Goal: Information Seeking & Learning: Understand process/instructions

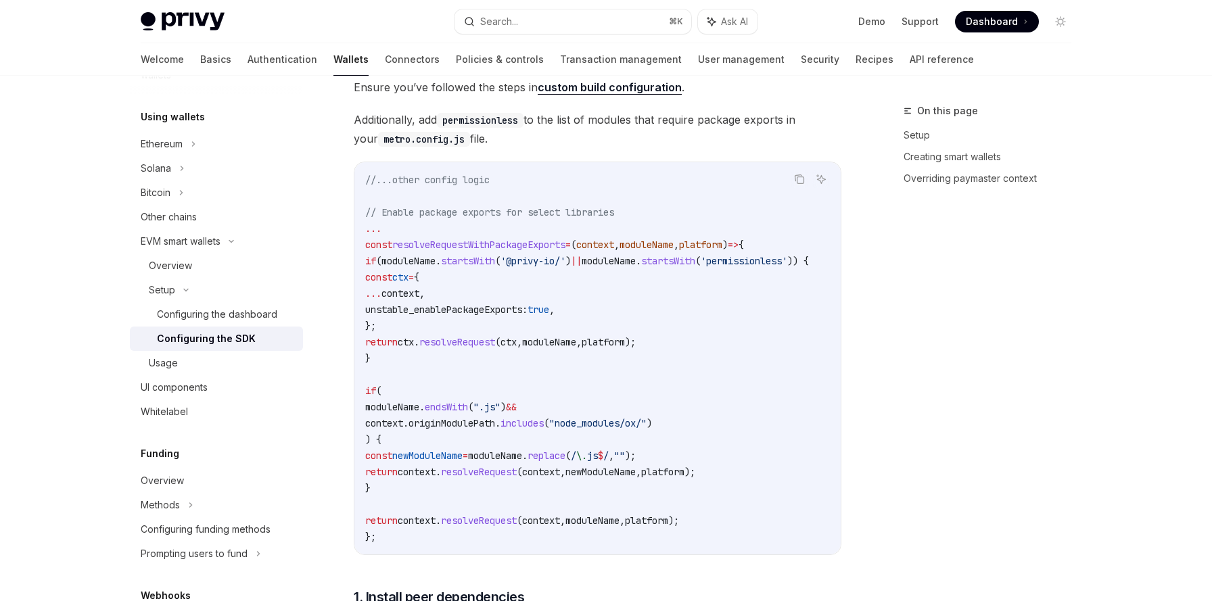
scroll to position [362, 0]
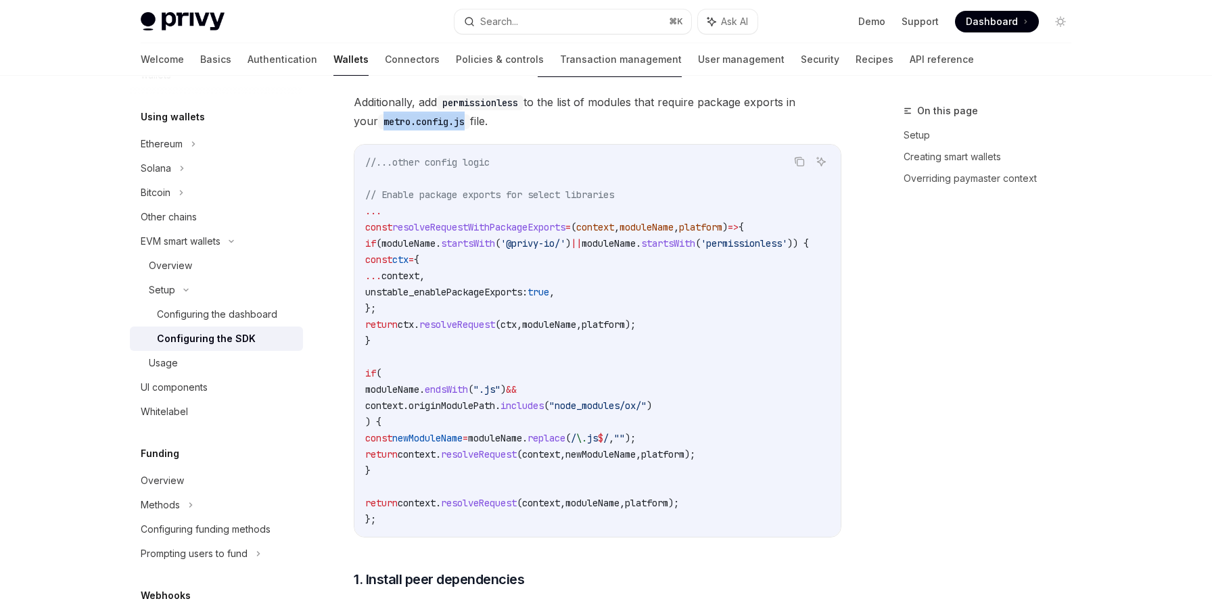
drag, startPoint x: 360, startPoint y: 121, endPoint x: 444, endPoint y: 121, distance: 83.8
click at [444, 121] on code "metro.config.js" at bounding box center [424, 121] width 92 height 15
copy code "metro.config.js"
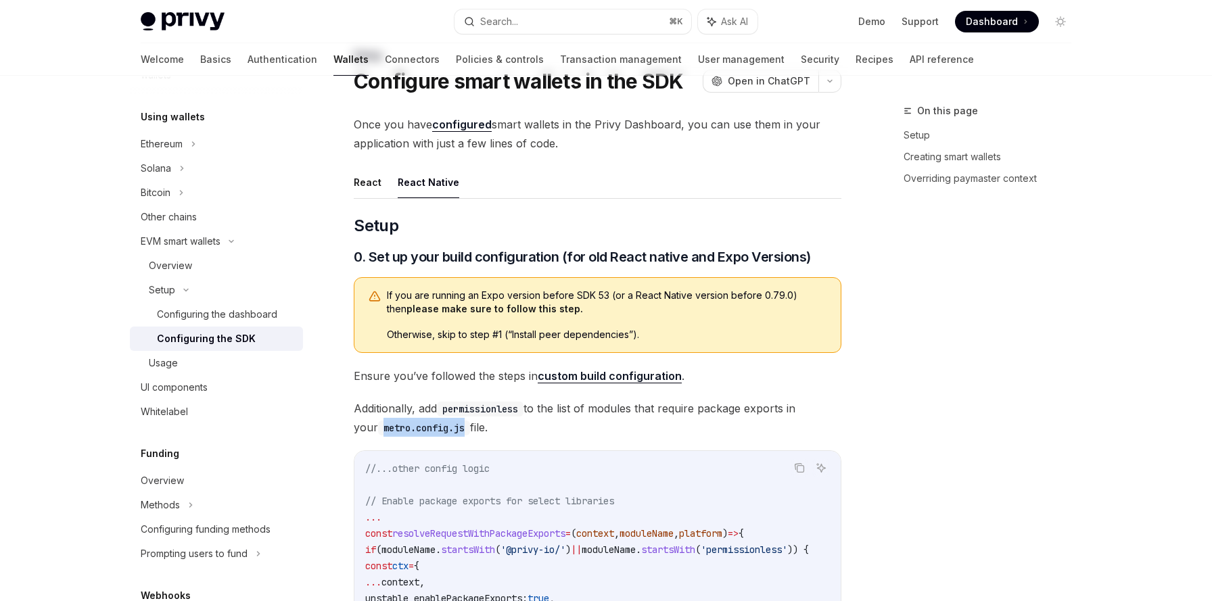
scroll to position [0, 0]
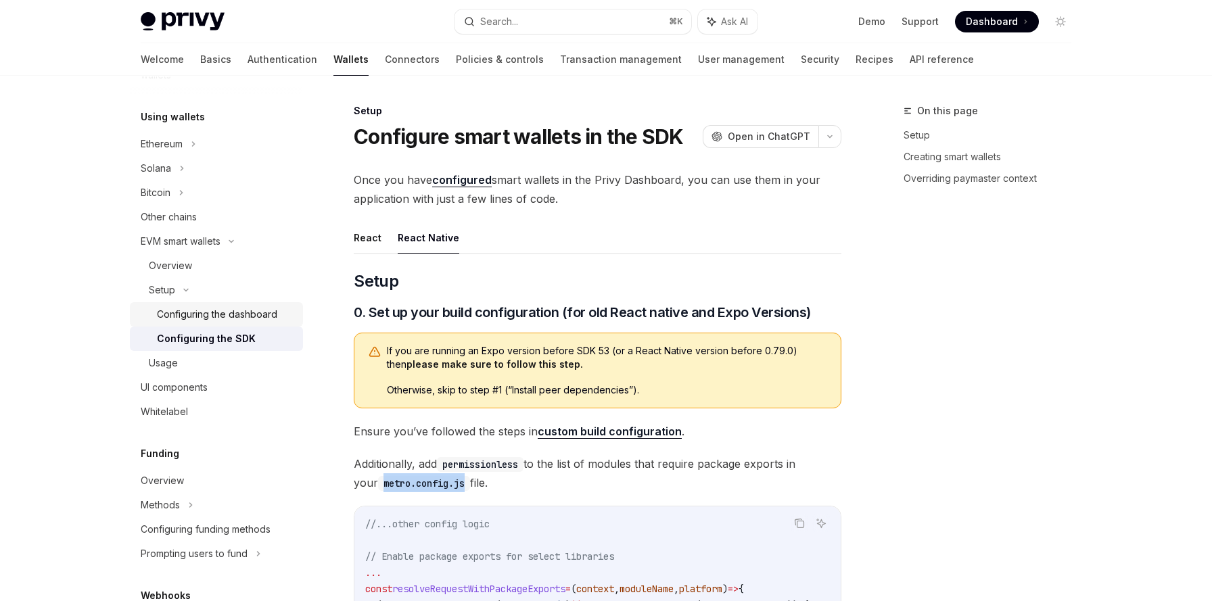
click at [227, 313] on div "Configuring the dashboard" at bounding box center [217, 314] width 120 height 16
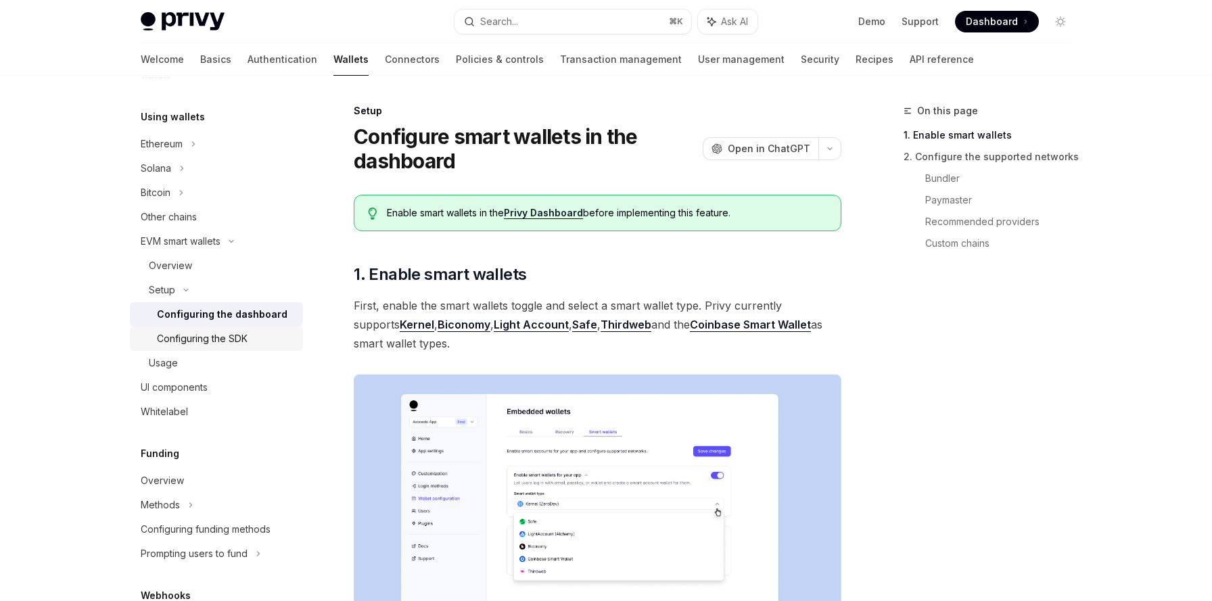
click at [238, 344] on div "Configuring the SDK" at bounding box center [202, 339] width 91 height 16
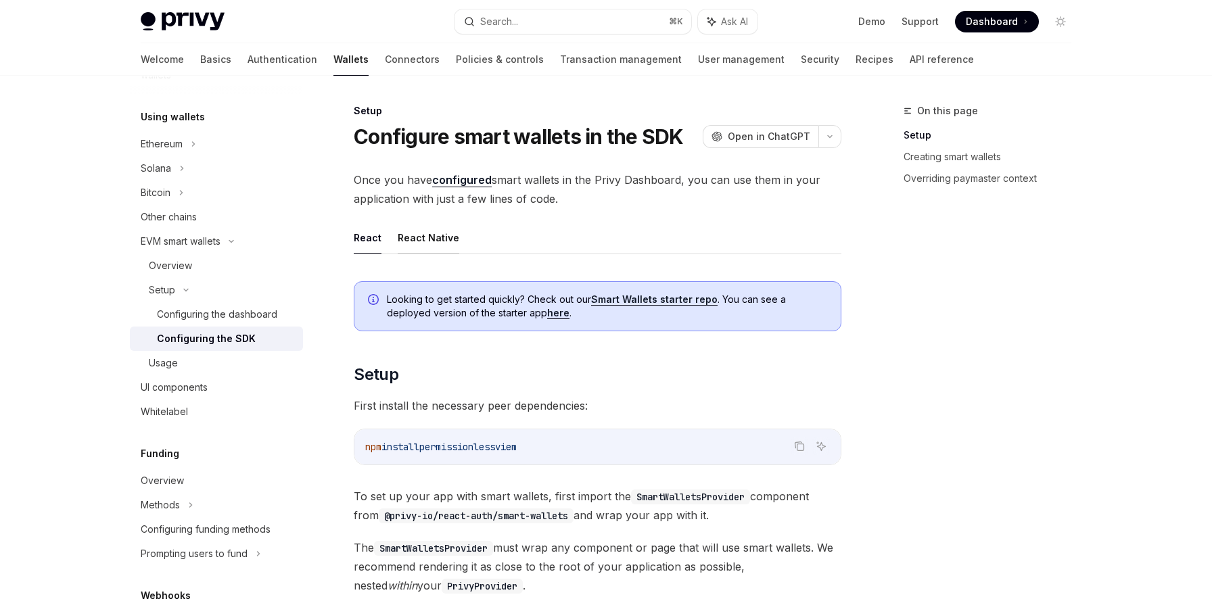
click at [441, 239] on button "React Native" at bounding box center [429, 238] width 62 height 32
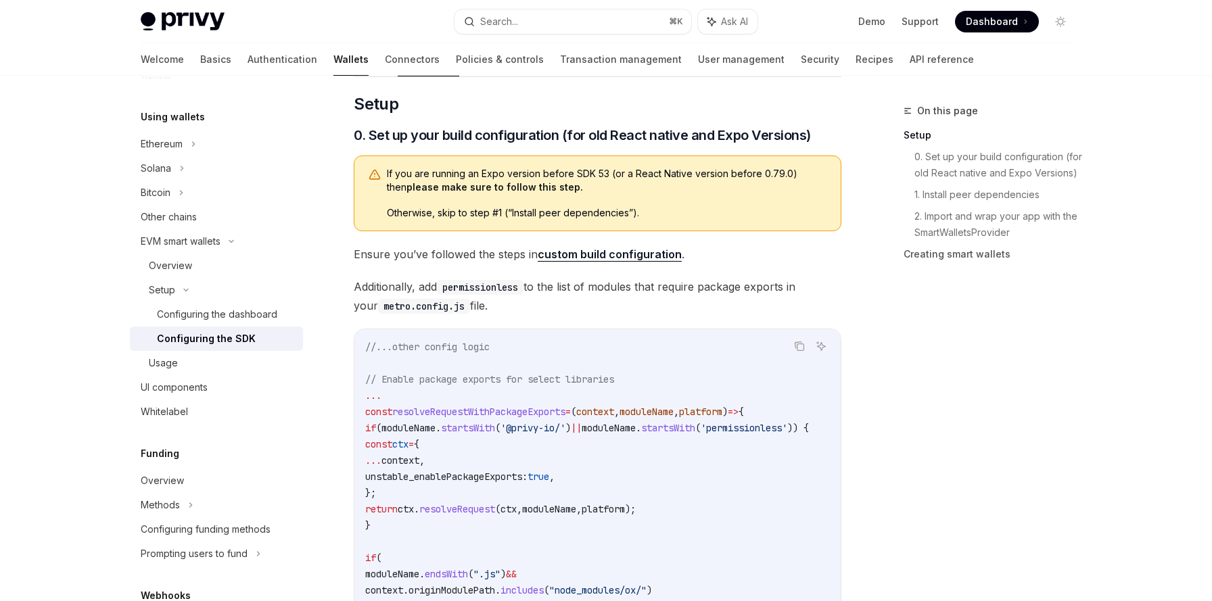
scroll to position [66, 0]
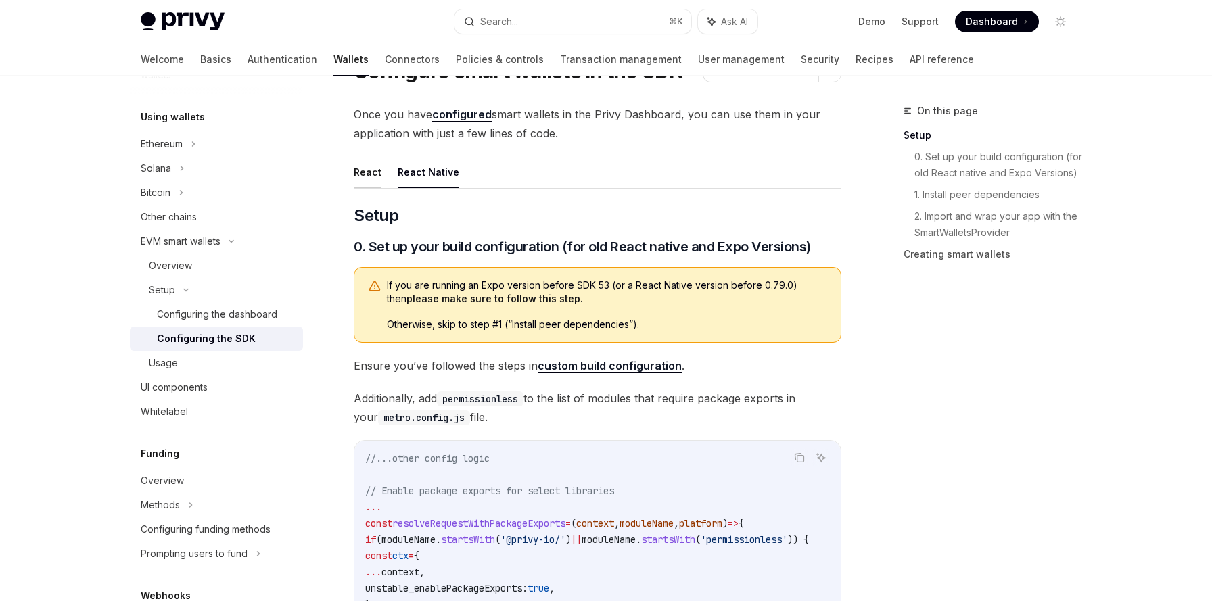
click at [375, 171] on button "React" at bounding box center [368, 172] width 28 height 32
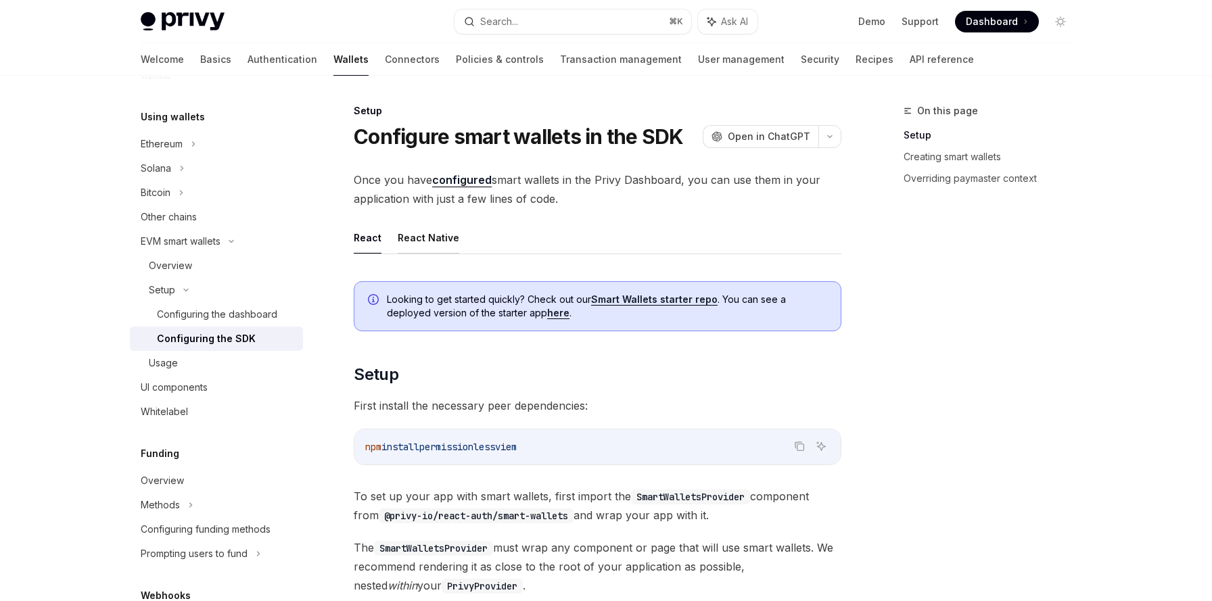
click at [428, 247] on button "React Native" at bounding box center [429, 238] width 62 height 32
type textarea "*"
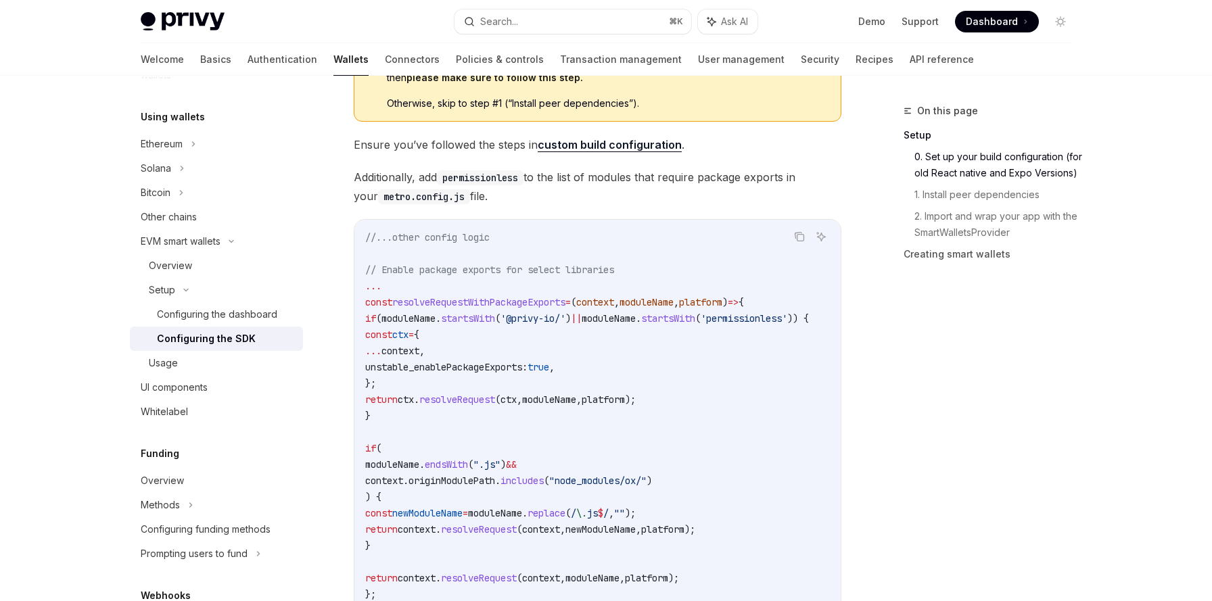
scroll to position [331, 0]
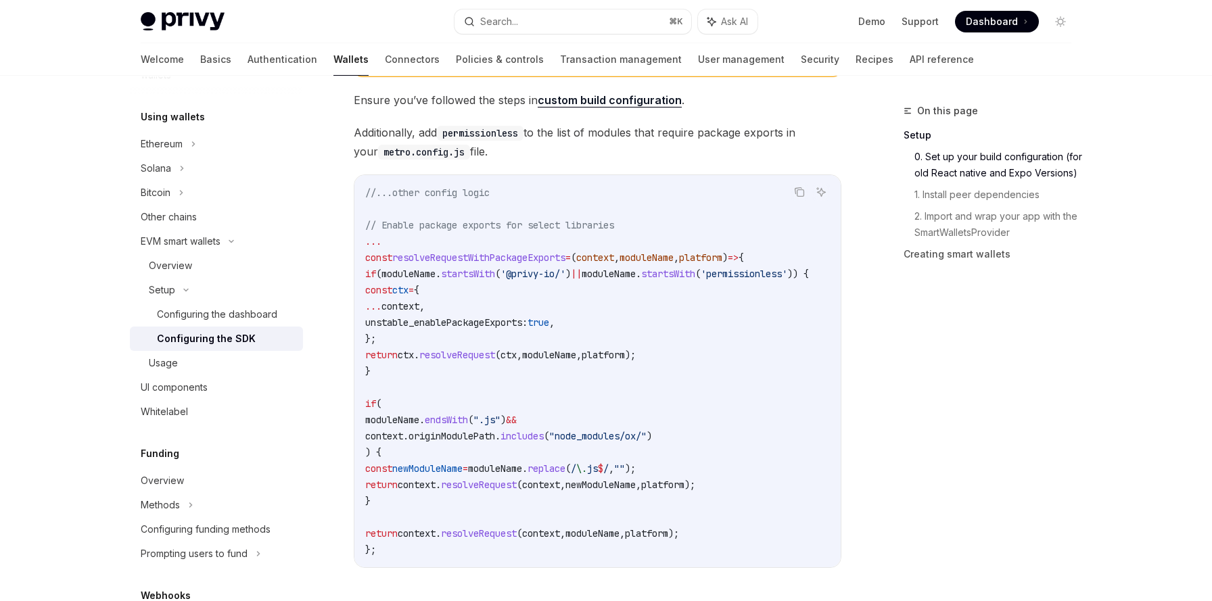
drag, startPoint x: 366, startPoint y: 256, endPoint x: 592, endPoint y: 257, distance: 225.1
click at [592, 257] on span "const resolveRequestWithPackageExports = ( context , moduleName , platform ) =>…" at bounding box center [554, 258] width 379 height 12
copy span "const resolveRequestWithPackageExports ="
click at [600, 101] on link "custom build configuration" at bounding box center [610, 100] width 144 height 14
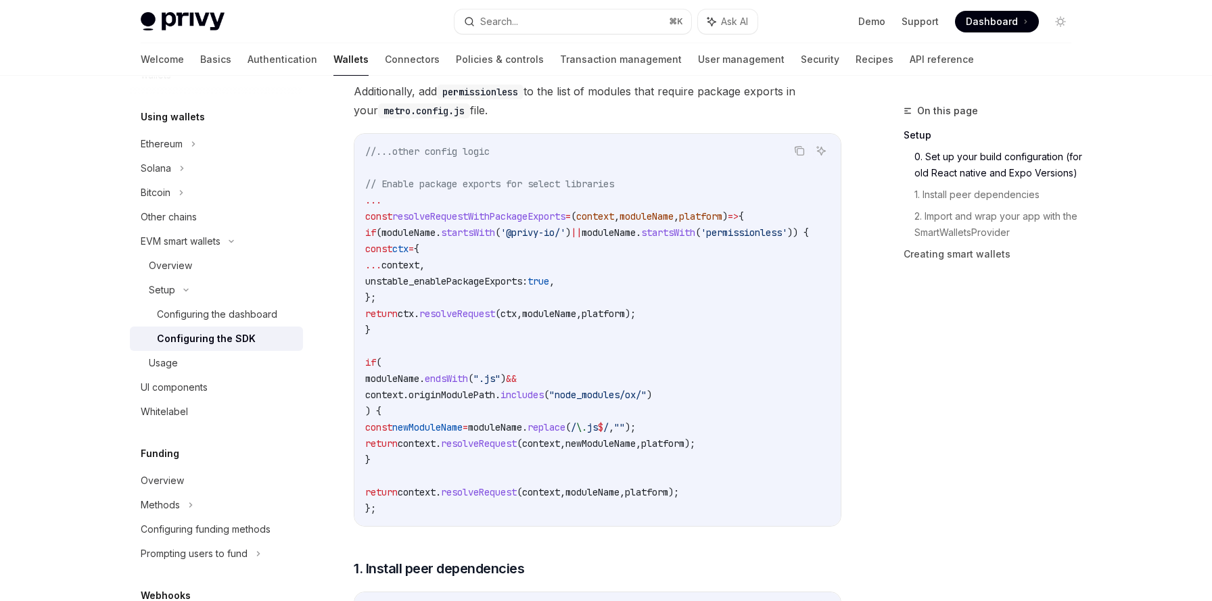
scroll to position [384, 0]
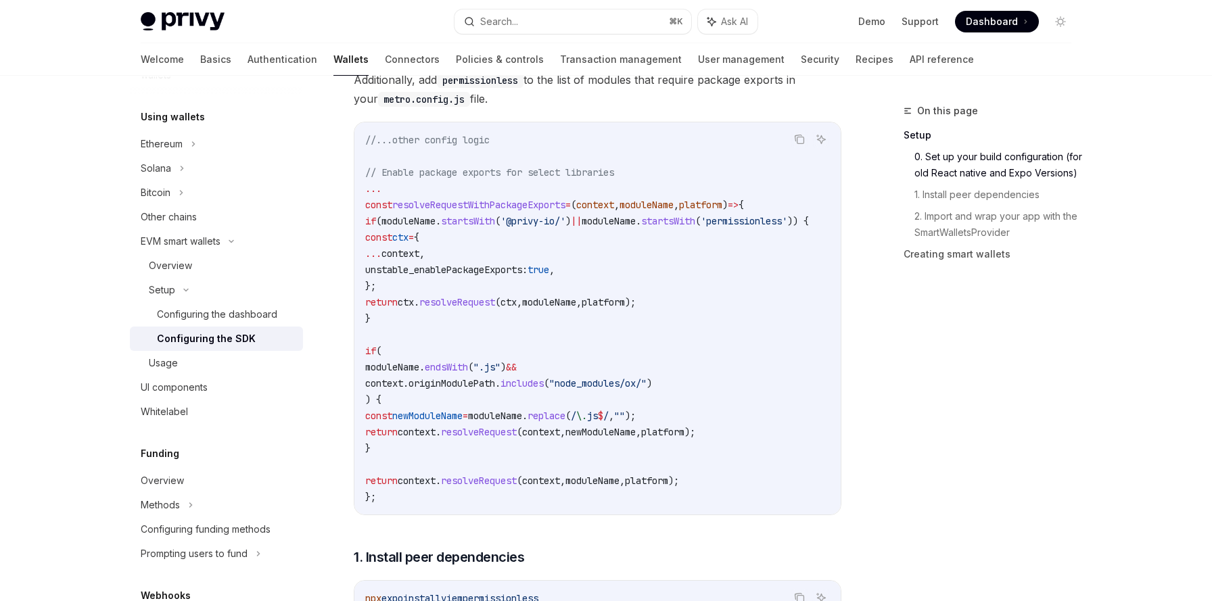
click at [369, 206] on span "const" at bounding box center [378, 205] width 27 height 12
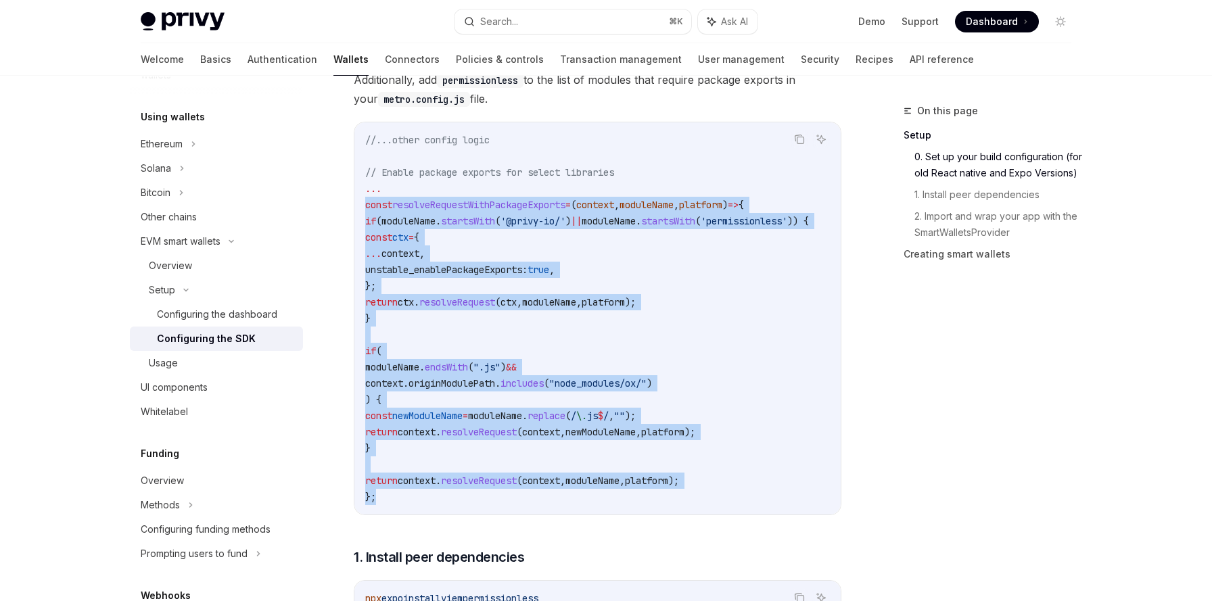
drag, startPoint x: 366, startPoint y: 206, endPoint x: 416, endPoint y: 504, distance: 301.6
click at [416, 504] on code "//...other config logic // Enable package exports for select libraries ... cons…" at bounding box center [603, 318] width 476 height 373
copy code "const resolveRequestWithPackageExports = ( context , moduleName , platform ) =>…"
click at [416, 504] on code "//...other config logic // Enable package exports for select libraries ... cons…" at bounding box center [603, 318] width 476 height 373
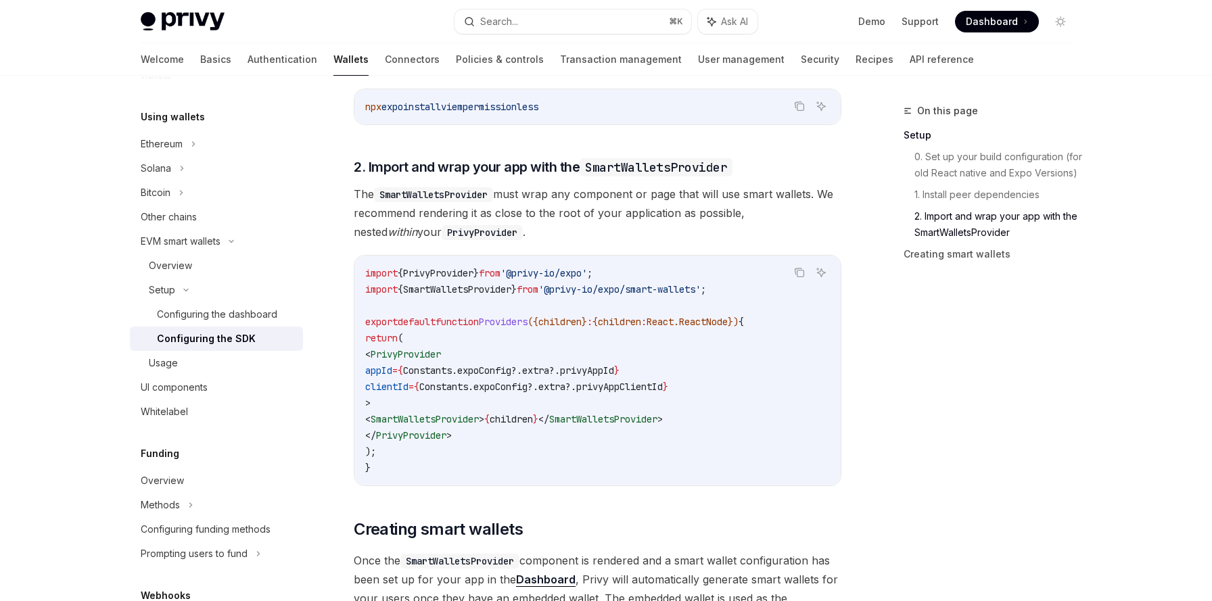
scroll to position [1024, 0]
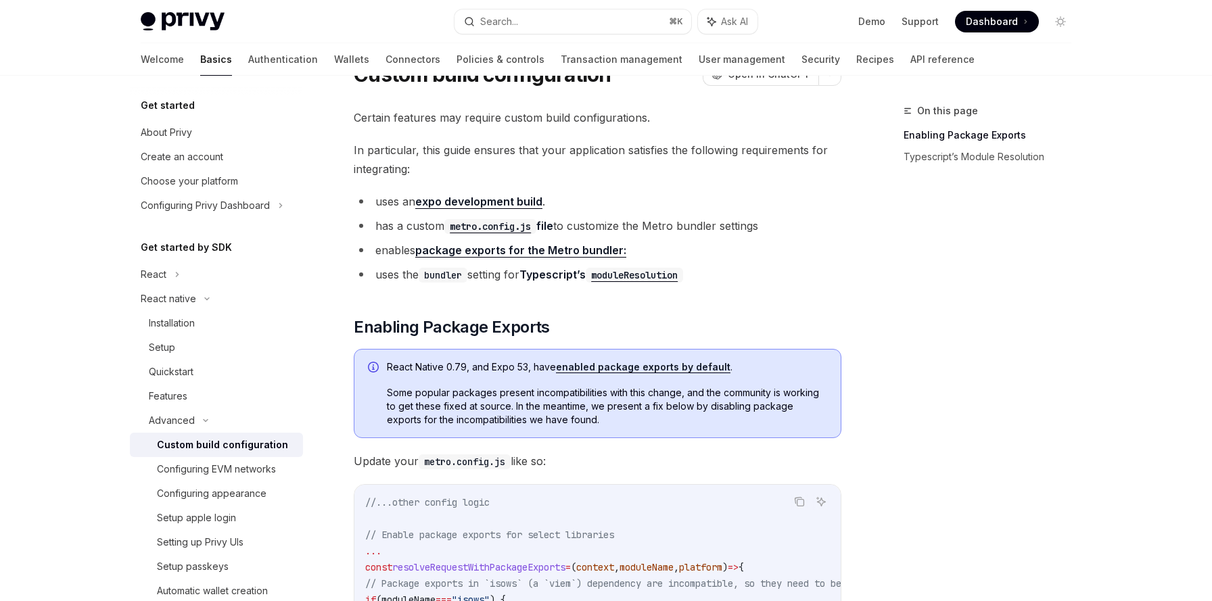
scroll to position [62, 0]
click at [498, 202] on link "expo development build" at bounding box center [478, 202] width 127 height 14
click at [480, 226] on code "metro.config.js" at bounding box center [490, 227] width 92 height 15
click at [743, 245] on li "enables package exports for the Metro bundler:" at bounding box center [597, 250] width 487 height 19
click at [558, 249] on link "package exports for the Metro bundler:" at bounding box center [520, 251] width 211 height 14
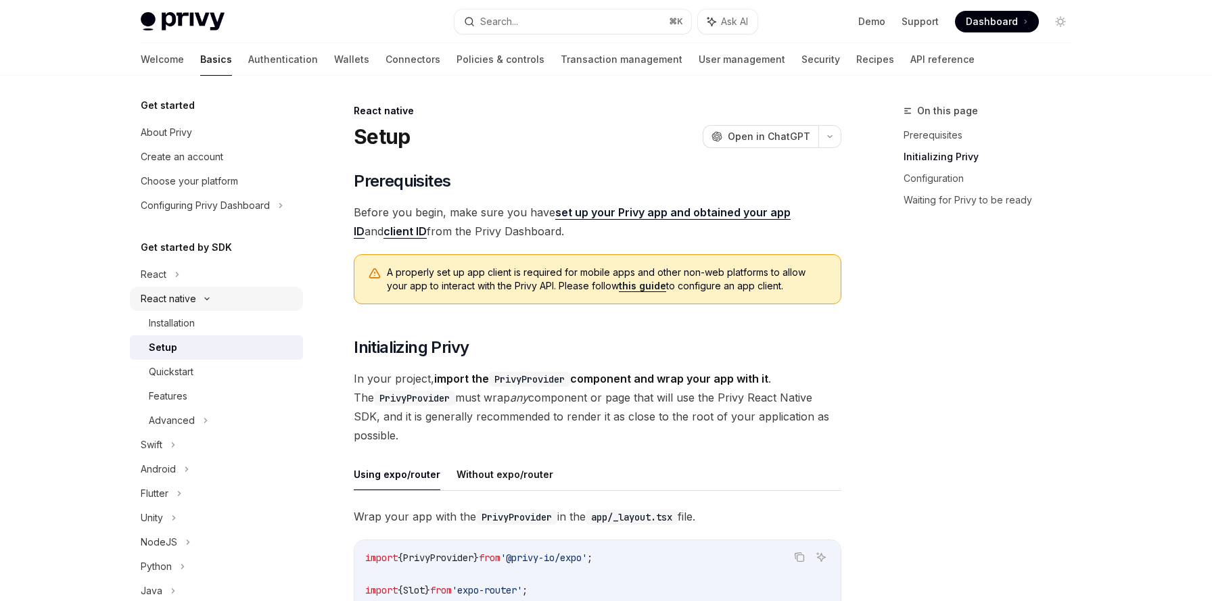
scroll to position [308, 0]
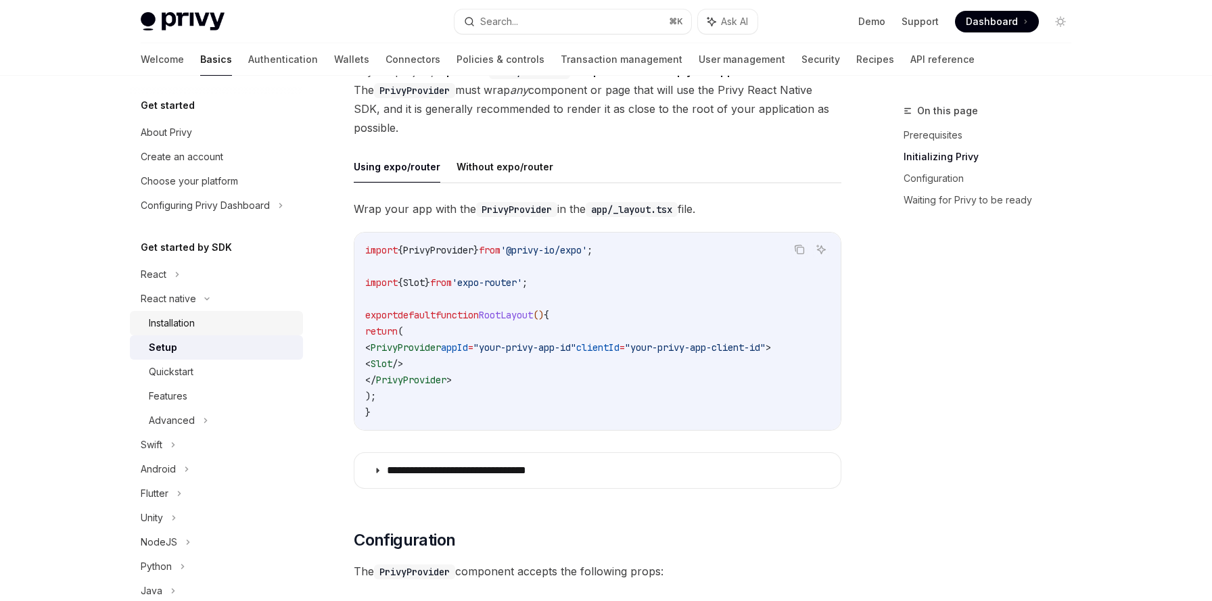
click at [184, 328] on div "Installation" at bounding box center [172, 323] width 46 height 16
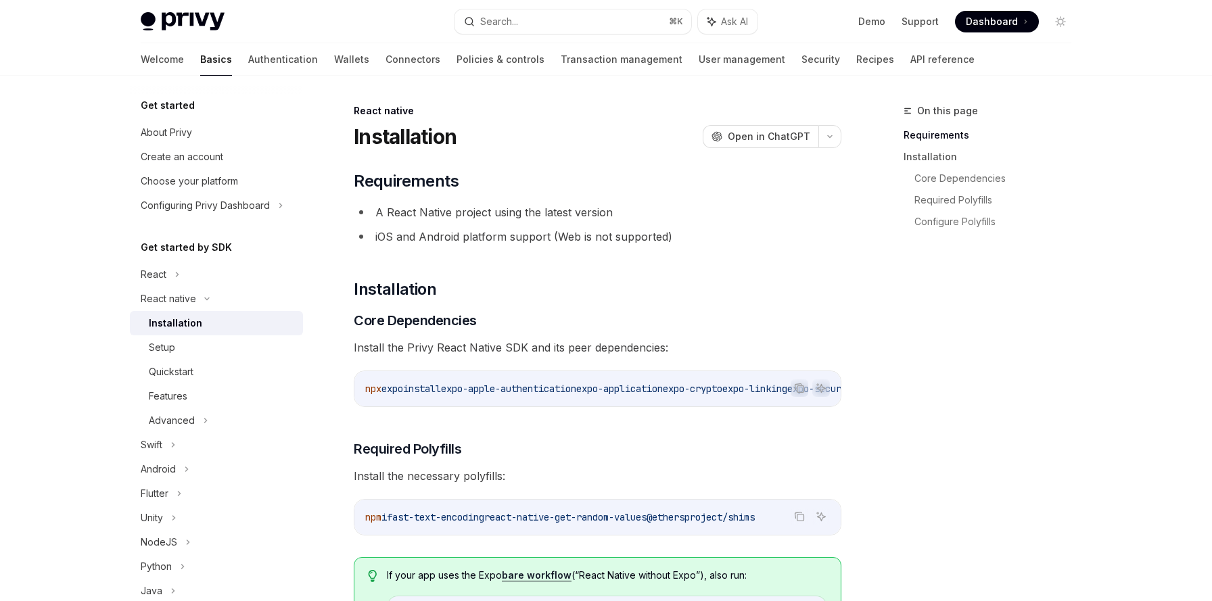
scroll to position [44, 0]
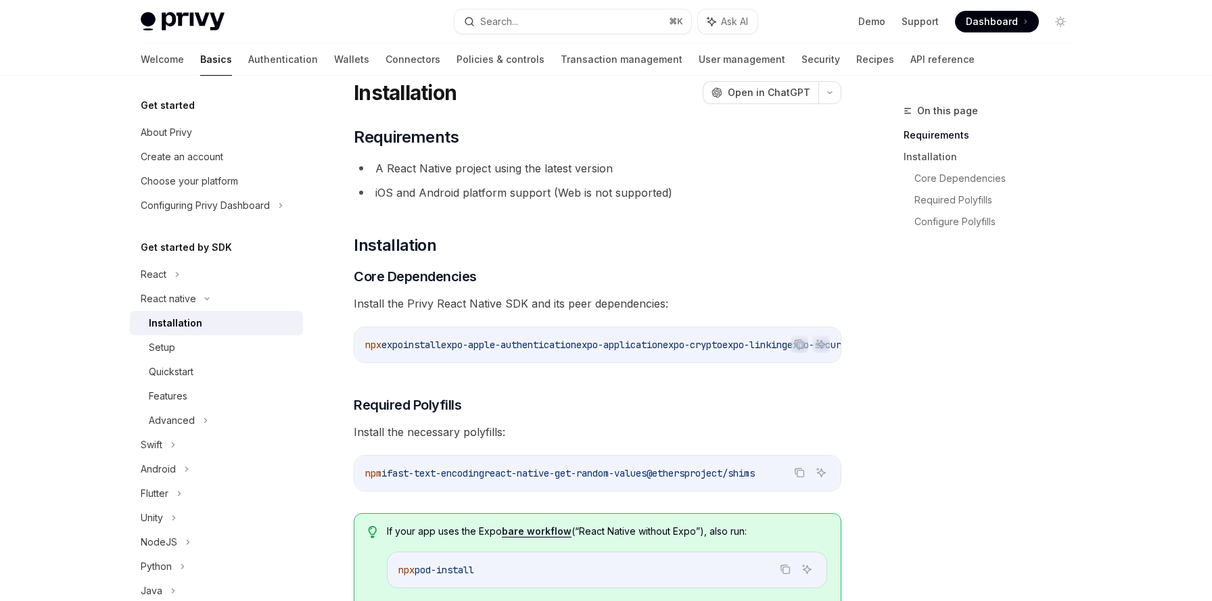
click at [602, 352] on code "npx expo install expo-apple-authentication expo-application expo-crypto expo-li…" at bounding box center [916, 345] width 1103 height 16
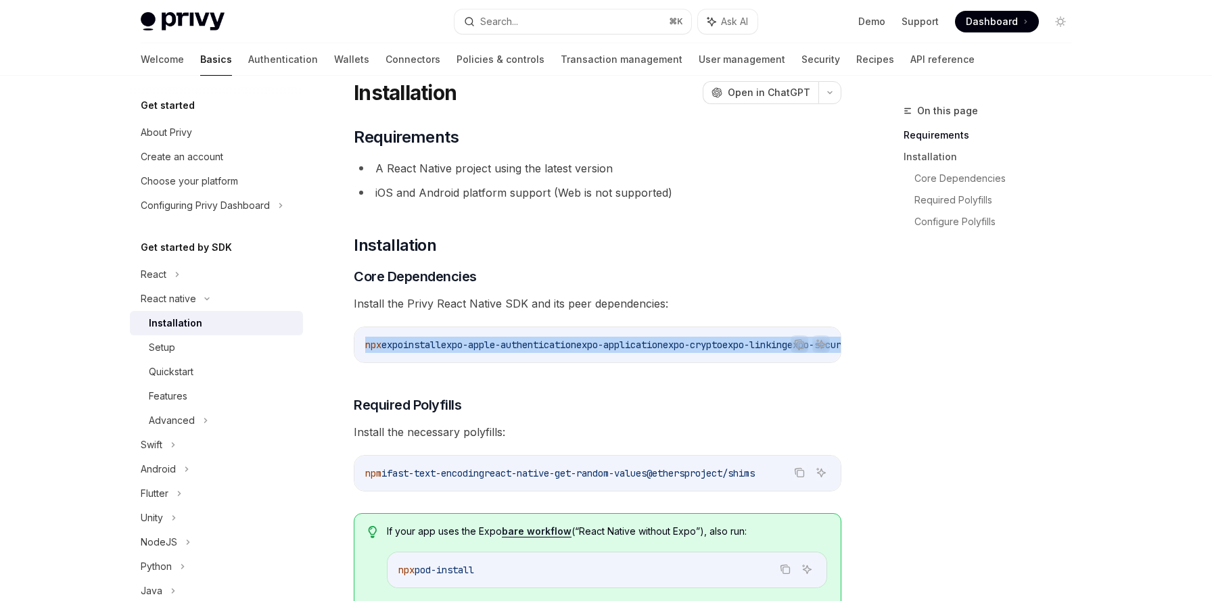
click at [602, 352] on code "npx expo install expo-apple-authentication expo-application expo-crypto expo-li…" at bounding box center [916, 345] width 1103 height 16
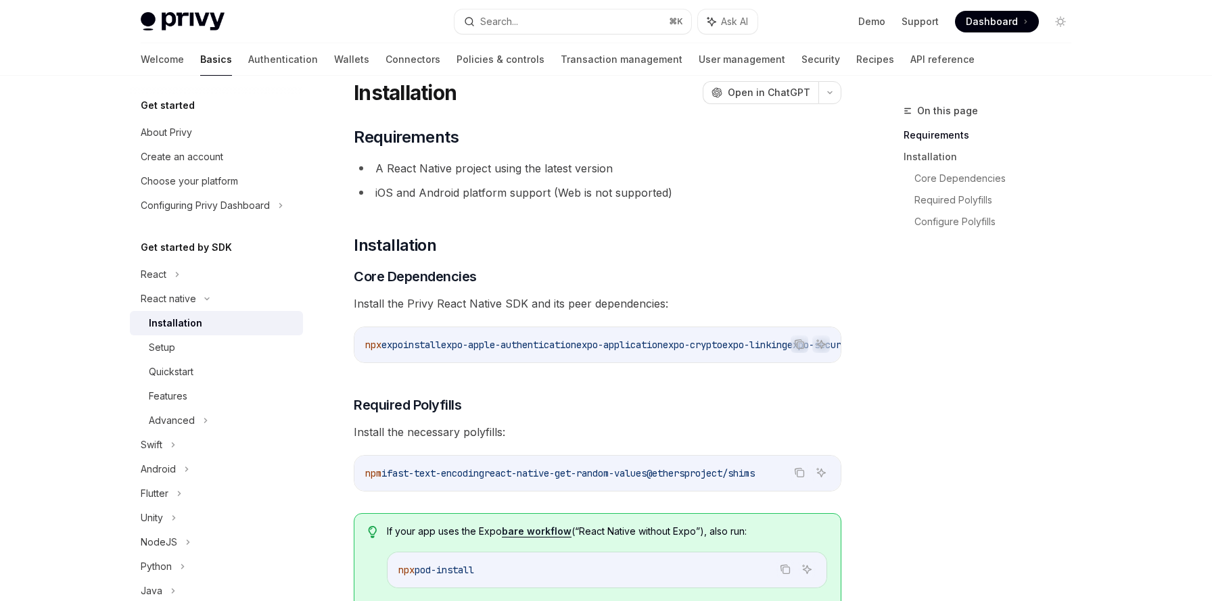
click at [541, 476] on span "react-native-get-random-values" at bounding box center [565, 473] width 162 height 12
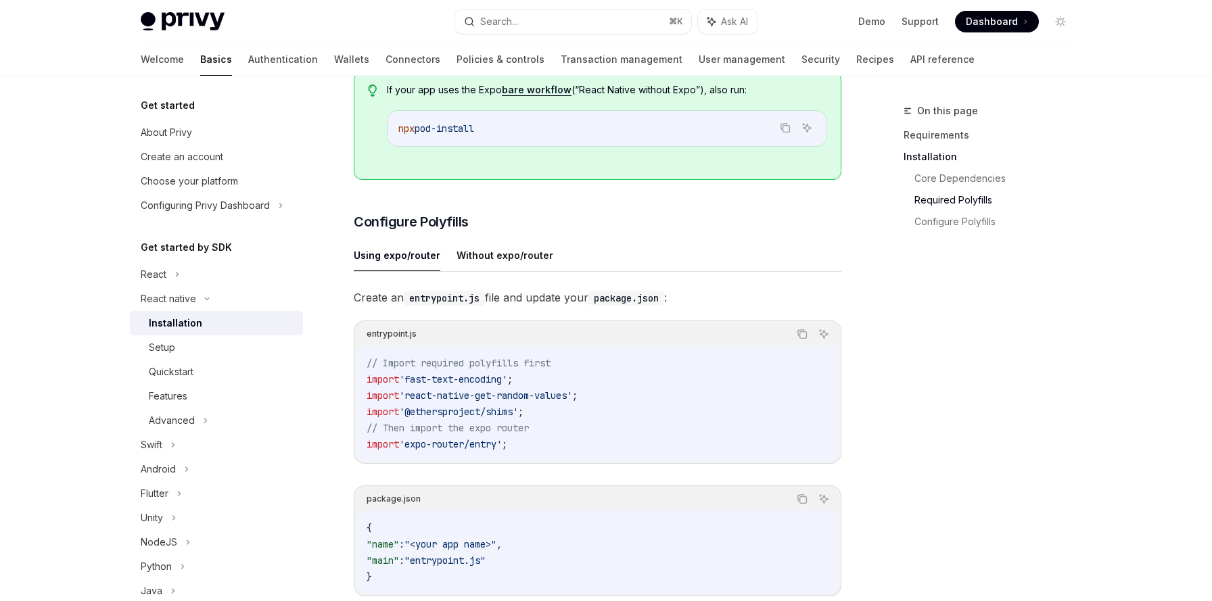
scroll to position [487, 0]
click at [402, 360] on span "// Import required polyfills first" at bounding box center [458, 361] width 184 height 12
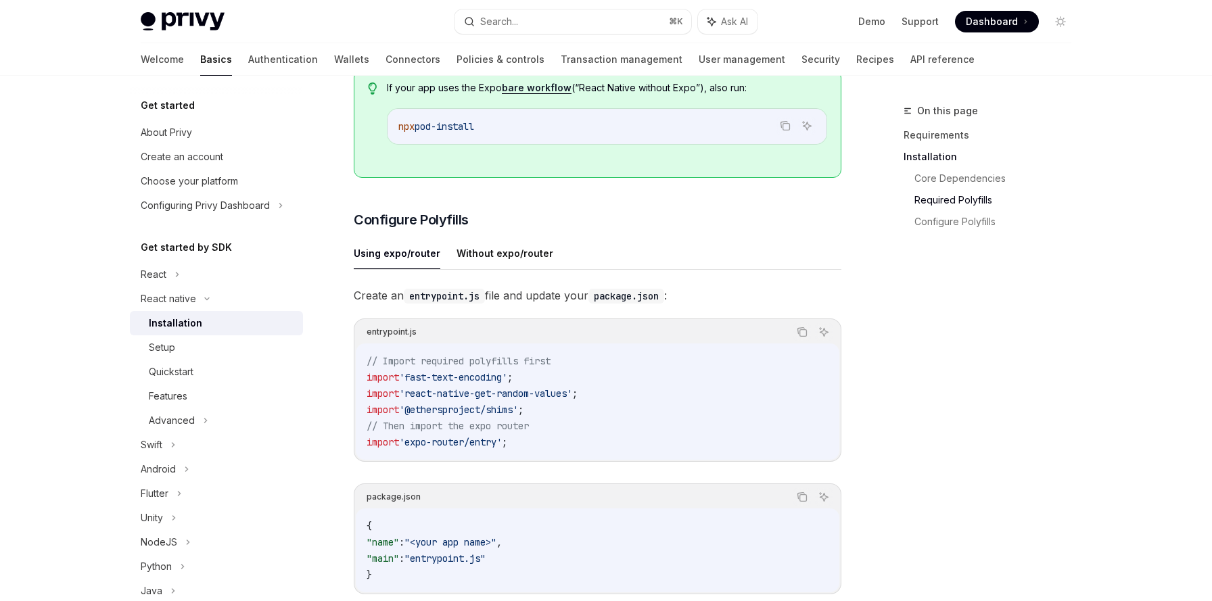
click at [556, 314] on div "Create an entrypoint.js file and update your package.json : entrypoint.js Copy …" at bounding box center [597, 451] width 487 height 330
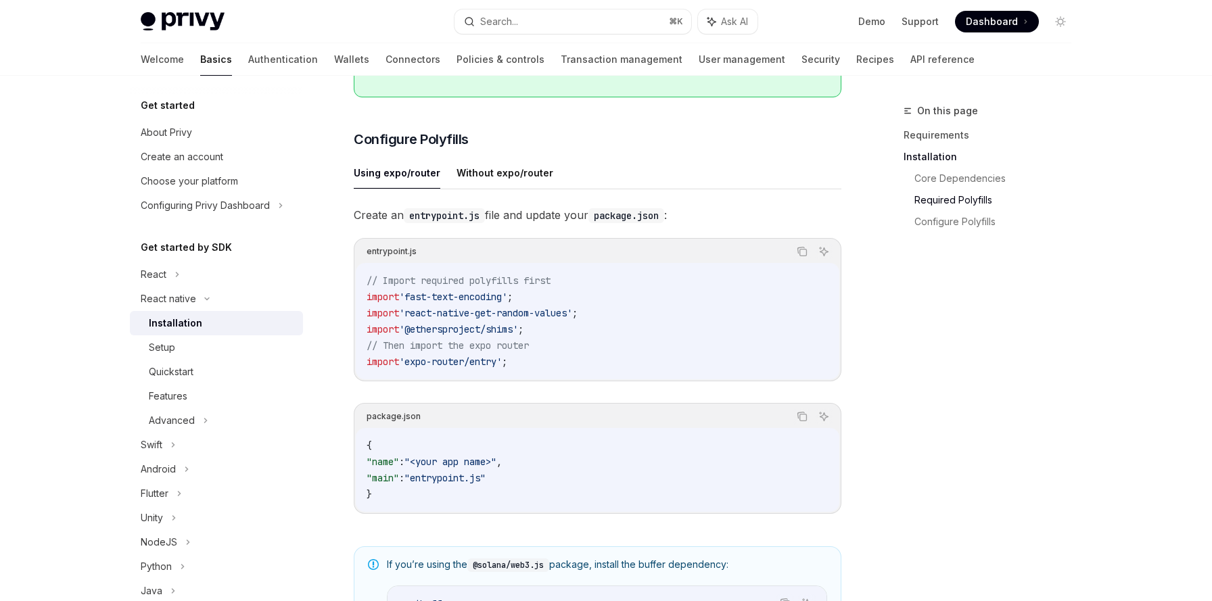
scroll to position [590, 0]
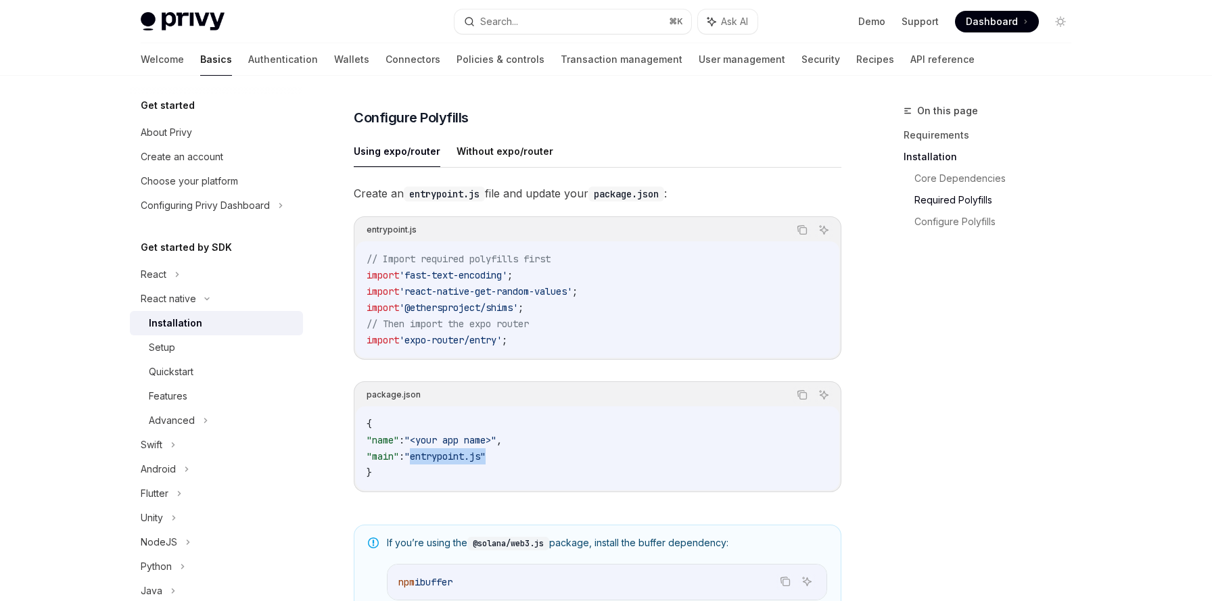
drag, startPoint x: 427, startPoint y: 460, endPoint x: 545, endPoint y: 460, distance: 117.6
click at [545, 460] on code "{ "name" : "<your app name>" , "main" : "entrypoint.js" }" at bounding box center [597, 448] width 462 height 65
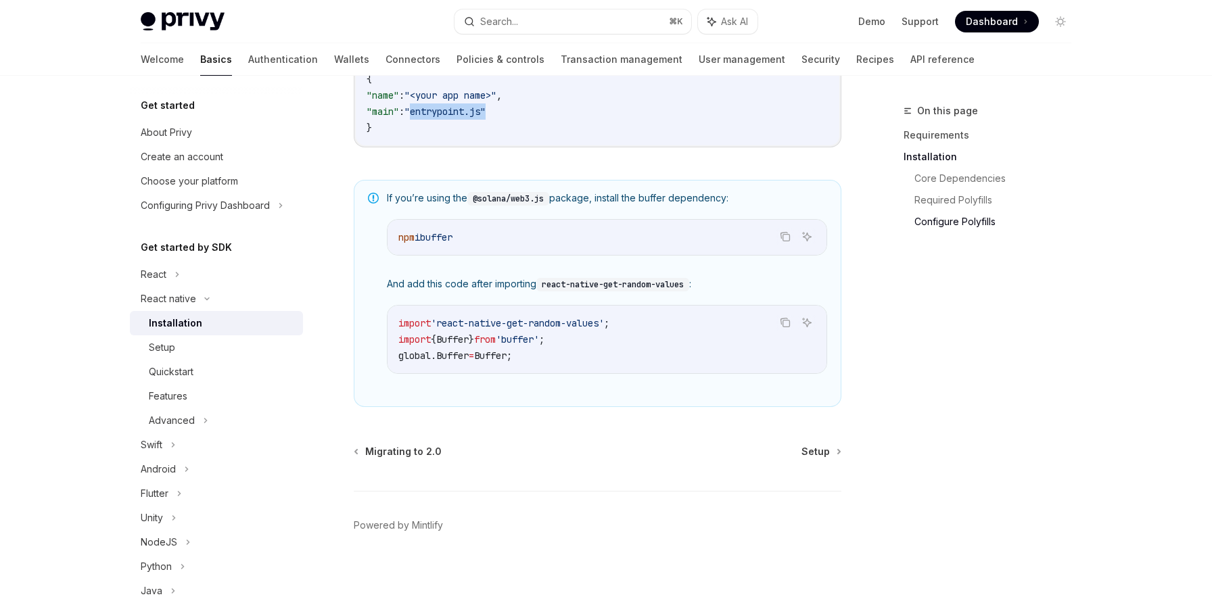
scroll to position [934, 0]
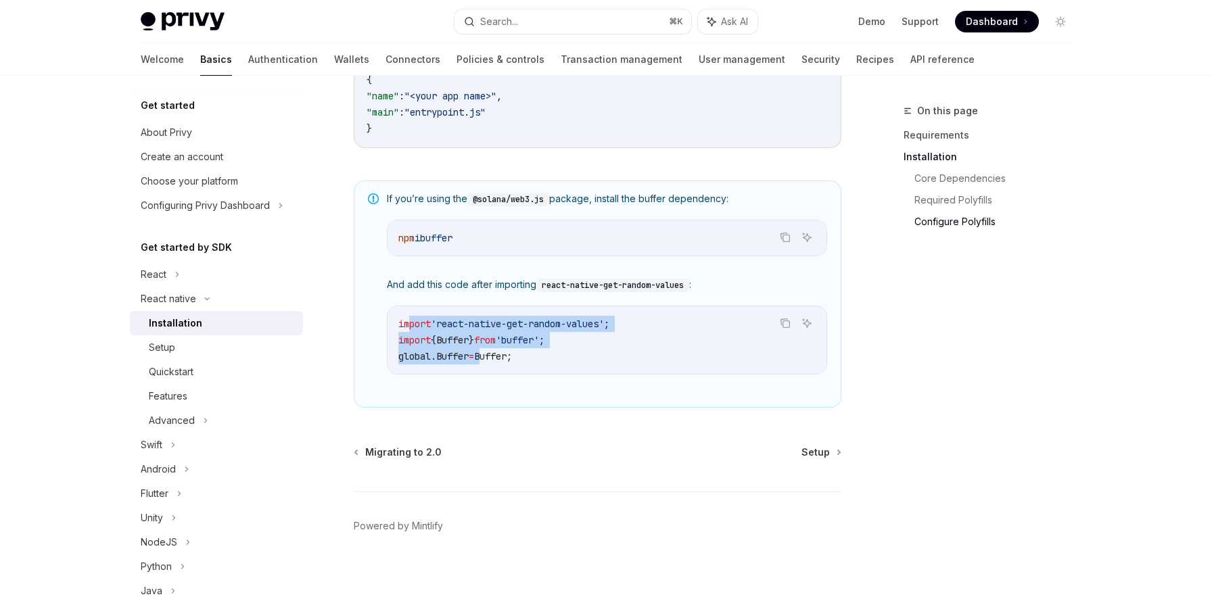
drag, startPoint x: 408, startPoint y: 329, endPoint x: 491, endPoint y: 367, distance: 91.7
click at [491, 364] on code "import 'react-native-get-random-values' ; import { Buffer } from 'buffer' ; glo…" at bounding box center [606, 340] width 417 height 49
click at [534, 303] on div "If you’re using the @solana/web3.js package, install the buffer dependency: Cop…" at bounding box center [607, 294] width 440 height 204
click at [420, 237] on span "i" at bounding box center [416, 238] width 5 height 12
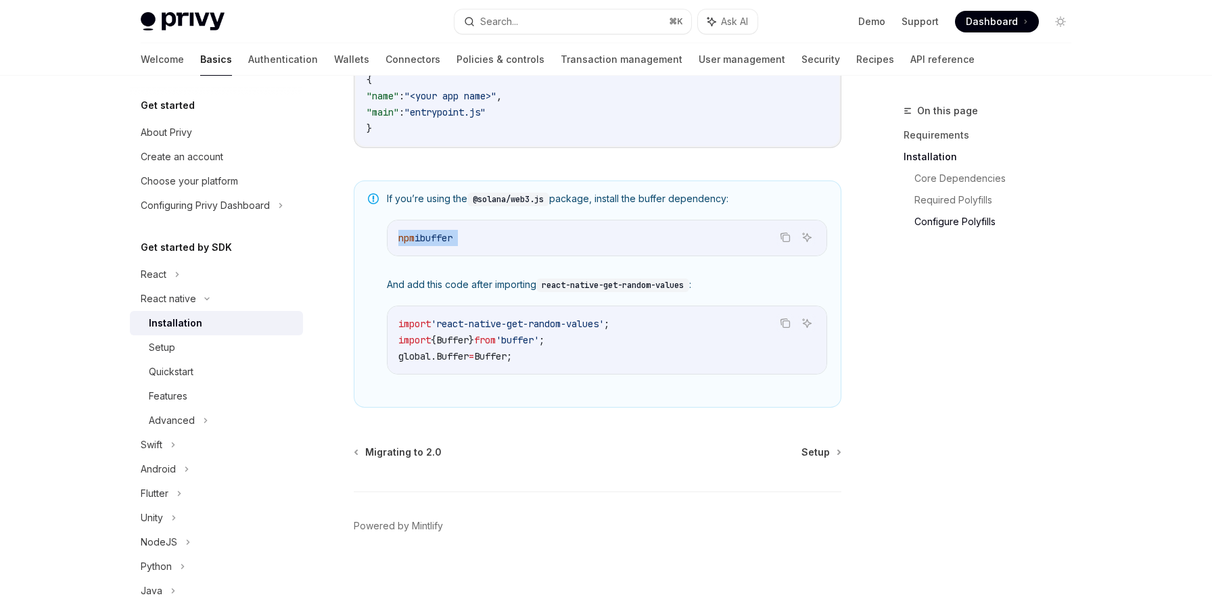
click at [420, 237] on span "i" at bounding box center [416, 238] width 5 height 12
click at [468, 303] on div "If you’re using the @solana/web3.js package, install the buffer dependency: Cop…" at bounding box center [607, 294] width 440 height 204
click at [433, 244] on span "buffer" at bounding box center [436, 238] width 32 height 12
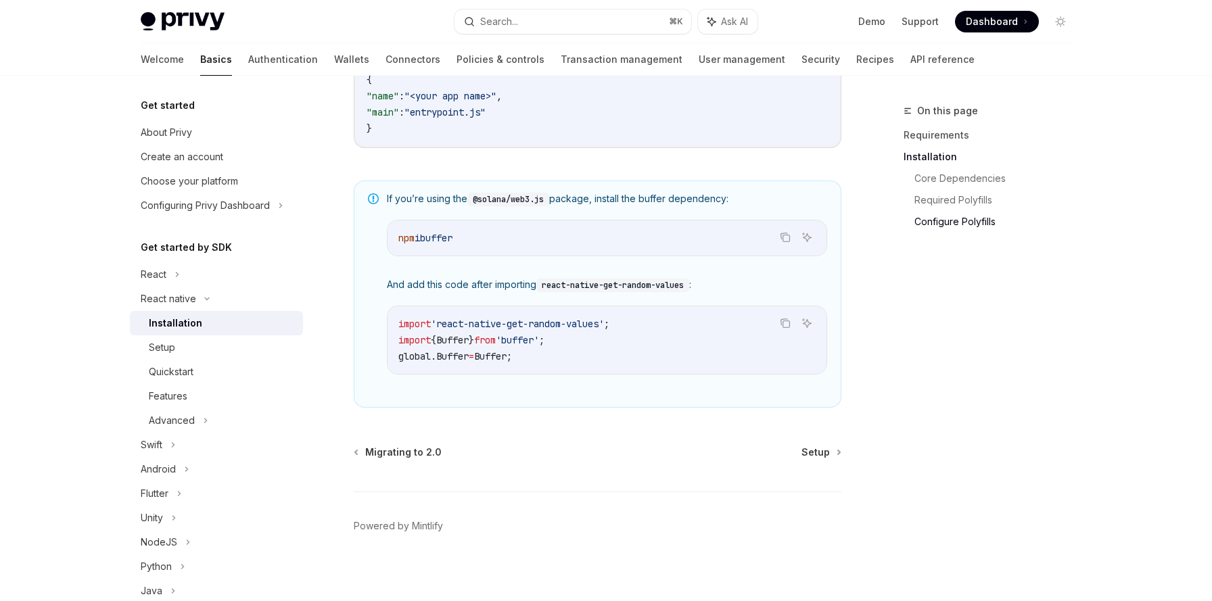
click at [446, 244] on span "buffer" at bounding box center [436, 238] width 32 height 12
copy span "buffer"
click at [476, 202] on code "@solana/web3.js" at bounding box center [508, 200] width 82 height 14
drag, startPoint x: 477, startPoint y: 206, endPoint x: 654, endPoint y: 206, distance: 176.5
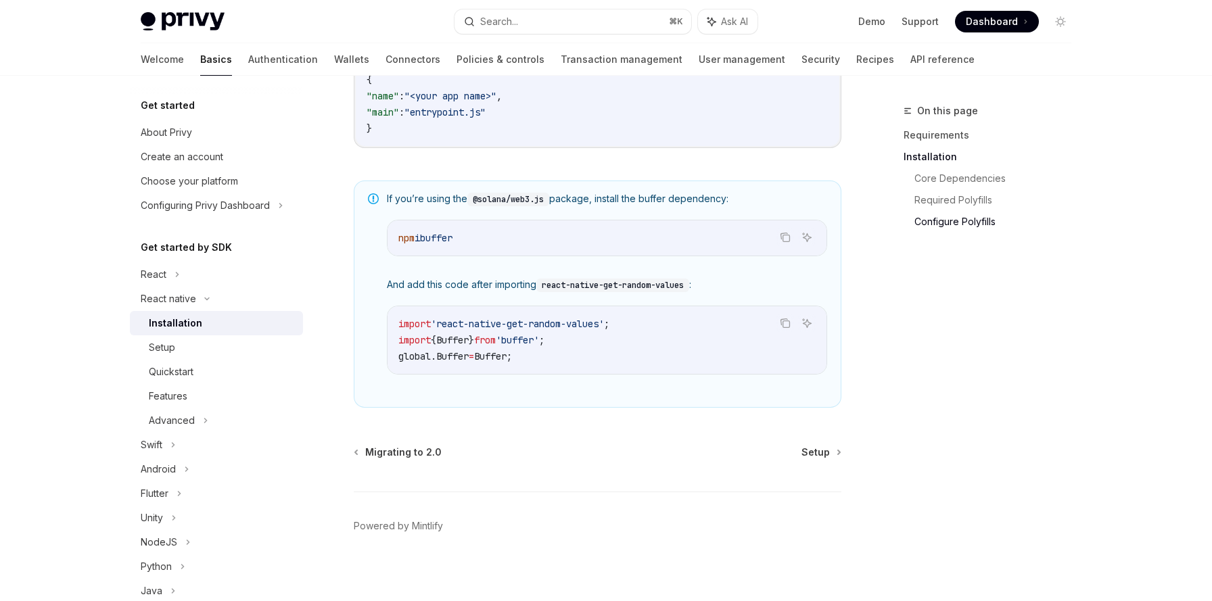
click at [654, 206] on span "If you’re using the @solana/web3.js package, install the buffer dependency:" at bounding box center [607, 199] width 440 height 14
click at [475, 240] on code "npm i buffer" at bounding box center [606, 238] width 417 height 16
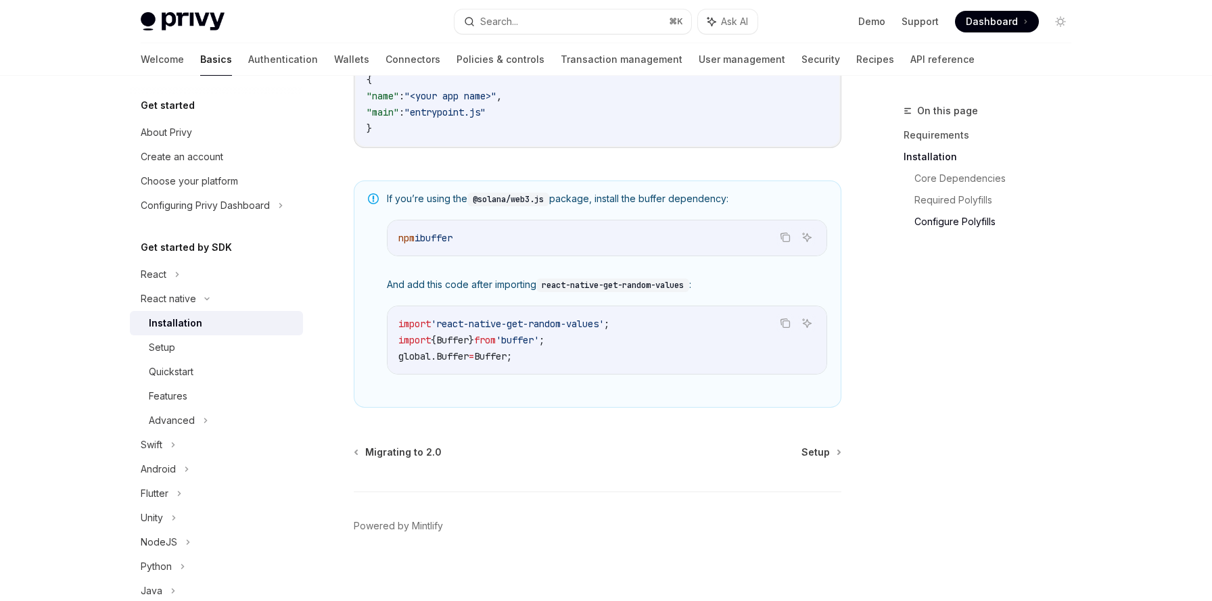
drag, startPoint x: 400, startPoint y: 245, endPoint x: 487, endPoint y: 245, distance: 87.9
click at [487, 245] on code "npm i buffer" at bounding box center [606, 238] width 417 height 16
click at [811, 458] on span "Setup" at bounding box center [815, 453] width 28 height 14
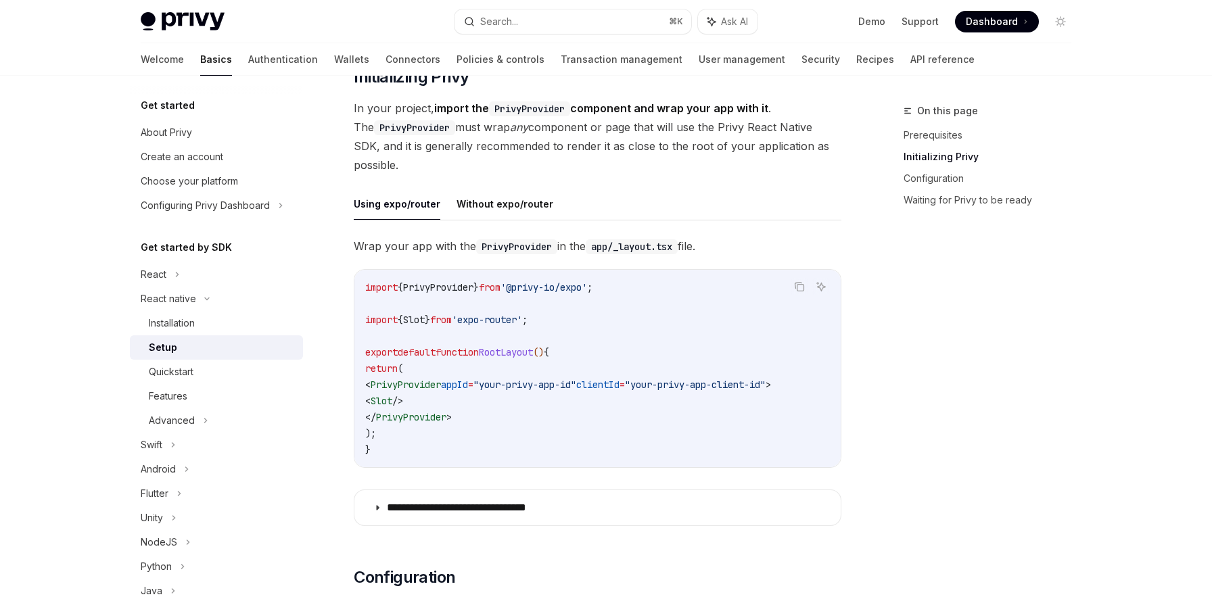
scroll to position [289, 0]
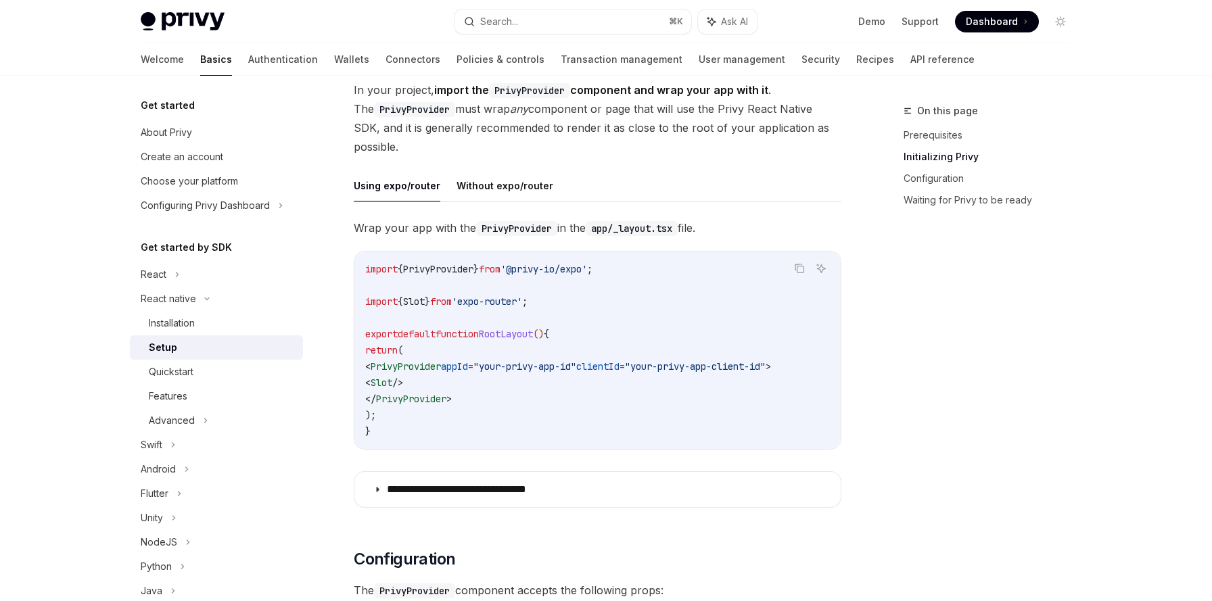
click at [422, 268] on span "PrivyProvider" at bounding box center [438, 269] width 70 height 12
click at [206, 329] on div "Installation" at bounding box center [222, 323] width 146 height 16
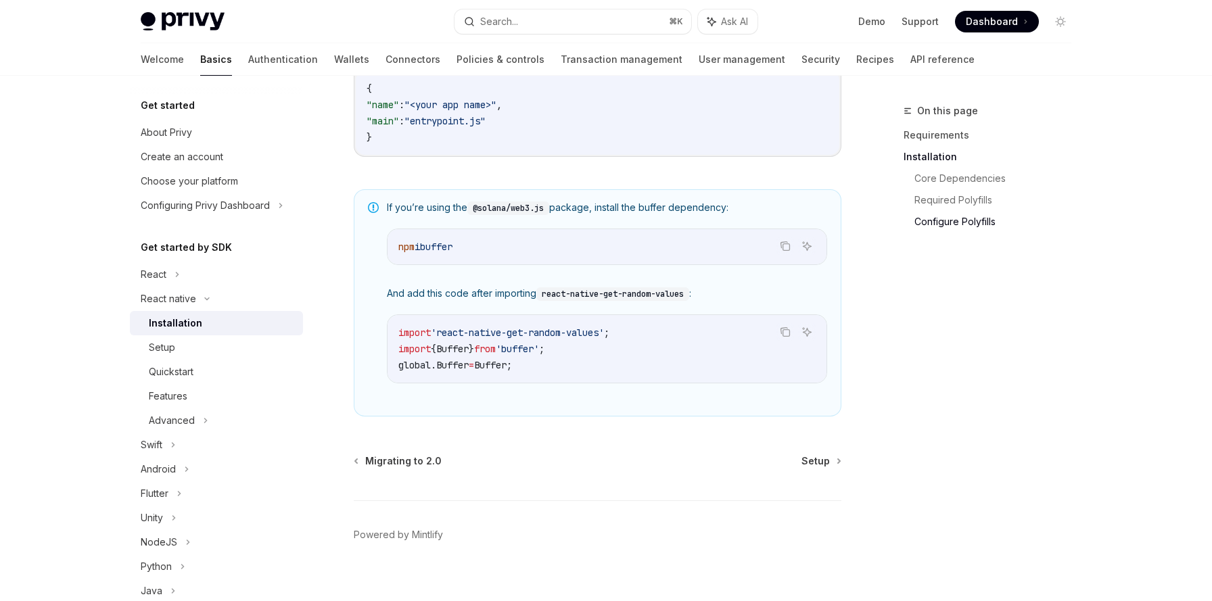
scroll to position [946, 0]
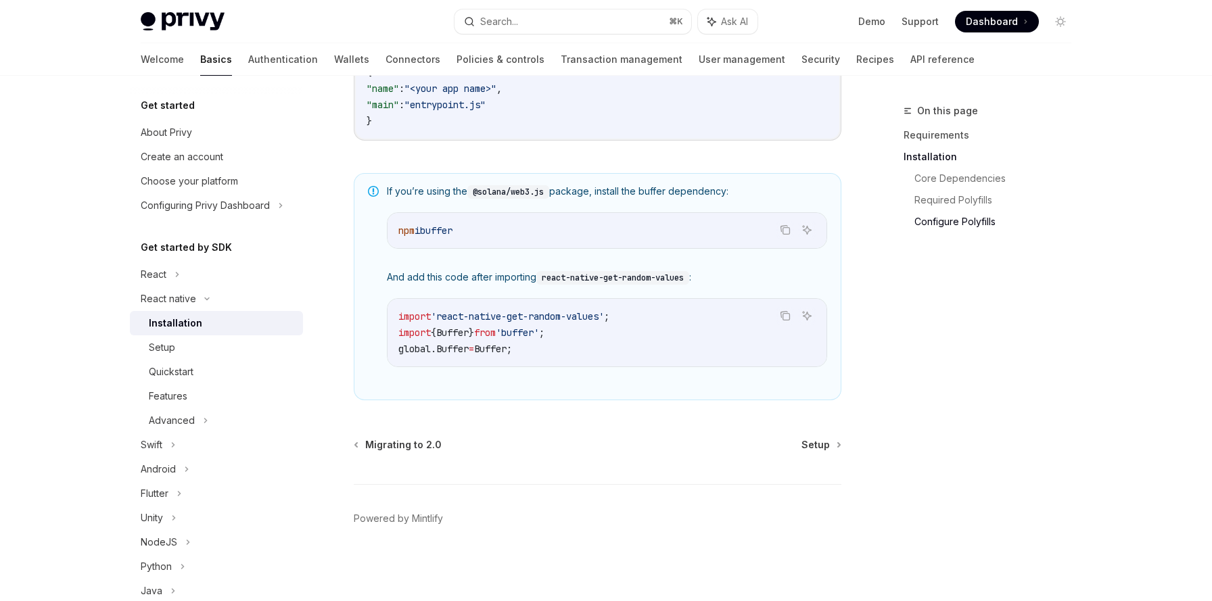
click at [469, 329] on span "Buffer" at bounding box center [452, 333] width 32 height 12
click at [414, 333] on span "import" at bounding box center [414, 333] width 32 height 12
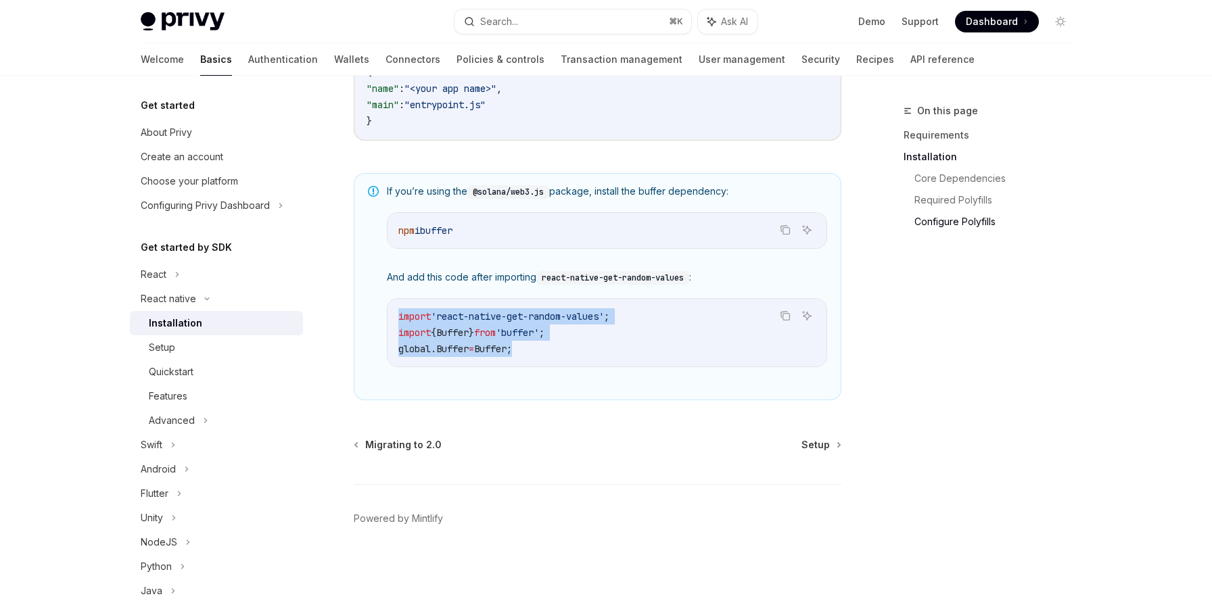
drag, startPoint x: 397, startPoint y: 317, endPoint x: 548, endPoint y: 348, distance: 154.6
click at [548, 348] on div "import 'react-native-get-random-values' ; import { Buffer } from 'buffer' ; glo…" at bounding box center [606, 333] width 439 height 68
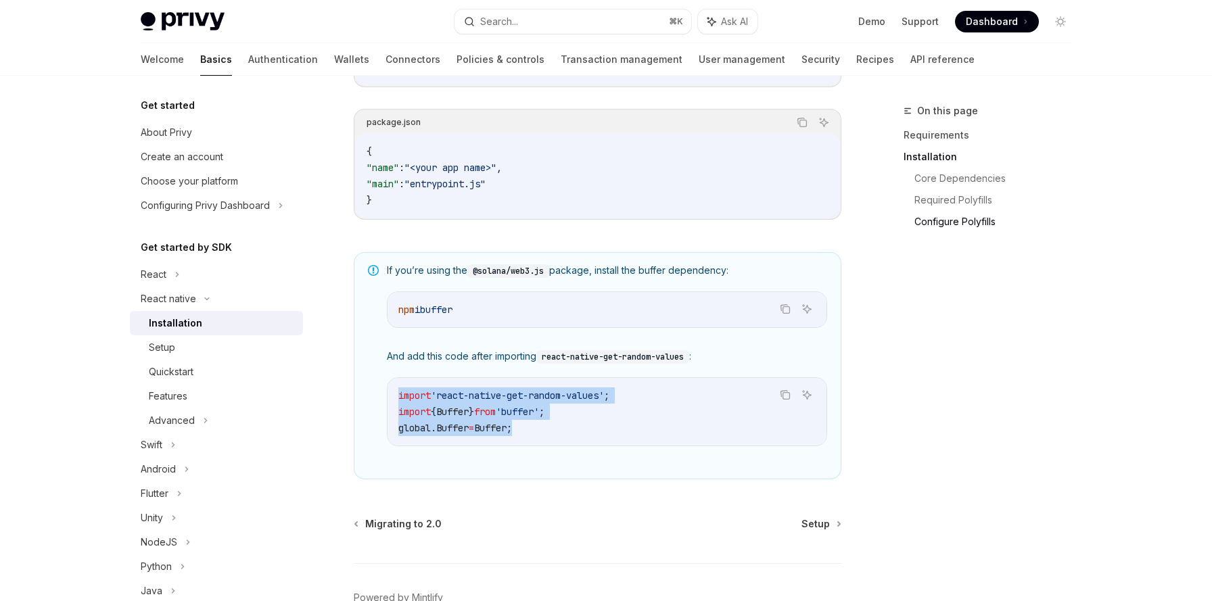
scroll to position [856, 0]
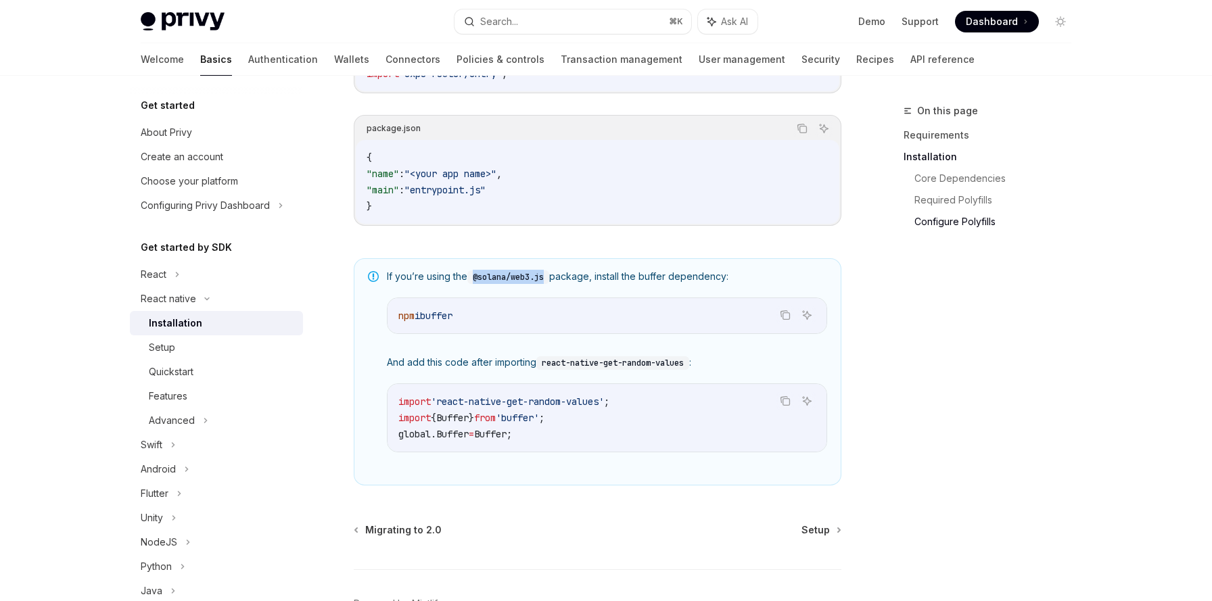
drag, startPoint x: 475, startPoint y: 282, endPoint x: 548, endPoint y: 283, distance: 73.7
click at [548, 283] on code "@solana/web3.js" at bounding box center [508, 277] width 82 height 14
copy code "@solana/web3.js"
click at [529, 282] on code "@solana/web3.js" at bounding box center [508, 277] width 82 height 14
click at [483, 283] on code "@solana/web3.js" at bounding box center [508, 277] width 82 height 14
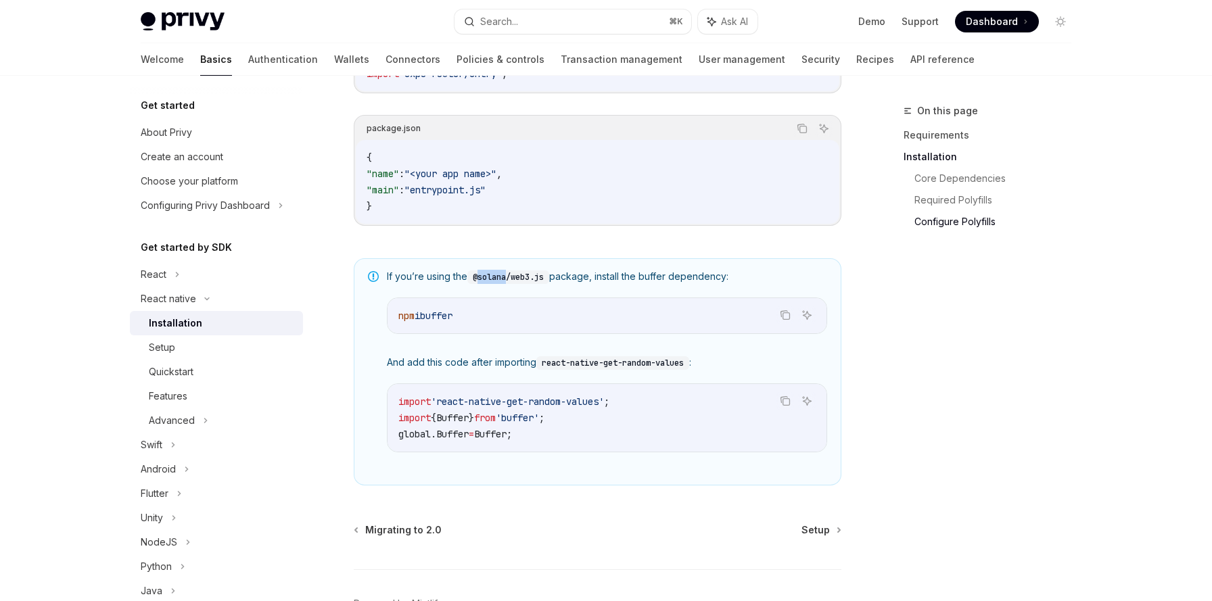
click at [483, 283] on code "@solana/web3.js" at bounding box center [508, 277] width 82 height 14
copy code "solana"
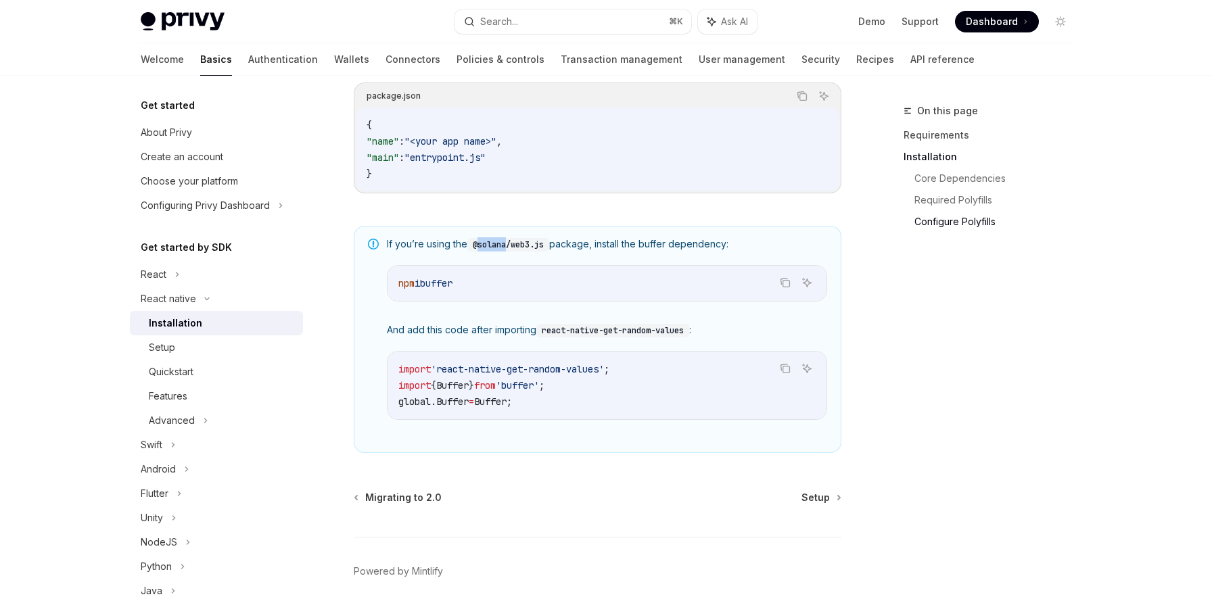
scroll to position [896, 0]
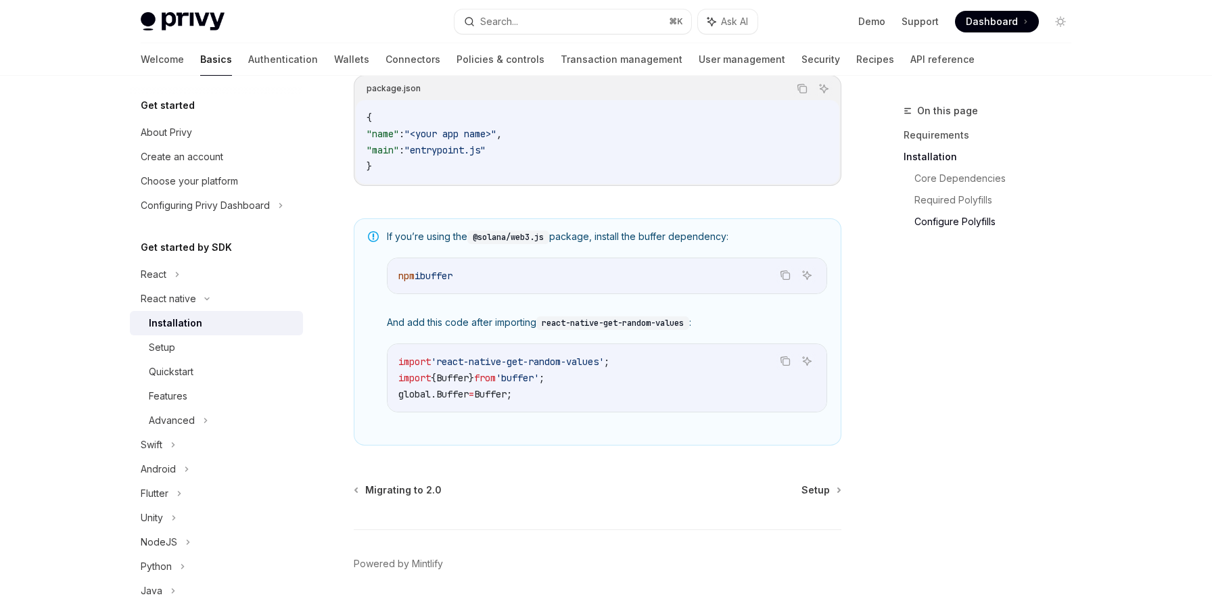
click at [446, 282] on span "buffer" at bounding box center [436, 276] width 32 height 12
copy span "buffer"
drag, startPoint x: 402, startPoint y: 364, endPoint x: 548, endPoint y: 397, distance: 149.6
click at [548, 397] on code "import 'react-native-get-random-values' ; import { Buffer } from 'buffer' ; glo…" at bounding box center [606, 378] width 417 height 49
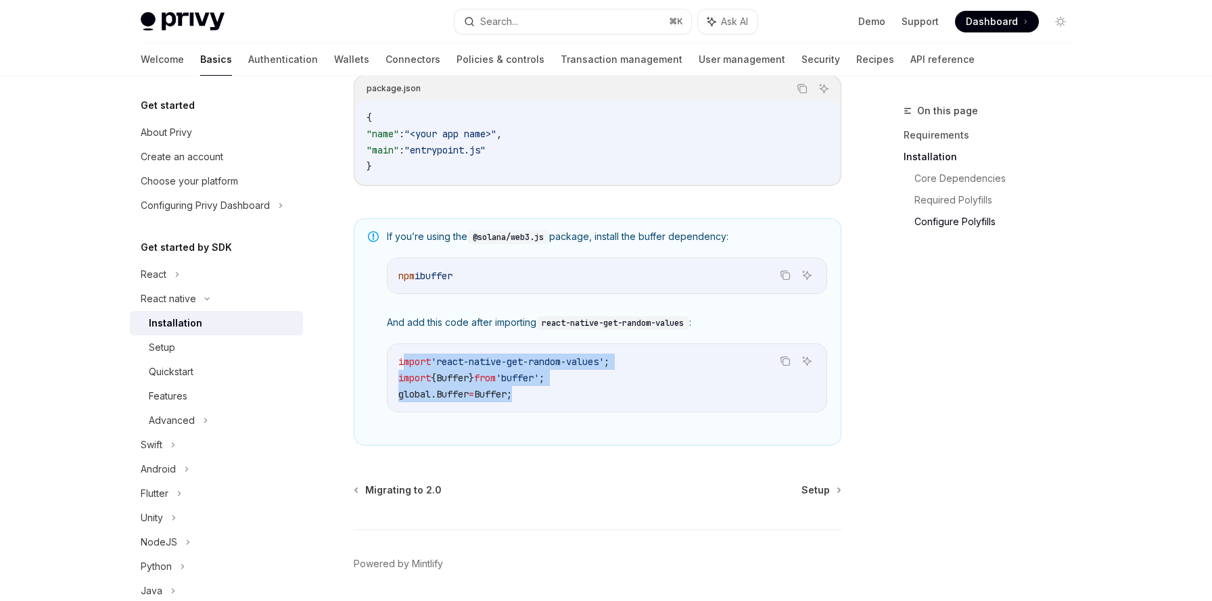
click at [548, 397] on code "import 'react-native-get-random-values' ; import { Buffer } from 'buffer' ; glo…" at bounding box center [606, 378] width 417 height 49
click at [429, 329] on span "And add this code after importing react-native-get-random-values :" at bounding box center [607, 323] width 440 height 14
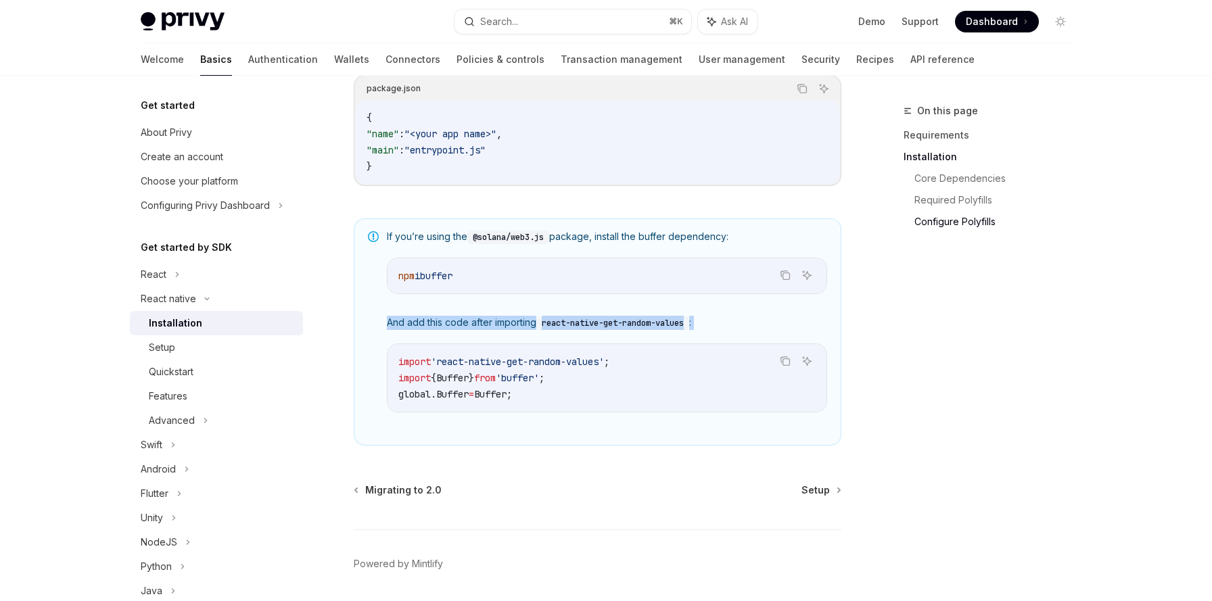
click at [429, 329] on span "And add this code after importing react-native-get-random-values :" at bounding box center [607, 323] width 440 height 14
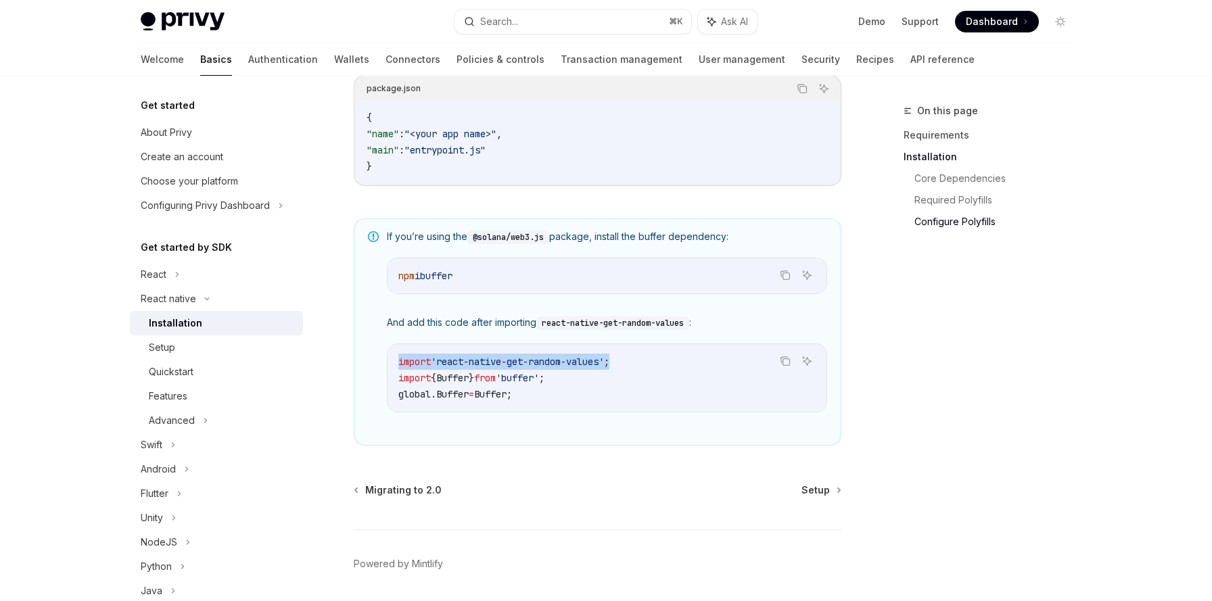
drag, startPoint x: 398, startPoint y: 367, endPoint x: 634, endPoint y: 366, distance: 235.3
click at [634, 366] on code "import 'react-native-get-random-values' ; import { Buffer } from 'buffer' ; glo…" at bounding box center [606, 378] width 417 height 49
copy span "import 'react-native-get-random-values' ;"
click at [812, 493] on span "Setup" at bounding box center [815, 490] width 28 height 14
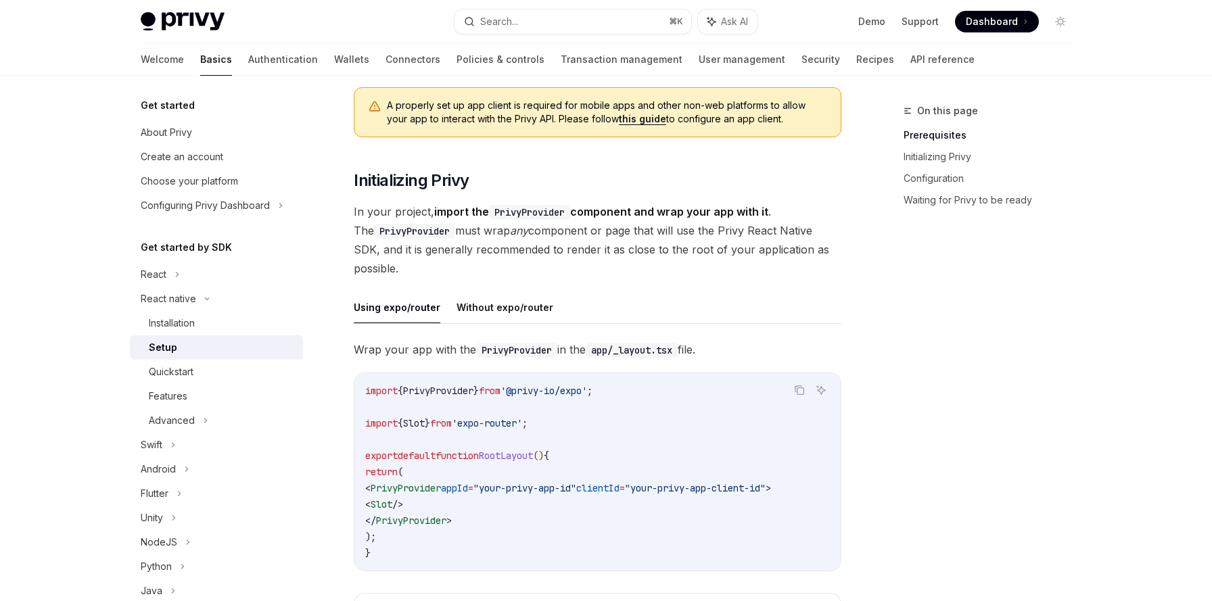
scroll to position [179, 0]
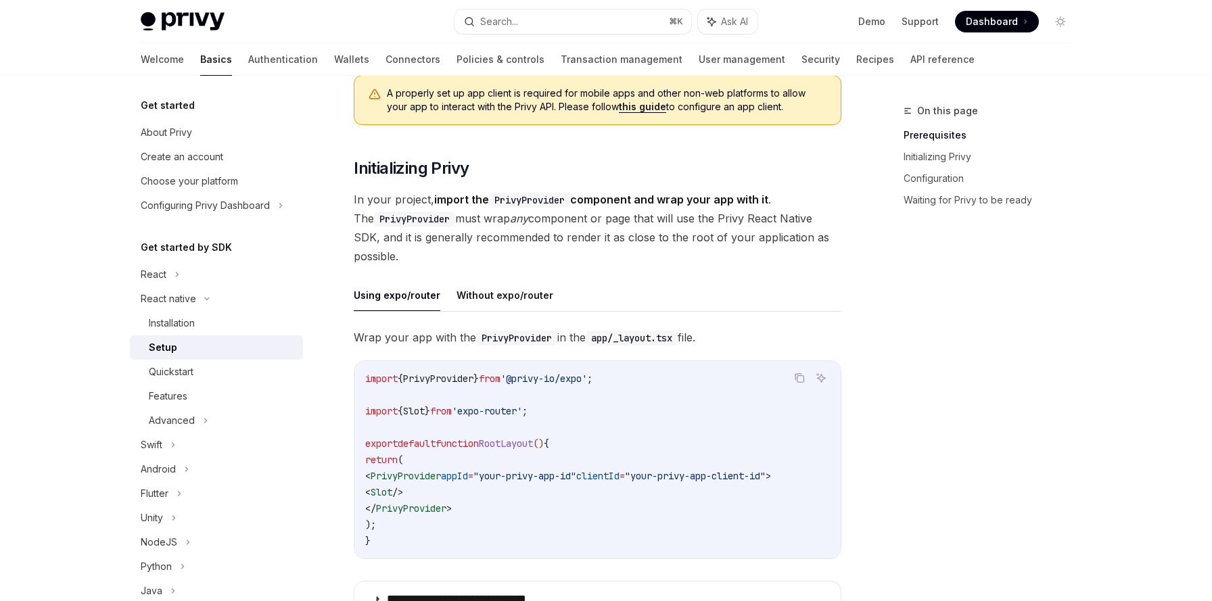
click at [460, 393] on code "import { PrivyProvider } from '@privy-io/expo' ; import { Slot } from 'expo-rou…" at bounding box center [597, 460] width 464 height 178
click at [457, 376] on span "PrivyProvider" at bounding box center [438, 379] width 70 height 12
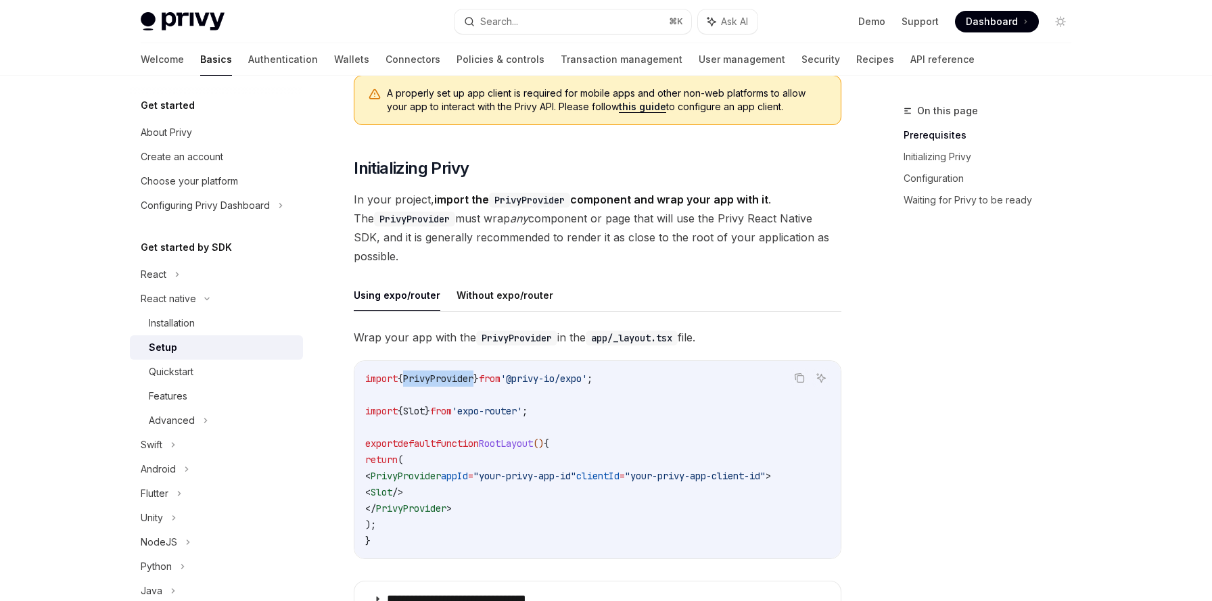
click at [457, 376] on span "PrivyProvider" at bounding box center [438, 379] width 70 height 12
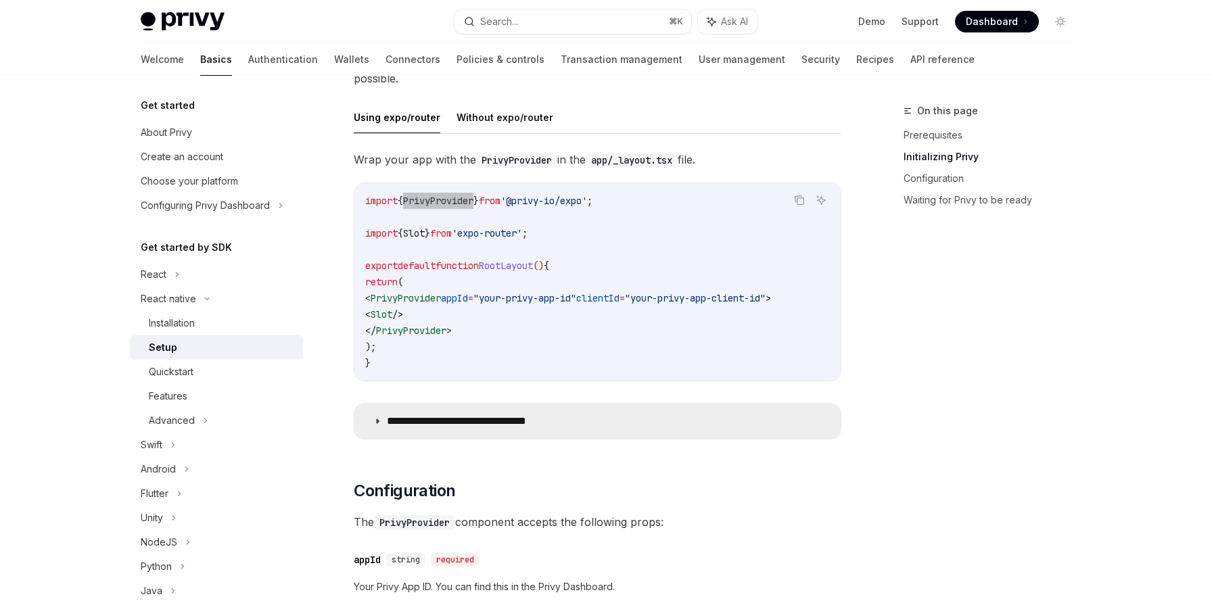
scroll to position [364, 0]
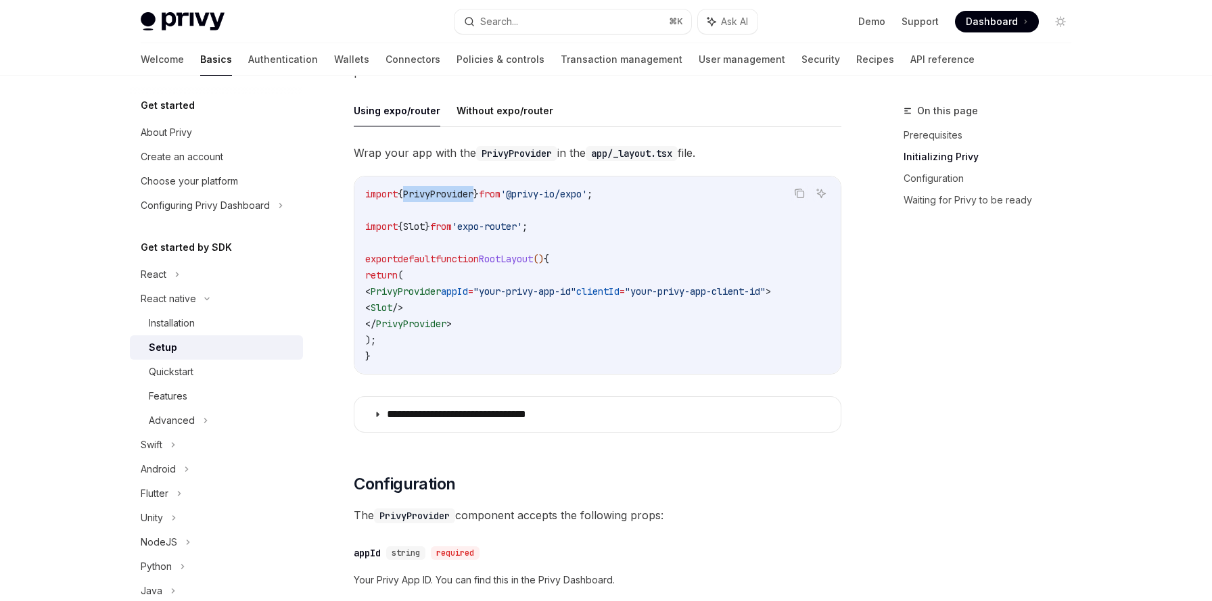
click at [403, 193] on span "{" at bounding box center [400, 194] width 5 height 12
click at [397, 191] on span "import" at bounding box center [381, 194] width 32 height 12
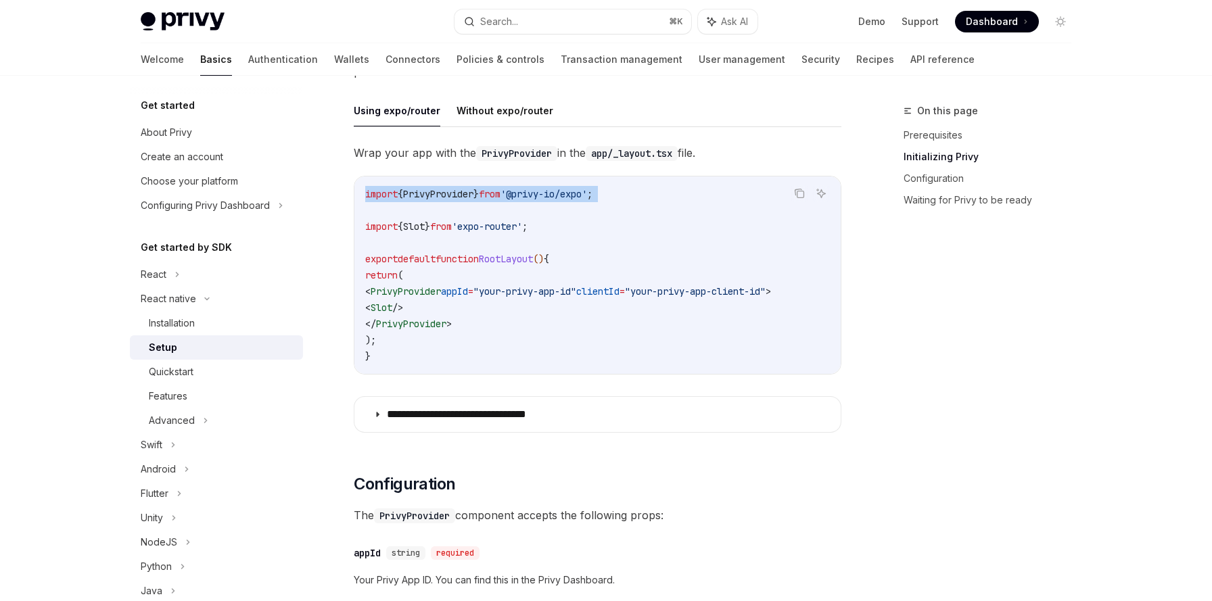
drag, startPoint x: 387, startPoint y: 293, endPoint x: 521, endPoint y: 290, distance: 133.9
click at [521, 290] on span "< PrivyProvider appId = "your-privy-app-id" clientId = "your-privy-app-client-i…" at bounding box center [568, 291] width 406 height 12
drag, startPoint x: 387, startPoint y: 325, endPoint x: 500, endPoint y: 325, distance: 112.9
click at [500, 325] on code "import { PrivyProvider } from '@privy-io/expo' ; import { Slot } from 'expo-rou…" at bounding box center [597, 275] width 464 height 178
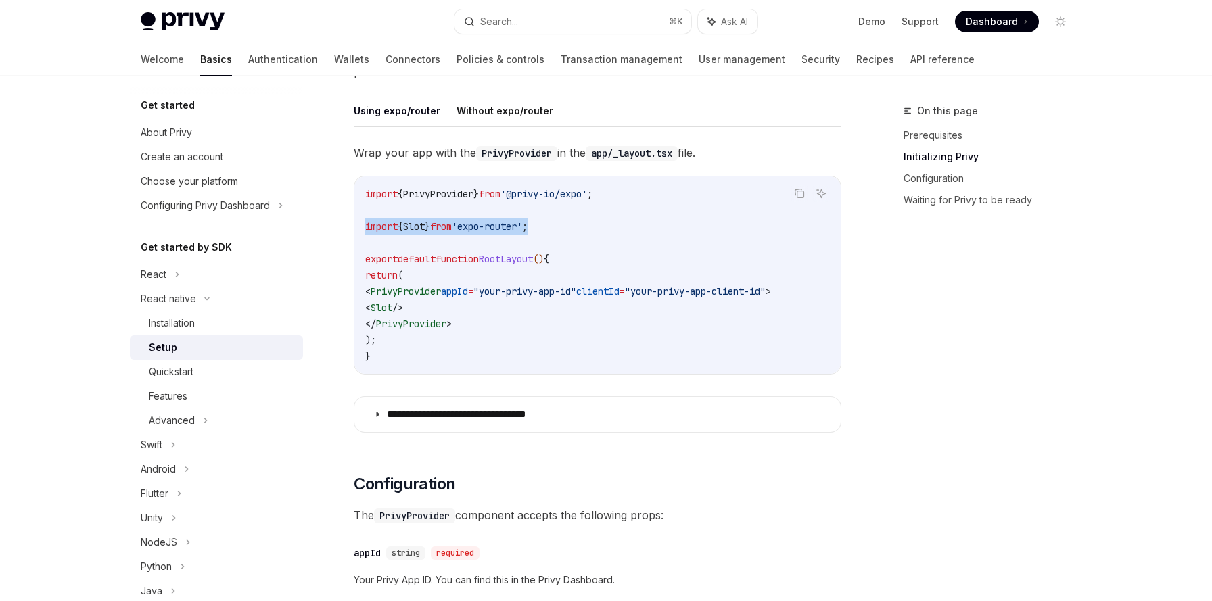
drag, startPoint x: 364, startPoint y: 226, endPoint x: 567, endPoint y: 226, distance: 202.2
click at [567, 226] on div "import { PrivyProvider } from '@privy-io/expo' ; import { Slot } from 'expo-rou…" at bounding box center [597, 274] width 486 height 197
copy span "import { Slot } from 'expo-router' ;"
drag, startPoint x: 396, startPoint y: 310, endPoint x: 477, endPoint y: 310, distance: 80.5
click at [477, 310] on code "import { PrivyProvider } from '@privy-io/expo' ; import { Slot } from 'expo-rou…" at bounding box center [597, 275] width 464 height 178
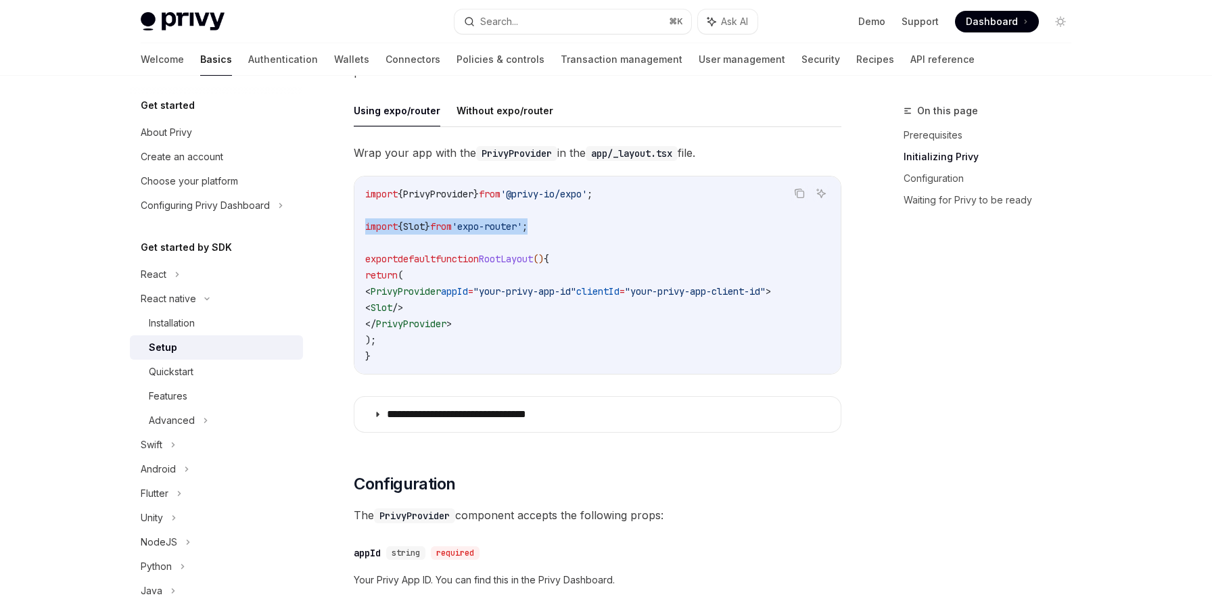
copy span "< Slot />"
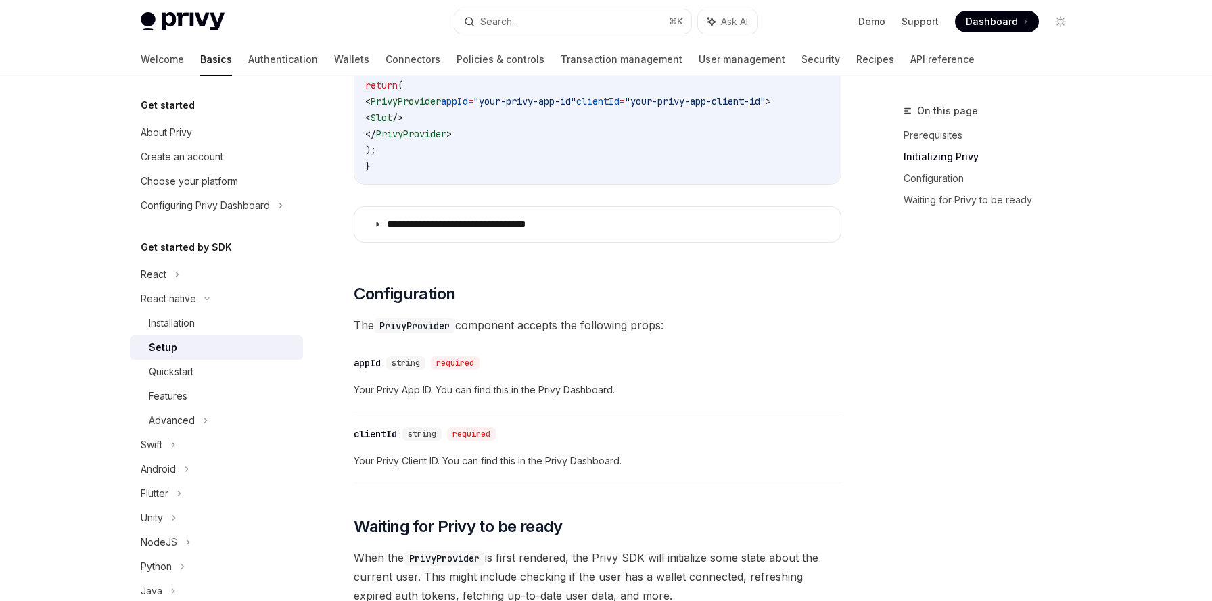
scroll to position [565, 0]
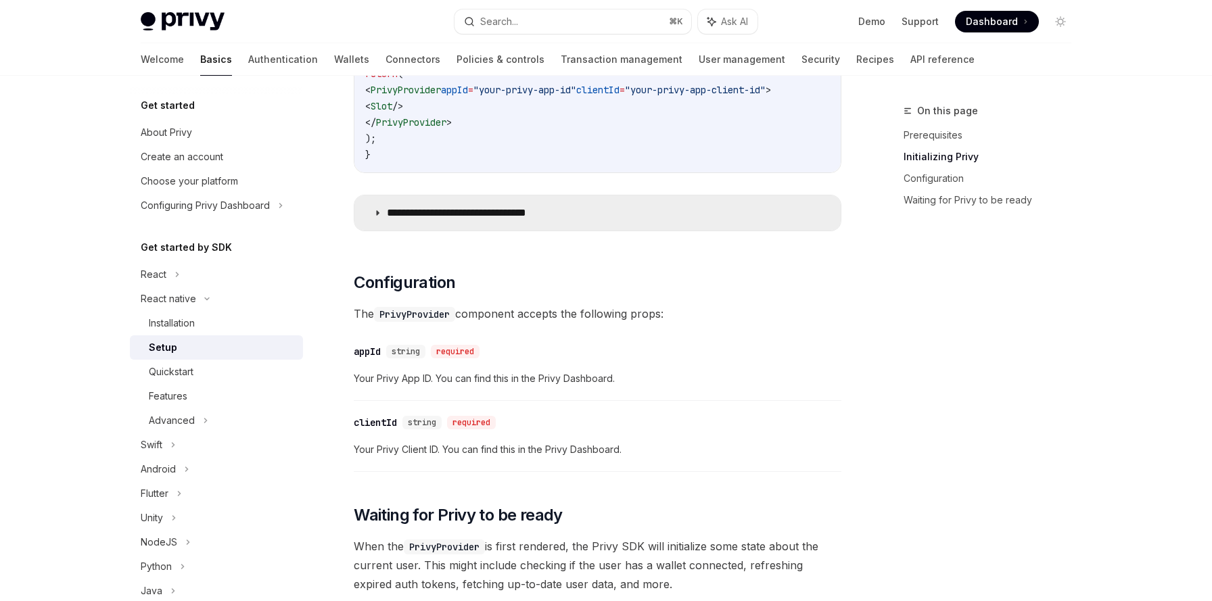
click at [378, 217] on icon at bounding box center [377, 213] width 8 height 8
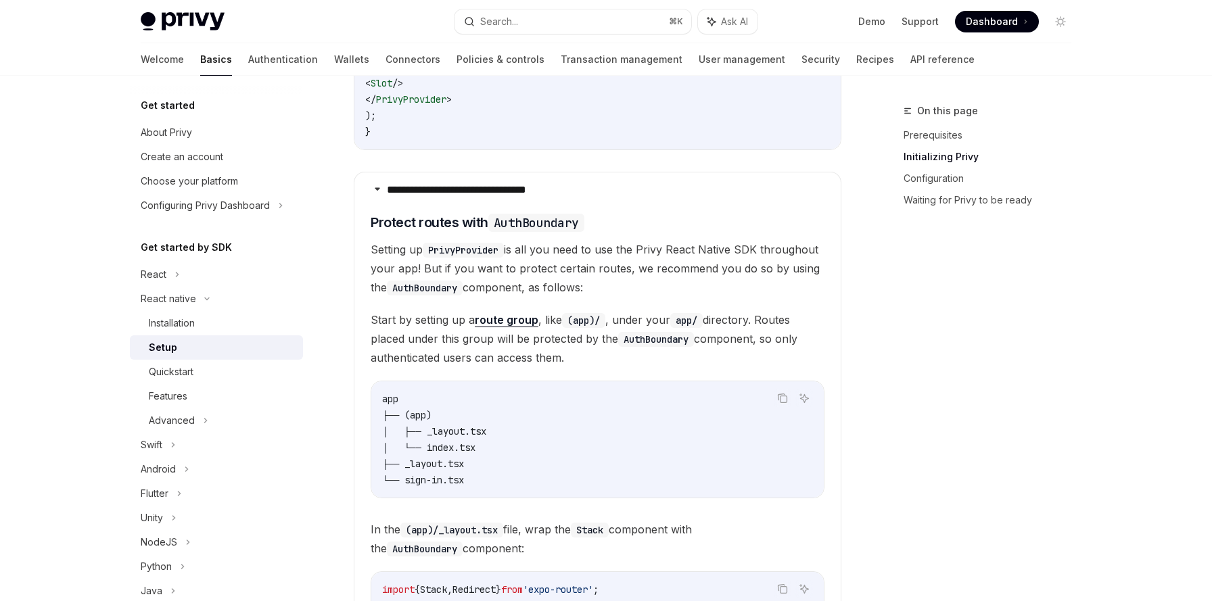
scroll to position [606, 0]
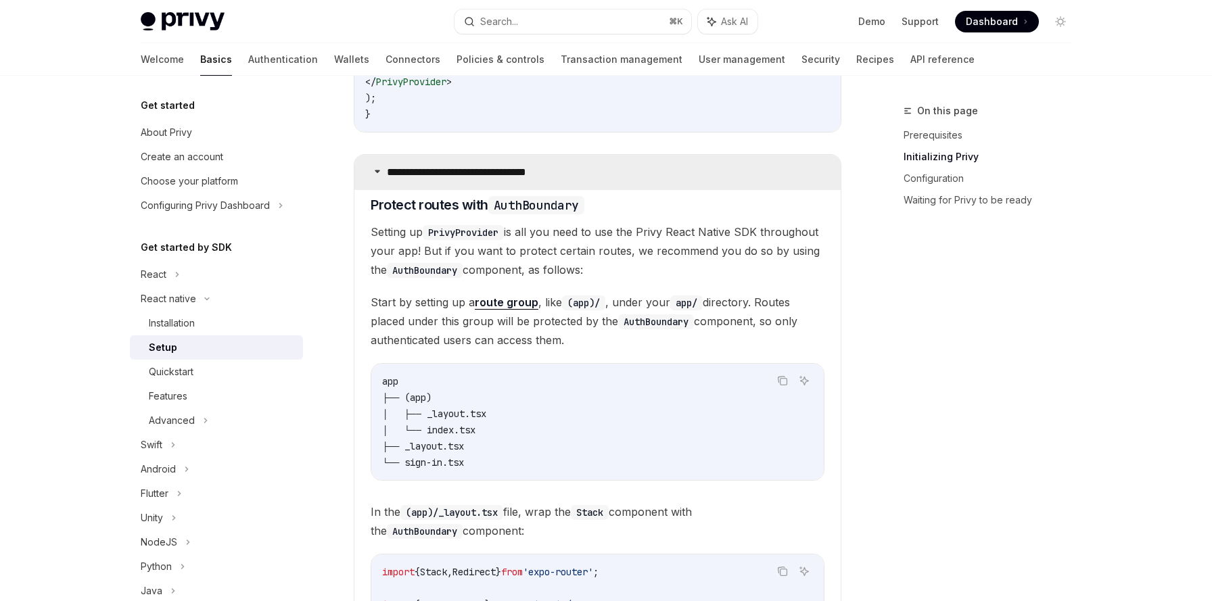
click at [379, 175] on icon at bounding box center [377, 171] width 8 height 8
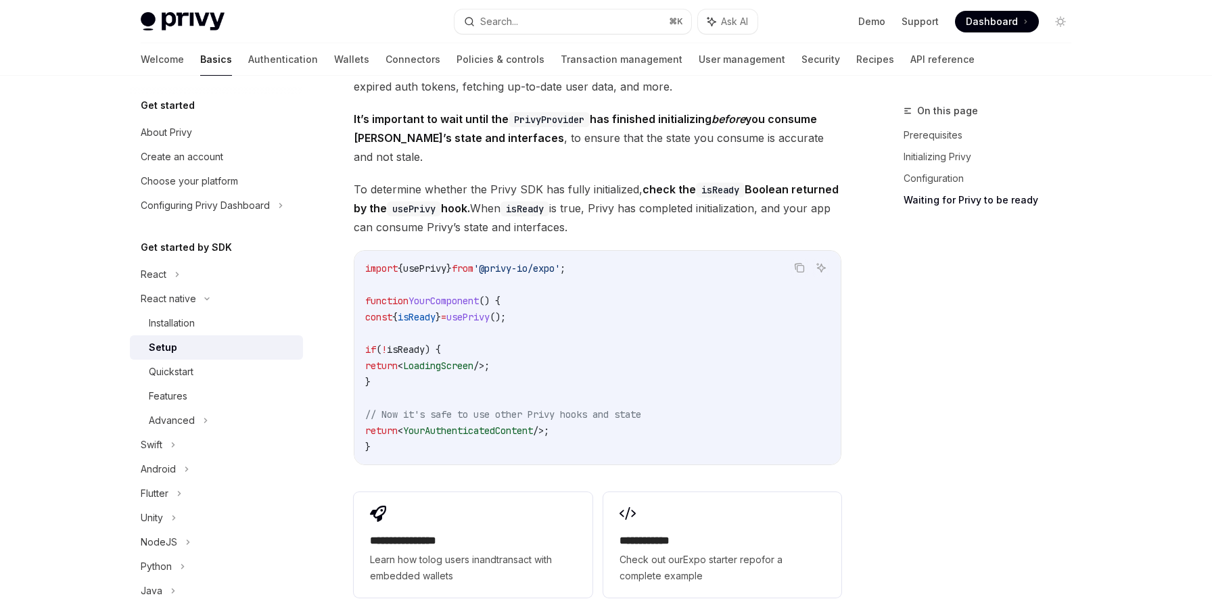
scroll to position [1064, 0]
click at [431, 261] on span "usePrivy" at bounding box center [424, 267] width 43 height 12
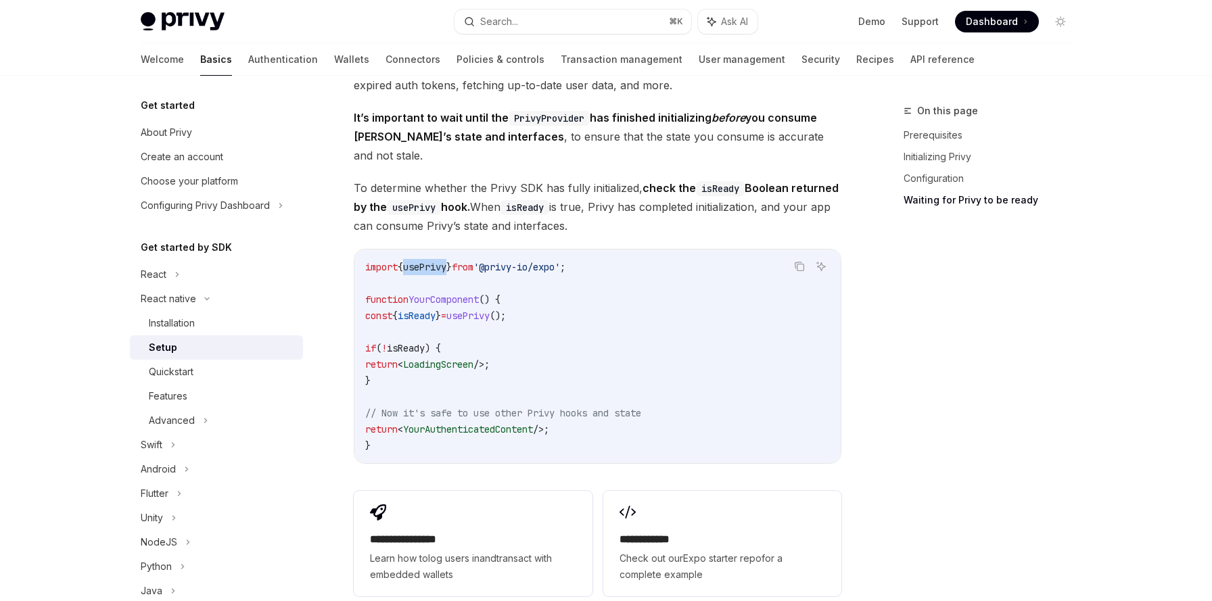
click at [431, 261] on span "usePrivy" at bounding box center [424, 267] width 43 height 12
click at [191, 329] on div "Installation" at bounding box center [172, 323] width 46 height 16
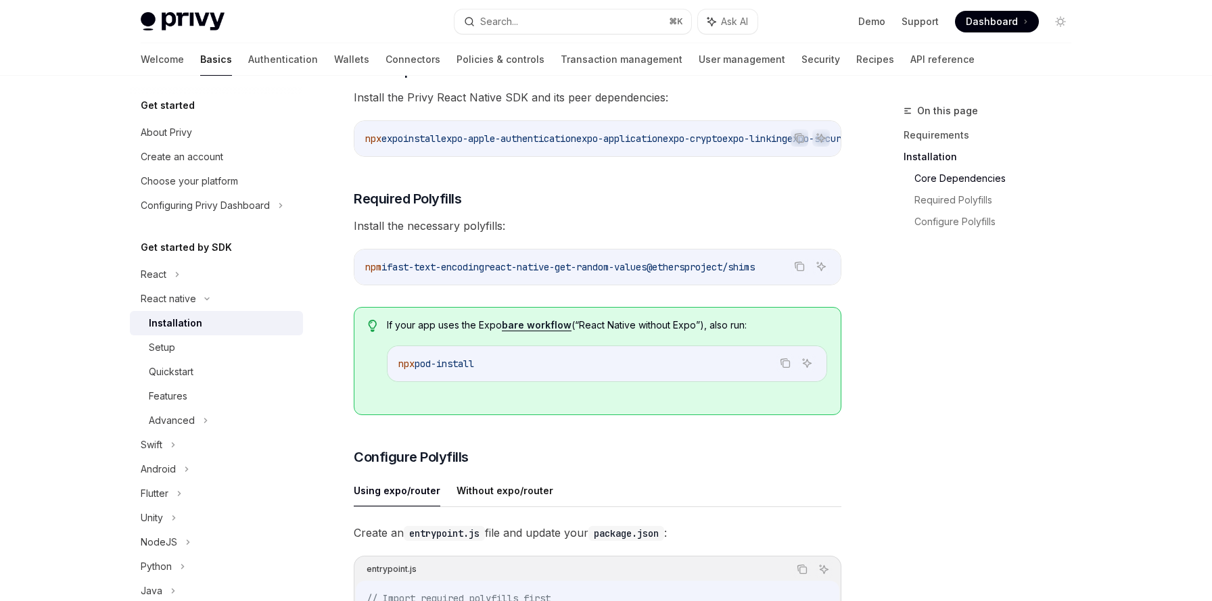
scroll to position [258, 0]
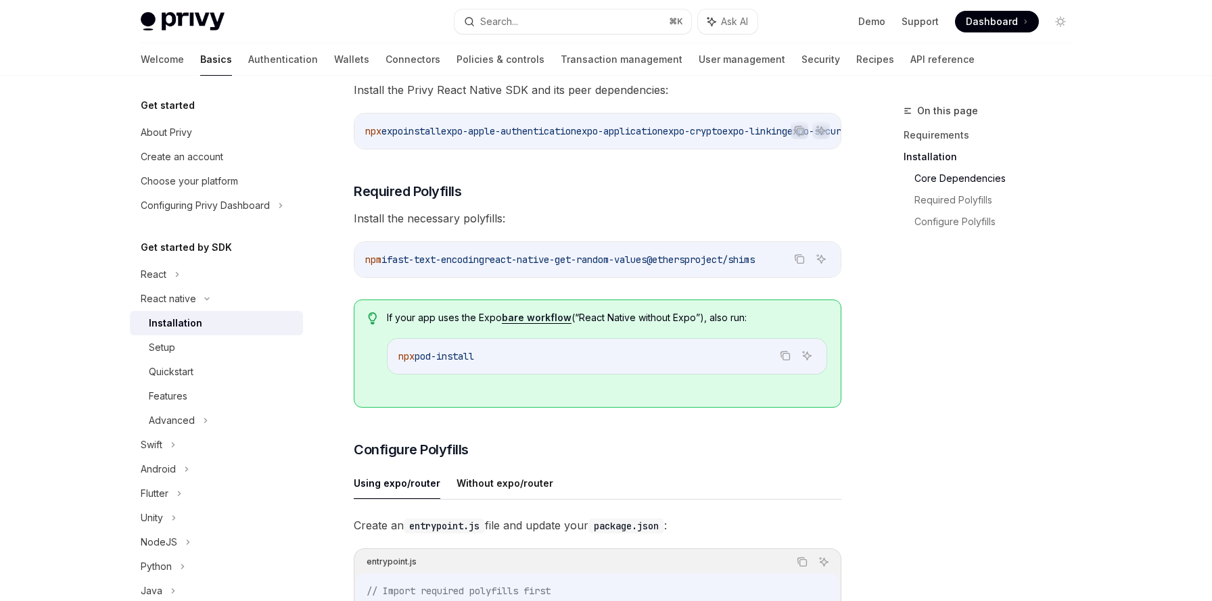
click at [427, 362] on span "pod-install" at bounding box center [443, 356] width 59 height 12
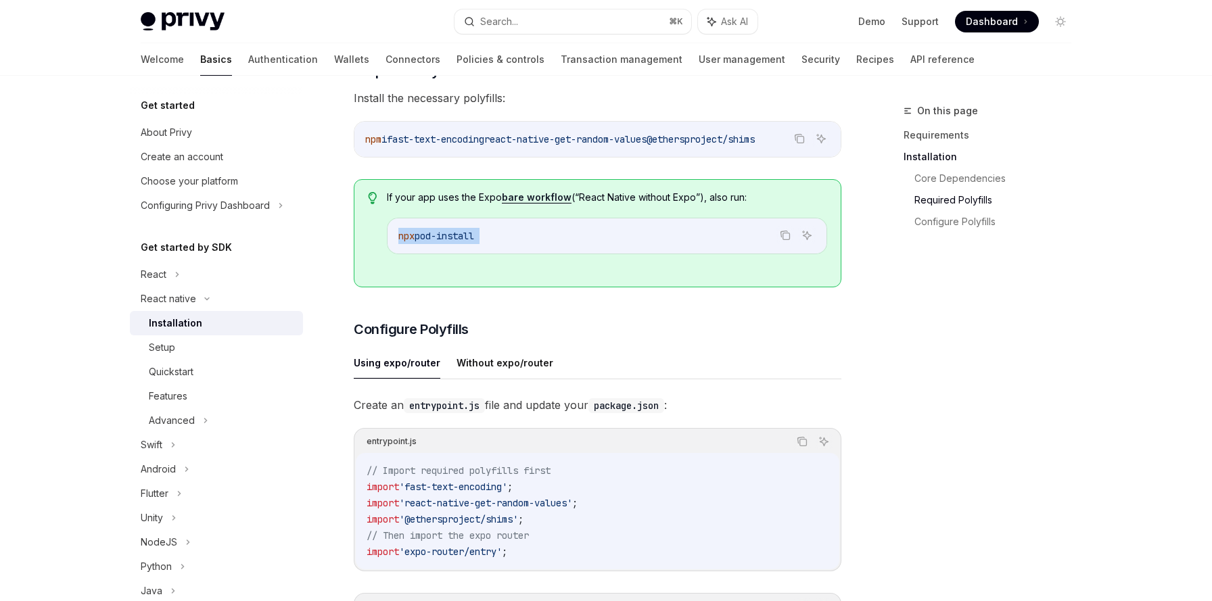
scroll to position [419, 0]
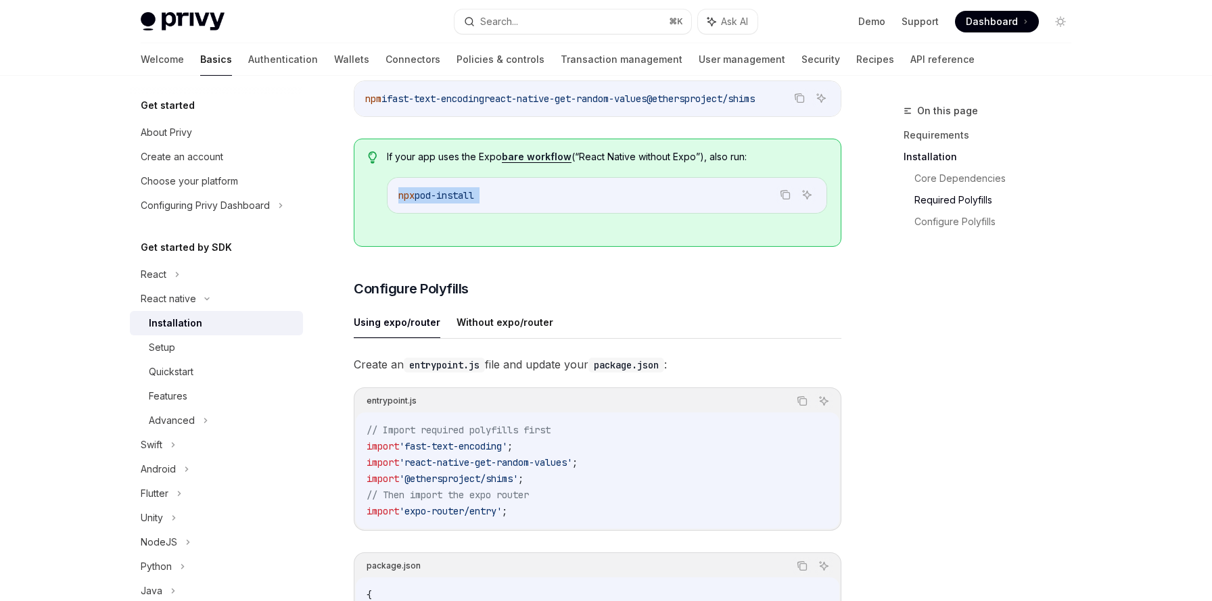
click at [392, 332] on button "Using expo/router" at bounding box center [397, 322] width 87 height 32
click at [486, 321] on button "Without expo/router" at bounding box center [504, 322] width 97 height 32
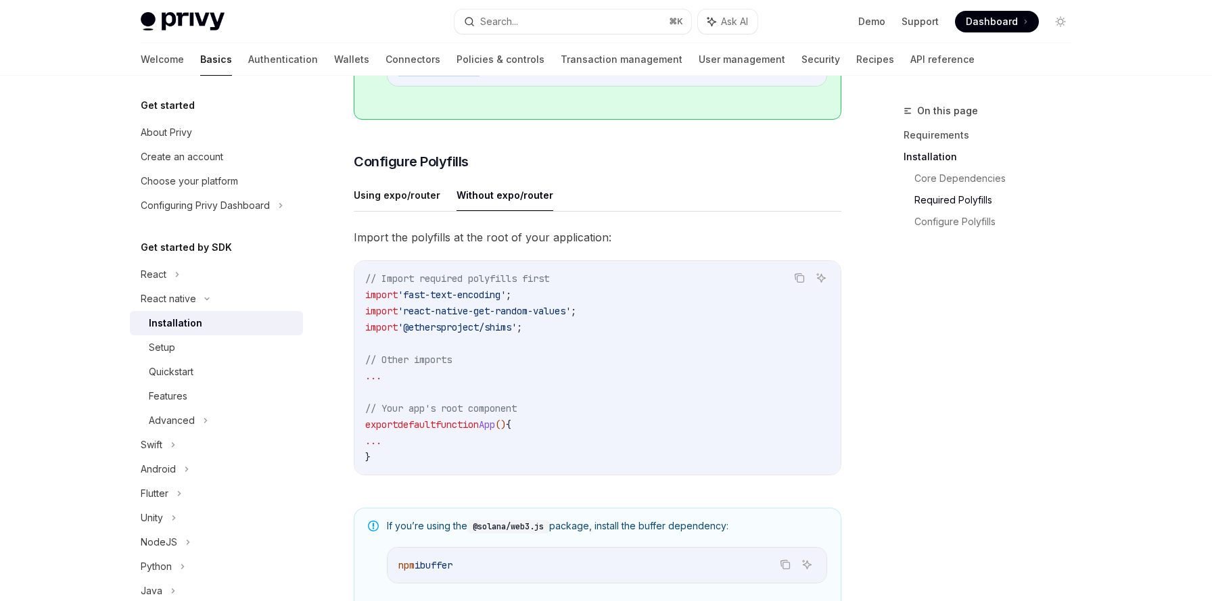
scroll to position [524, 0]
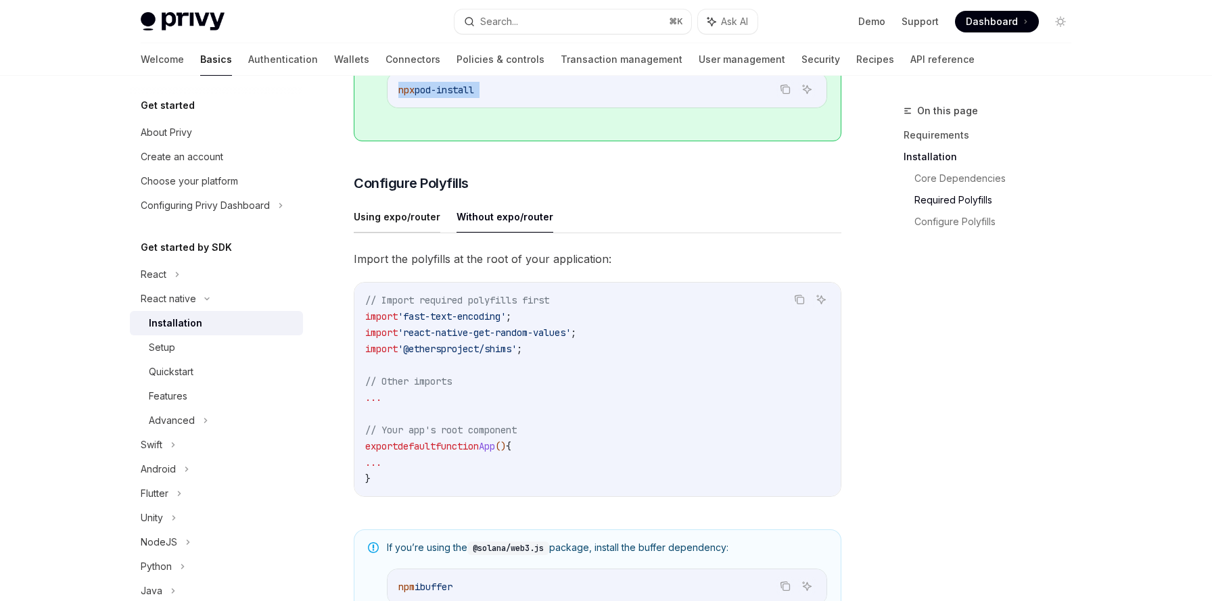
click at [393, 211] on button "Using expo/router" at bounding box center [397, 217] width 87 height 32
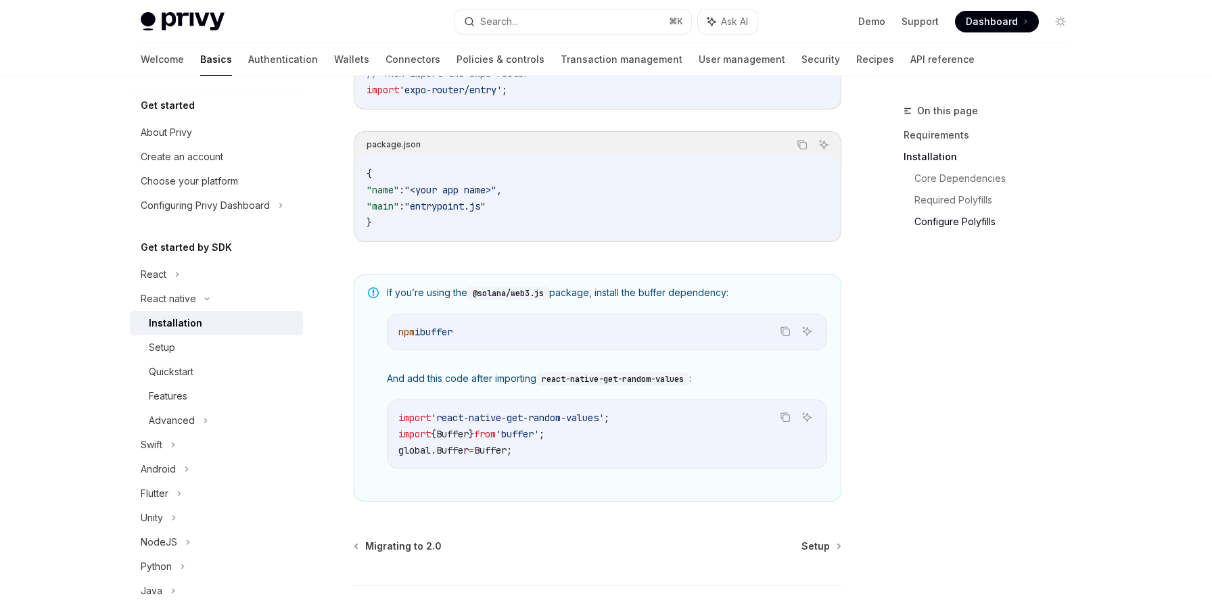
scroll to position [854, 0]
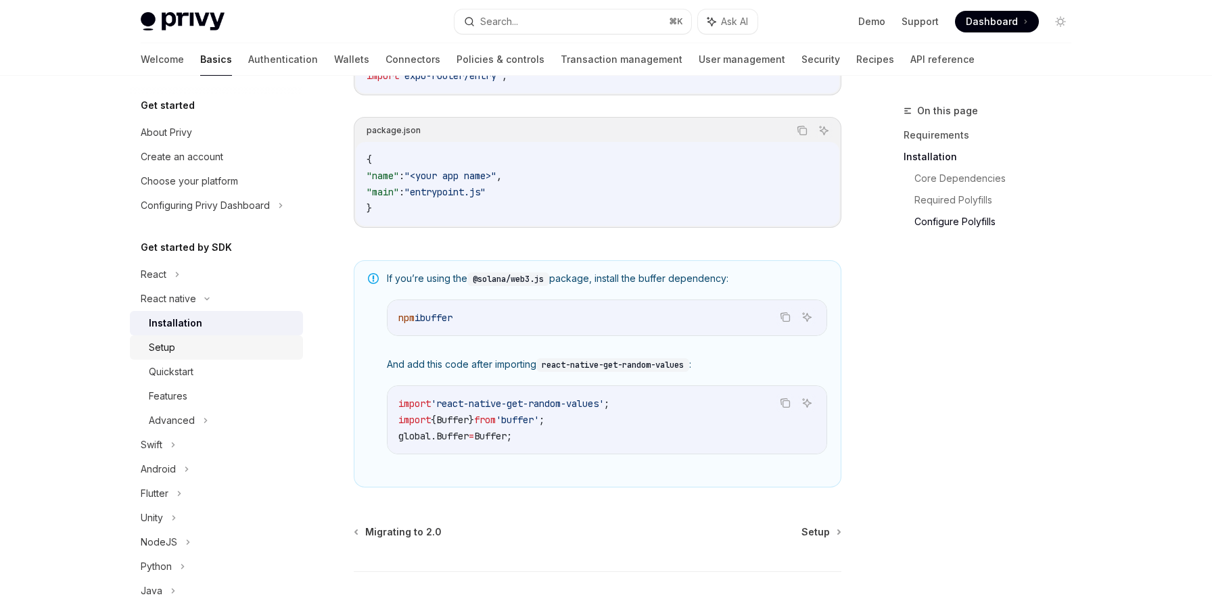
click at [183, 347] on div "Setup" at bounding box center [222, 347] width 146 height 16
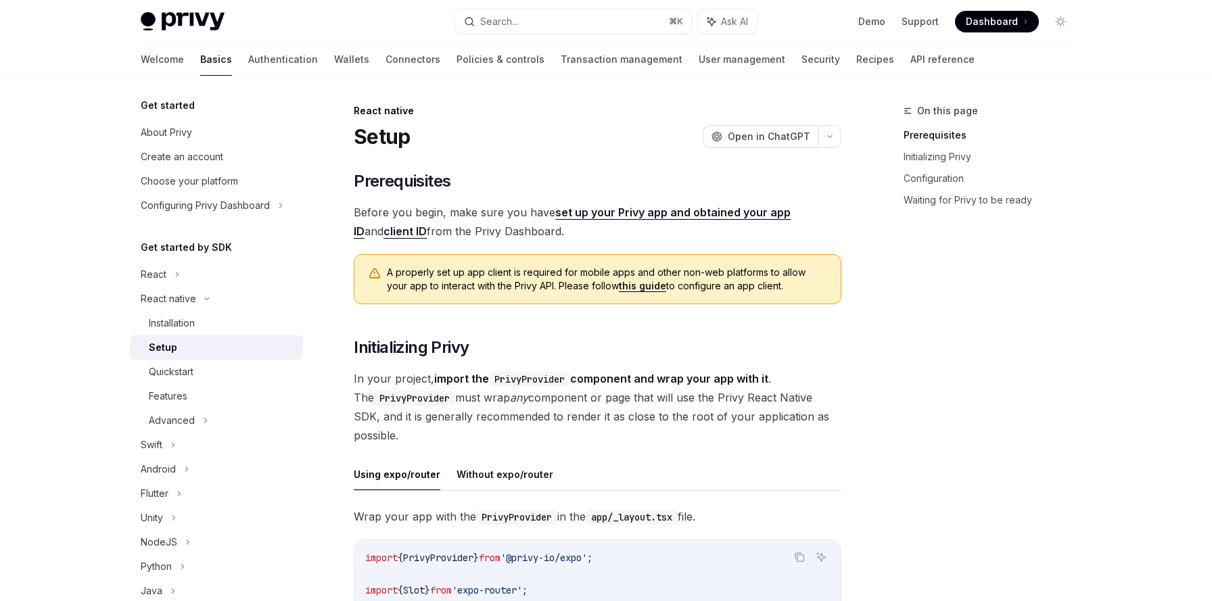
click at [426, 269] on span "A properly set up app client is required for mobile apps and other non-web plat…" at bounding box center [607, 279] width 440 height 27
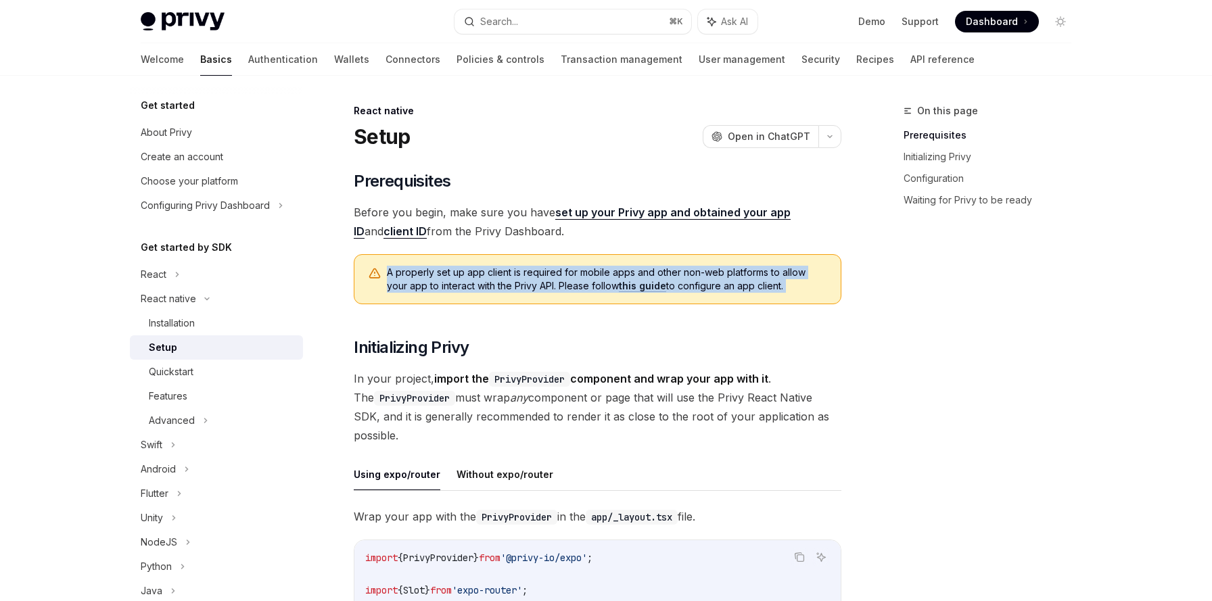
click at [426, 269] on span "A properly set up app client is required for mobile apps and other non-web plat…" at bounding box center [607, 279] width 440 height 27
click at [671, 277] on span "A properly set up app client is required for mobile apps and other non-web plat…" at bounding box center [607, 279] width 440 height 27
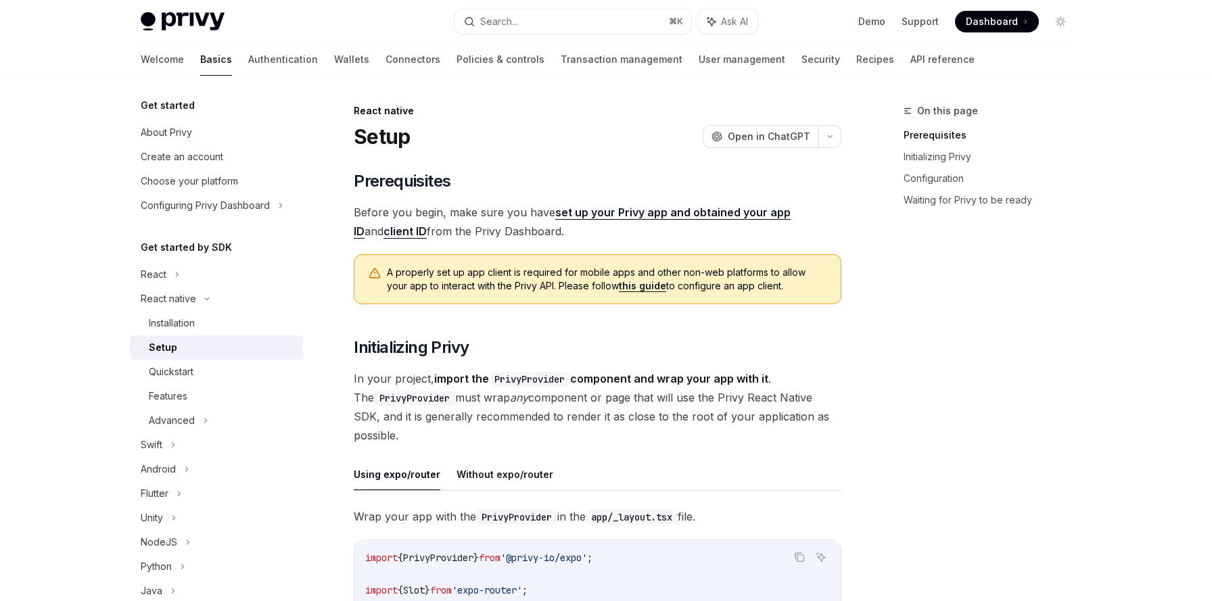
click at [621, 286] on link "this guide" at bounding box center [642, 286] width 47 height 12
click at [515, 377] on code "PrivyProvider" at bounding box center [529, 379] width 81 height 15
click at [523, 348] on h2 "​ Initializing Privy" at bounding box center [597, 348] width 487 height 22
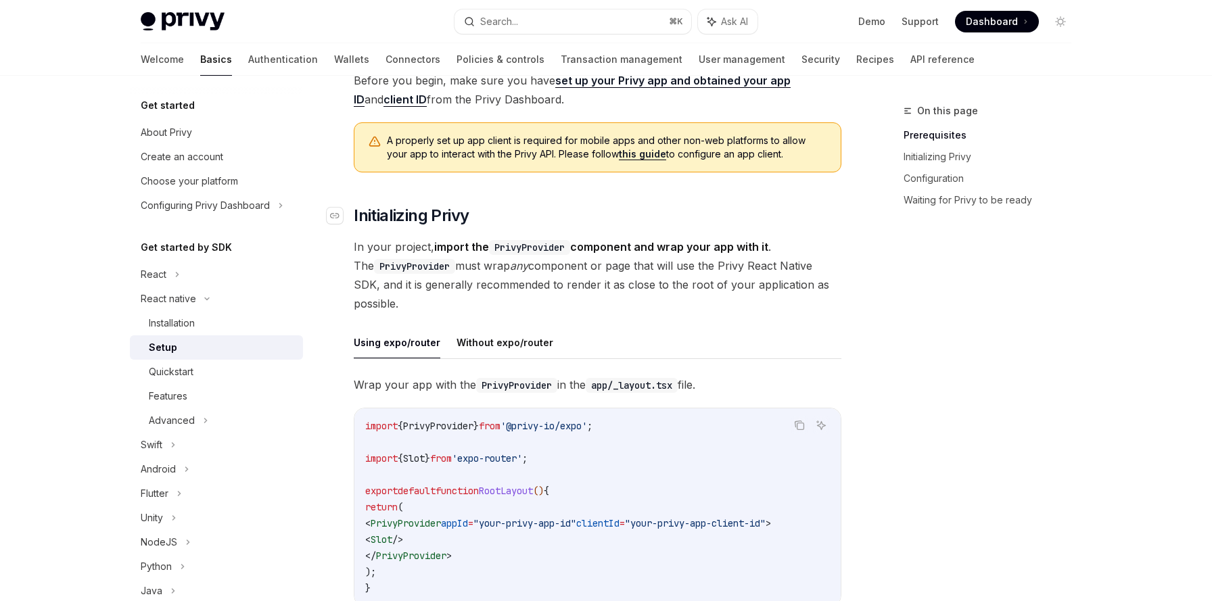
scroll to position [189, 0]
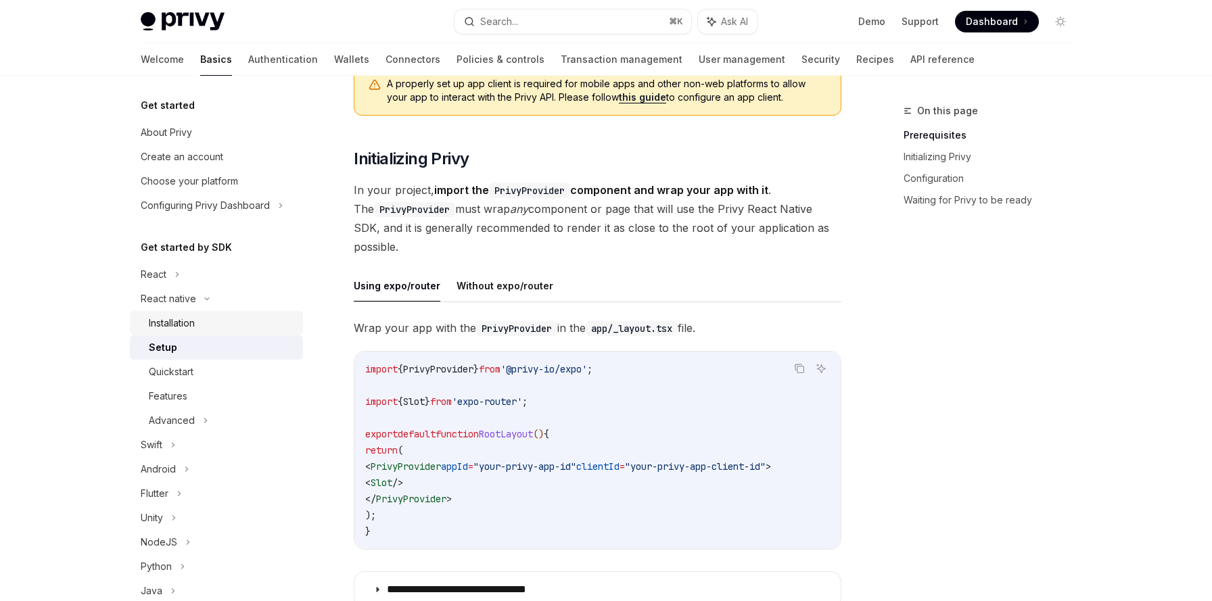
click at [233, 328] on div "Installation" at bounding box center [222, 323] width 146 height 16
type textarea "*"
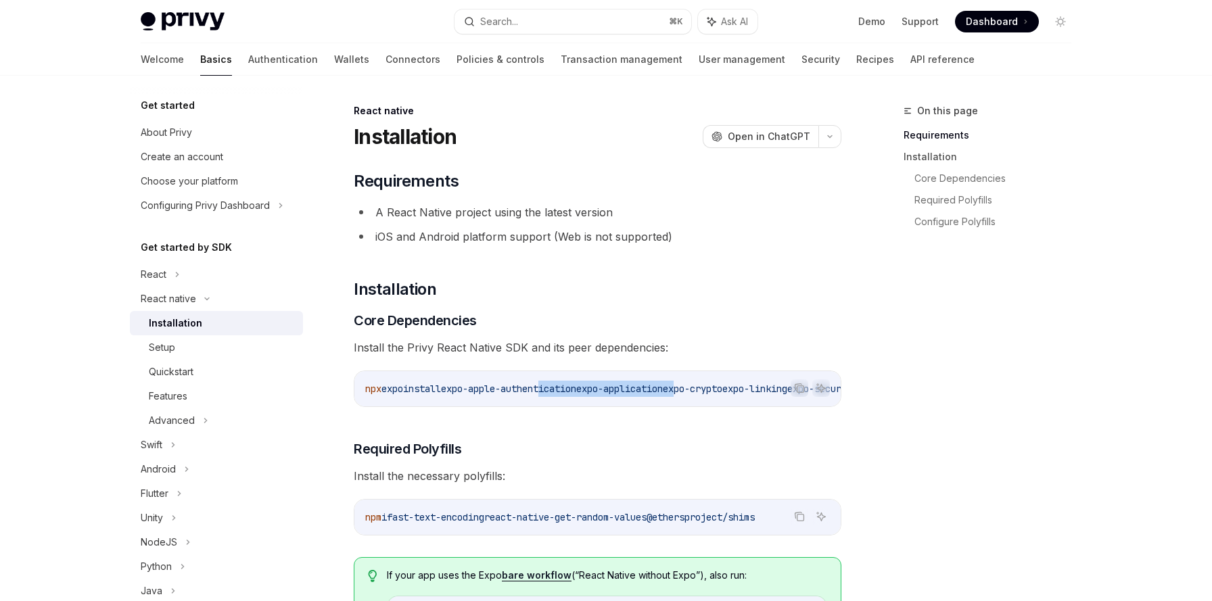
drag, startPoint x: 558, startPoint y: 393, endPoint x: 711, endPoint y: 387, distance: 153.6
click at [711, 387] on span "npx expo install expo-apple-authentication expo-application expo-crypto expo-li…" at bounding box center [900, 389] width 1071 height 12
click at [441, 394] on span "install" at bounding box center [422, 389] width 38 height 12
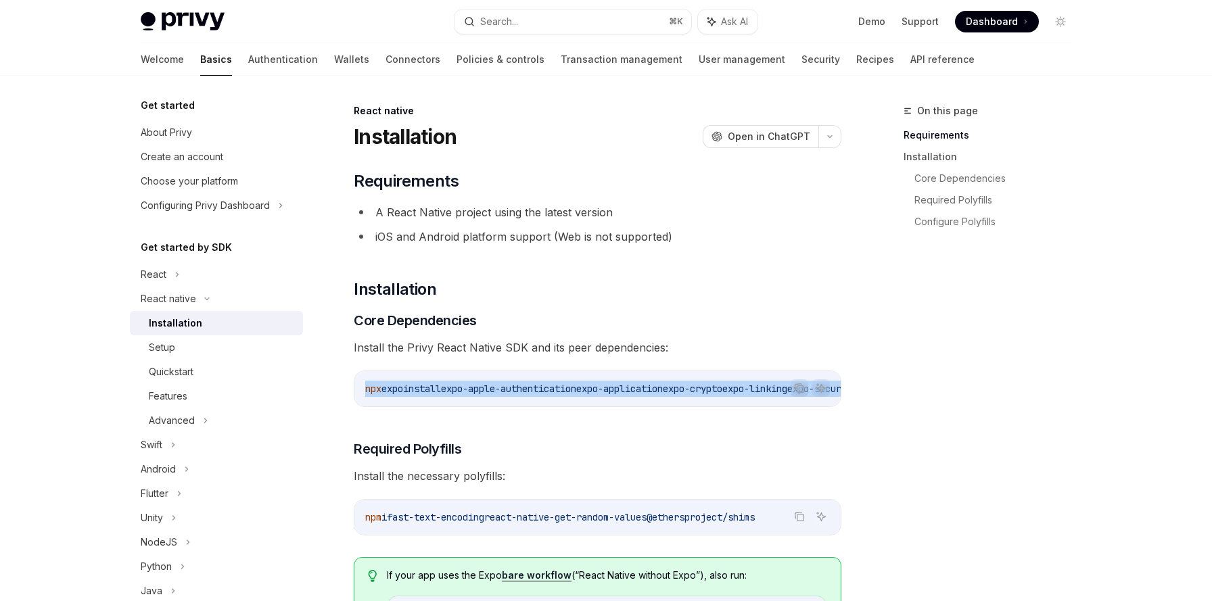
click at [441, 394] on span "install" at bounding box center [422, 389] width 38 height 12
click at [462, 397] on div "npx expo install expo-apple-authentication expo-application expo-crypto expo-li…" at bounding box center [597, 388] width 486 height 35
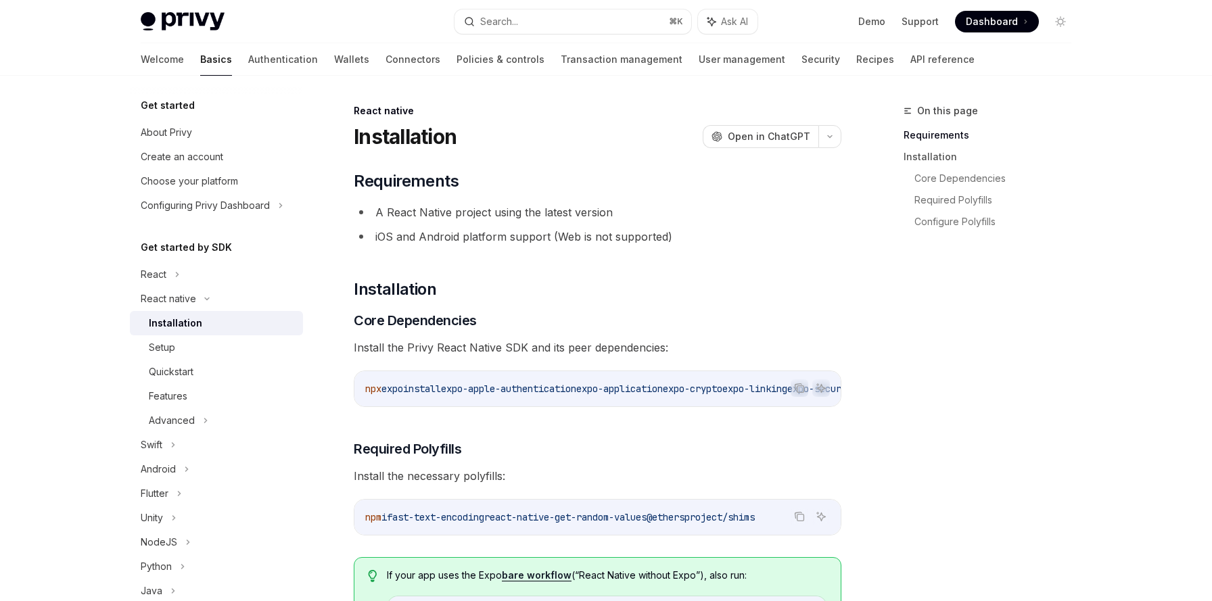
drag, startPoint x: 462, startPoint y: 389, endPoint x: 603, endPoint y: 386, distance: 140.7
click at [603, 386] on span "npx expo install expo-apple-authentication expo-application expo-crypto expo-li…" at bounding box center [900, 389] width 1071 height 12
click at [801, 391] on icon "Copy the contents from the code block" at bounding box center [799, 388] width 11 height 11
click at [686, 456] on h3 "​ Required Polyfills" at bounding box center [597, 448] width 487 height 19
click at [800, 522] on icon "Copy the contents from the code block" at bounding box center [799, 516] width 11 height 11
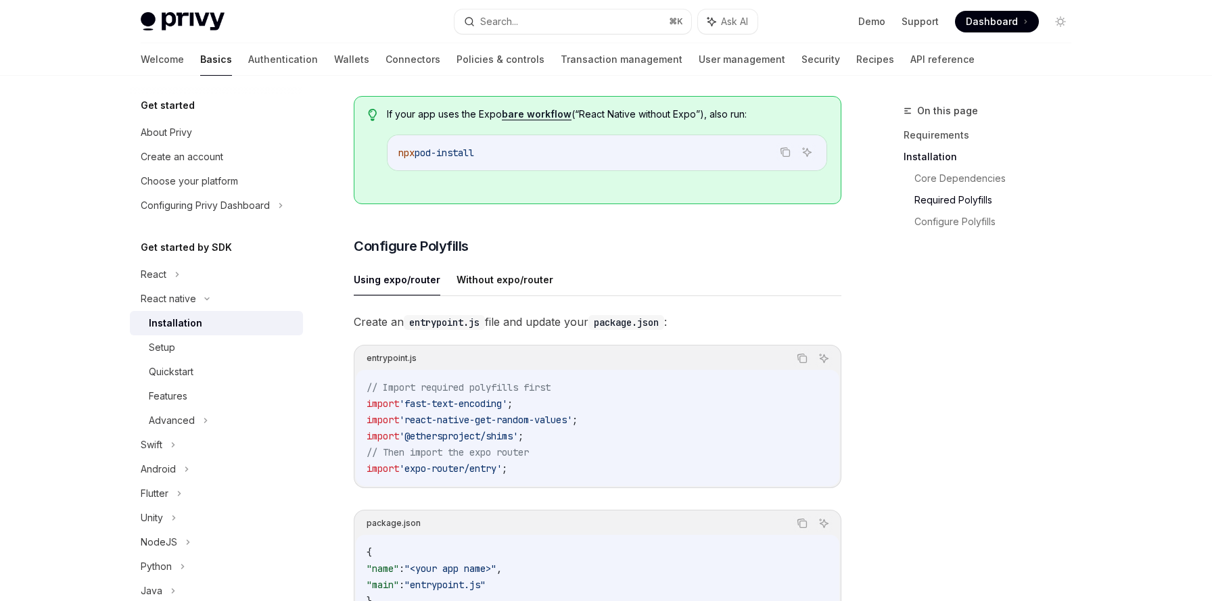
scroll to position [463, 0]
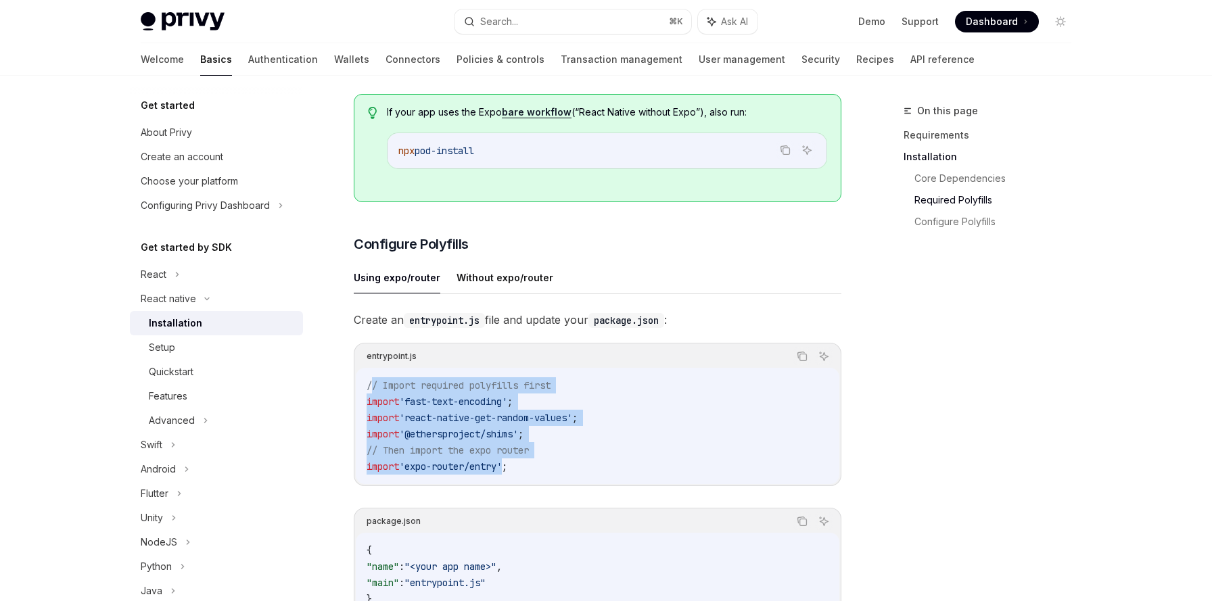
drag, startPoint x: 369, startPoint y: 389, endPoint x: 510, endPoint y: 476, distance: 165.7
click at [510, 475] on code "// Import required polyfills first import 'fast-text-encoding' ; import 'react-…" at bounding box center [597, 425] width 462 height 97
click at [545, 456] on code "// Import required polyfills first import 'fast-text-encoding' ; import 'react-…" at bounding box center [597, 425] width 462 height 97
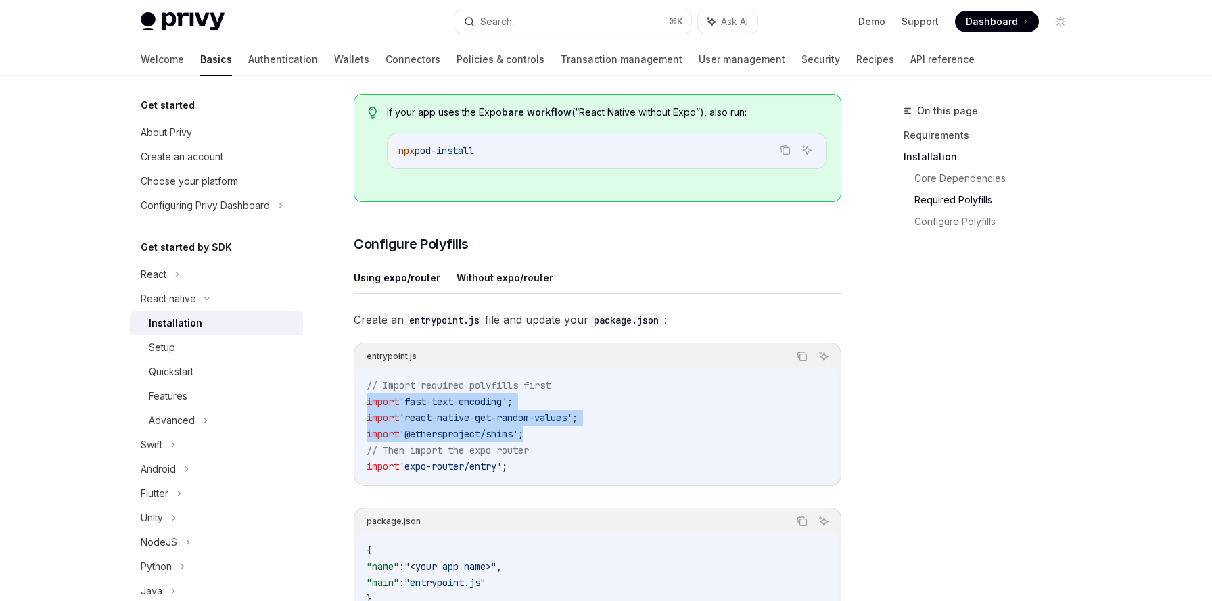
drag, startPoint x: 542, startPoint y: 440, endPoint x: 341, endPoint y: 400, distance: 205.5
click at [341, 400] on div "React native Installation OpenAI Open in ChatGPT OpenAI Open in ChatGPT ​ Requi…" at bounding box center [470, 359] width 746 height 1439
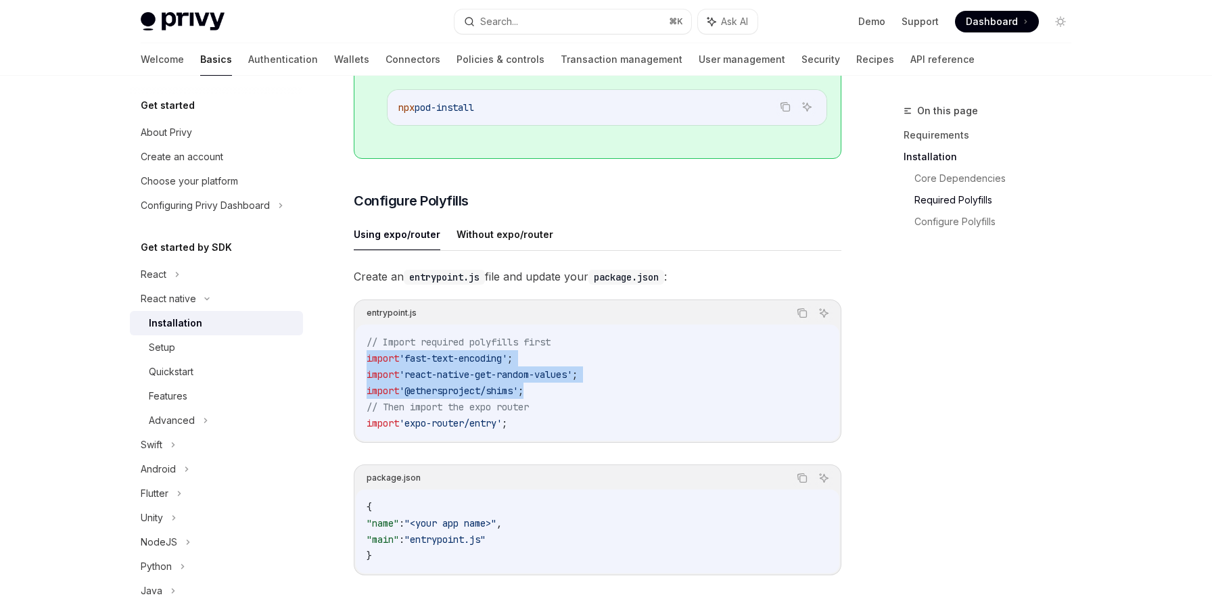
scroll to position [507, 0]
click at [458, 362] on span "'fast-text-encoding'" at bounding box center [453, 358] width 108 height 12
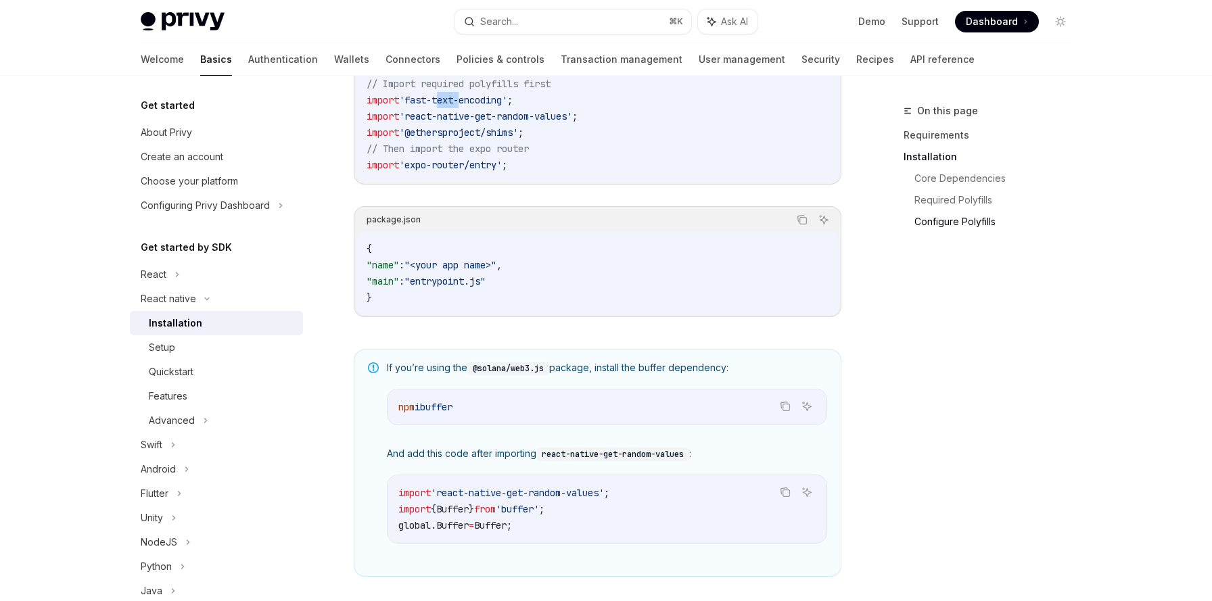
scroll to position [776, 0]
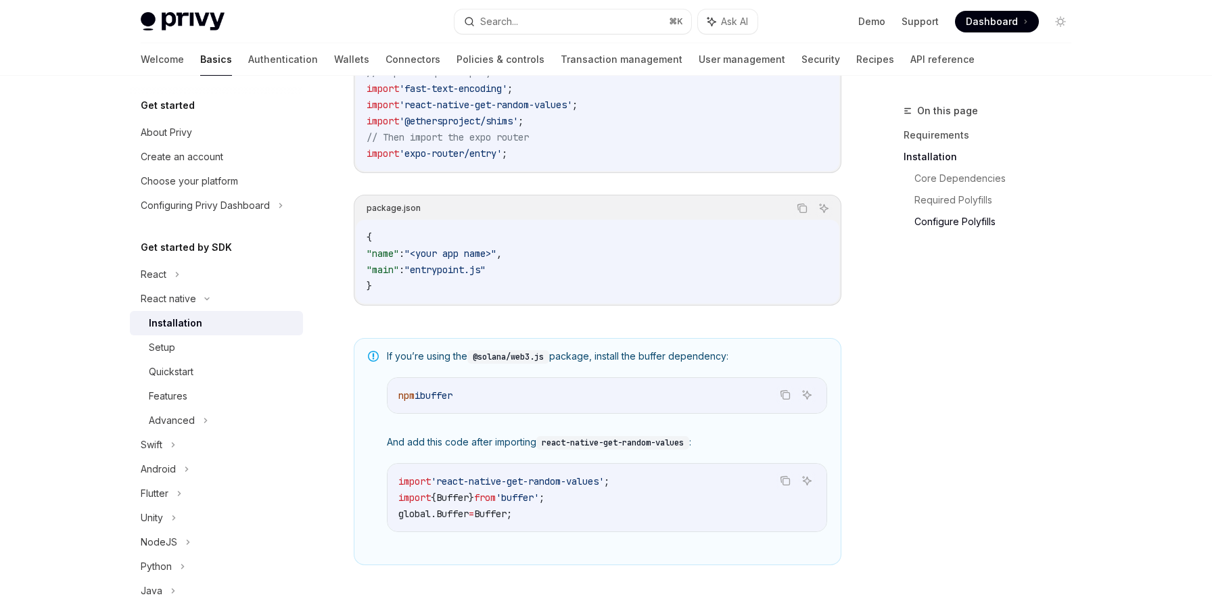
click at [436, 287] on code "{ "name" : "<your app name>" , "main" : "entrypoint.js" }" at bounding box center [597, 261] width 462 height 65
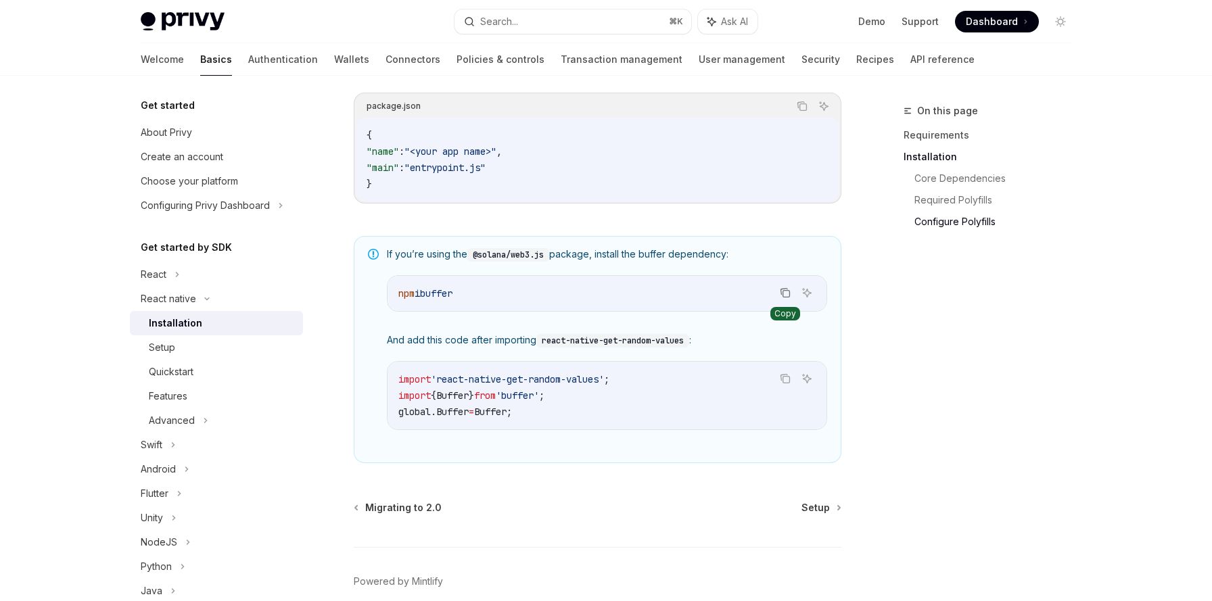
click at [788, 298] on icon "Copy the contents from the code block" at bounding box center [785, 292] width 11 height 11
click at [598, 420] on code "import 'react-native-get-random-values' ; import { Buffer } from 'buffer' ; glo…" at bounding box center [606, 395] width 417 height 49
drag, startPoint x: 398, startPoint y: 383, endPoint x: 577, endPoint y: 380, distance: 179.2
click at [577, 380] on span "import 'react-native-get-random-values' ;" at bounding box center [503, 379] width 211 height 12
click at [663, 527] on div "Migrating to 2.0 Setup Powered by Mintlify" at bounding box center [597, 582] width 487 height 163
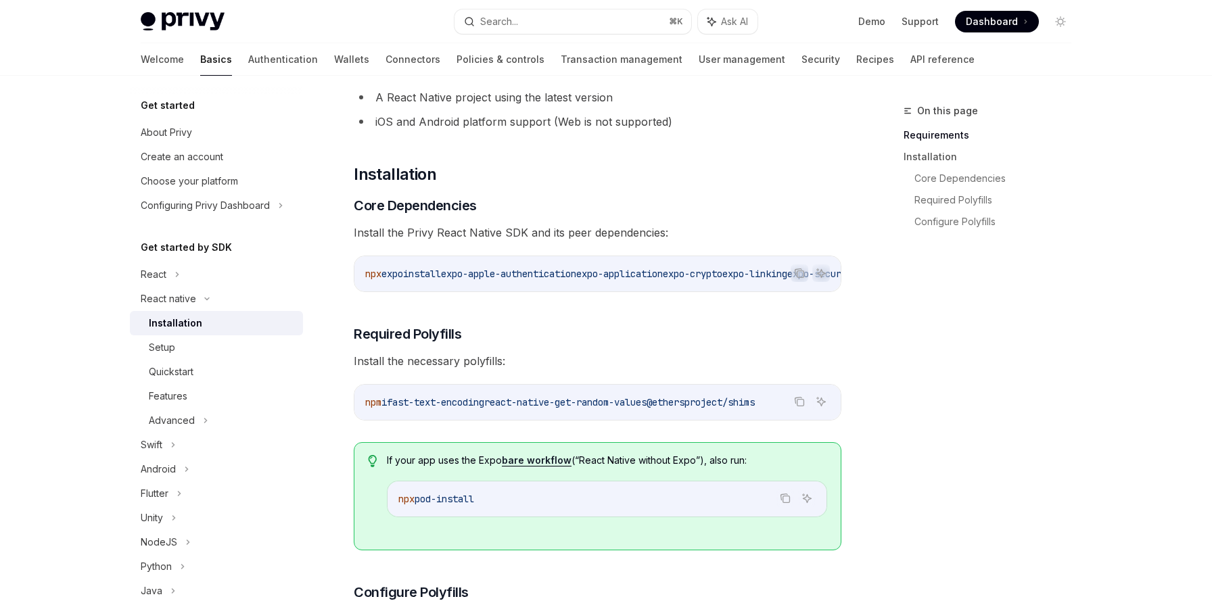
scroll to position [51, 0]
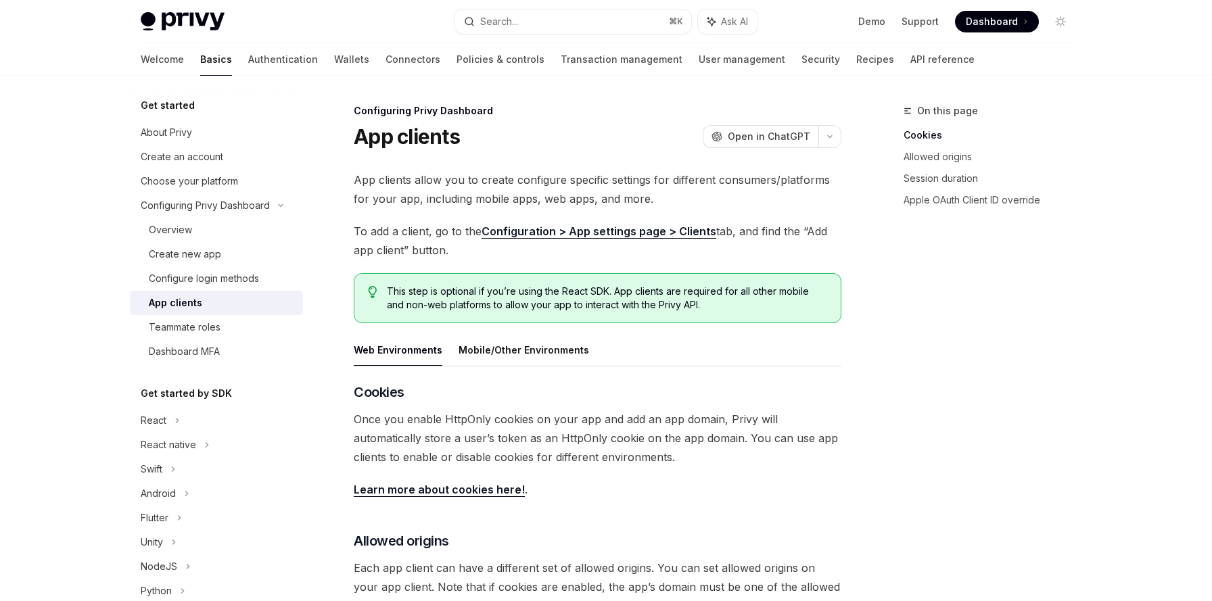
scroll to position [116, 0]
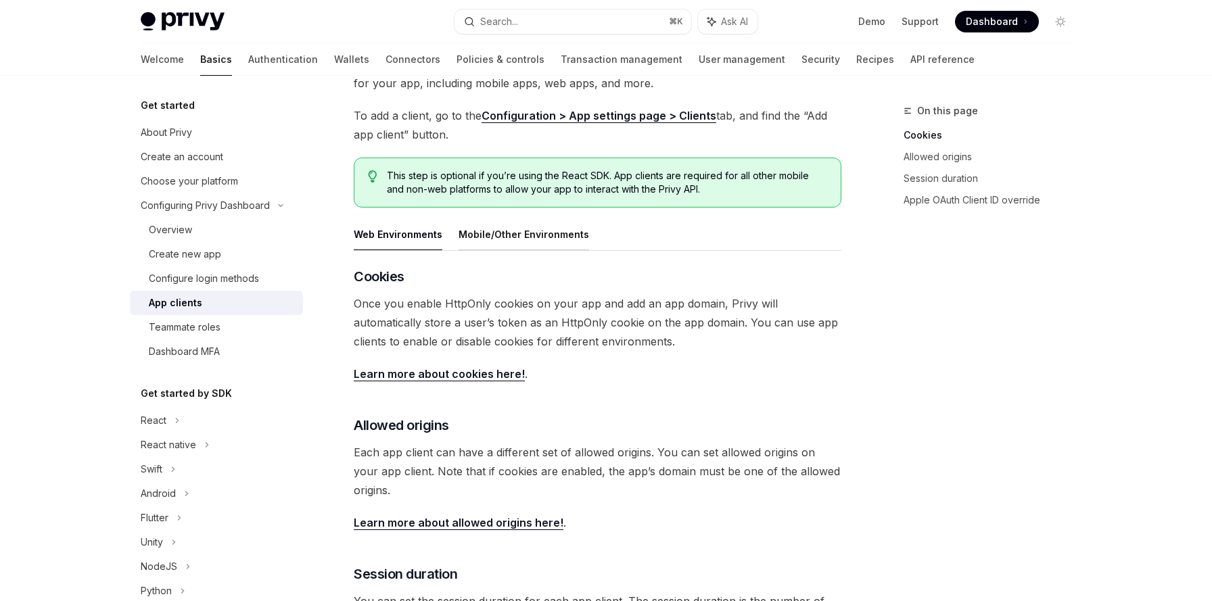
click at [496, 243] on button "Mobile/Other Environments" at bounding box center [523, 234] width 130 height 32
type textarea "*"
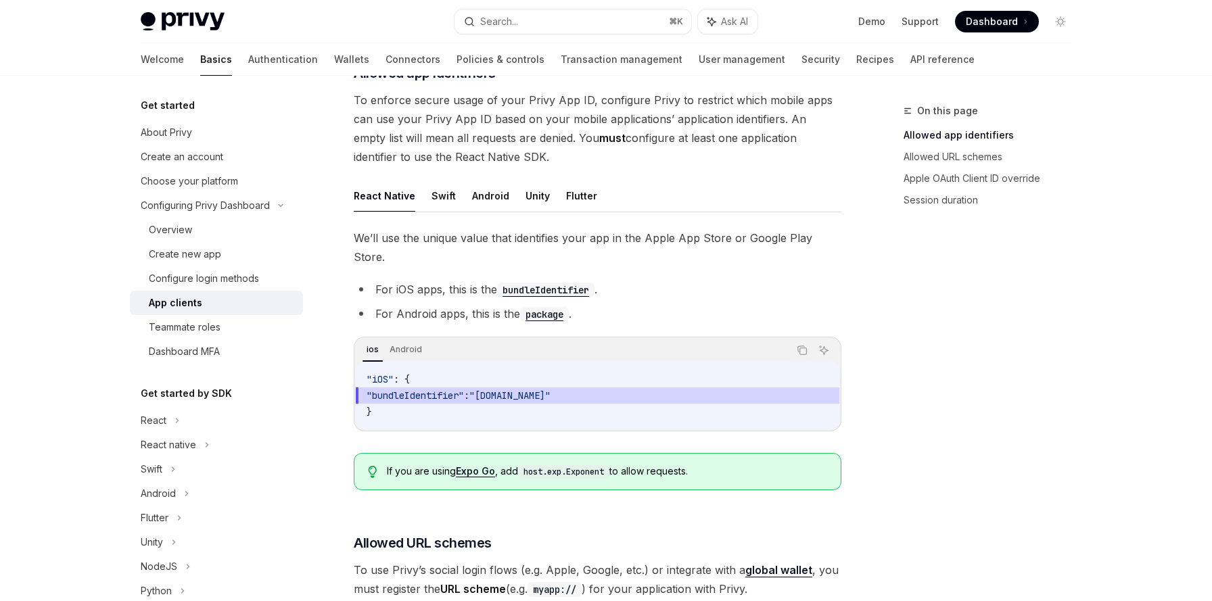
scroll to position [350, 0]
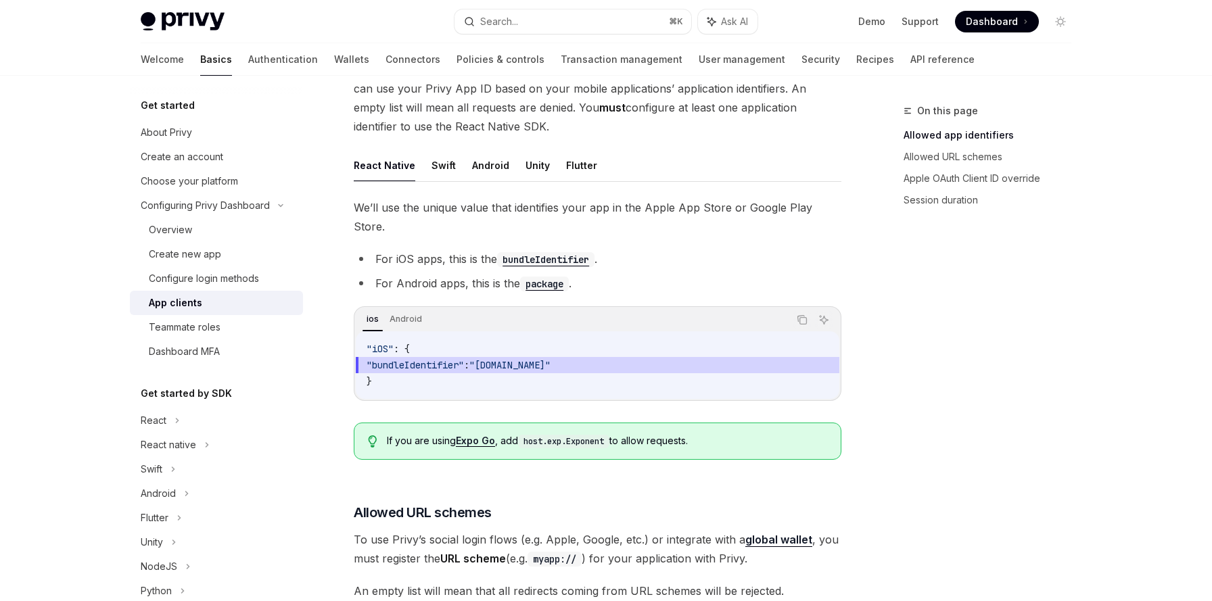
click at [503, 357] on code ""iOS" : { "bundleIdentifier" : "com.myorg.app" }" at bounding box center [597, 365] width 462 height 49
click at [425, 359] on span ""bundleIdentifier"" at bounding box center [414, 365] width 97 height 12
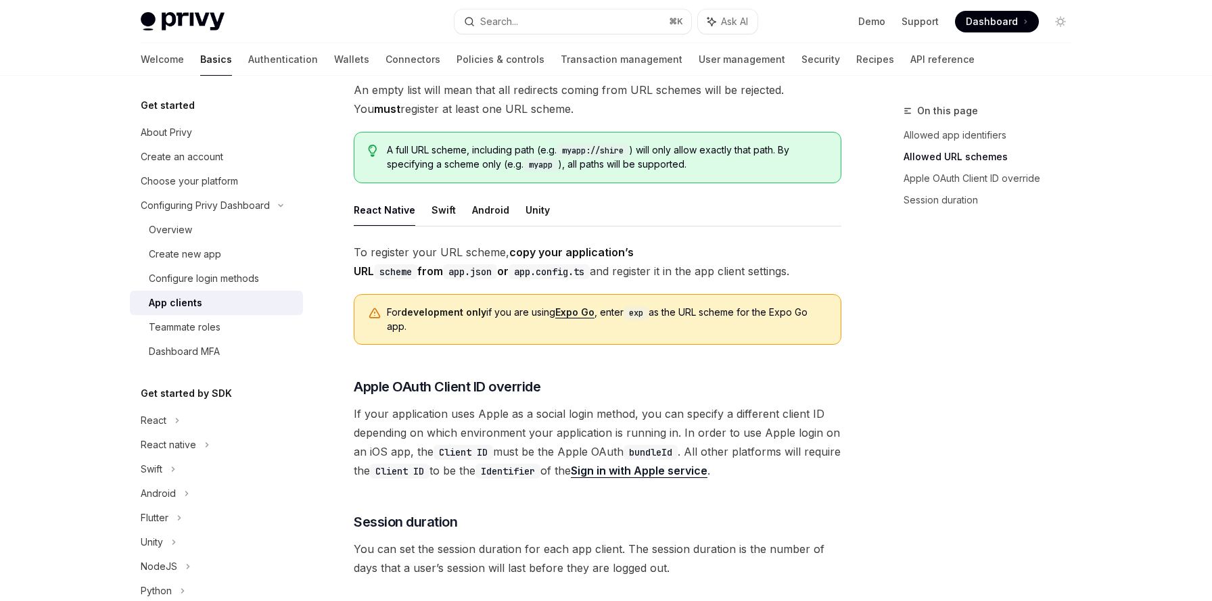
scroll to position [826, 0]
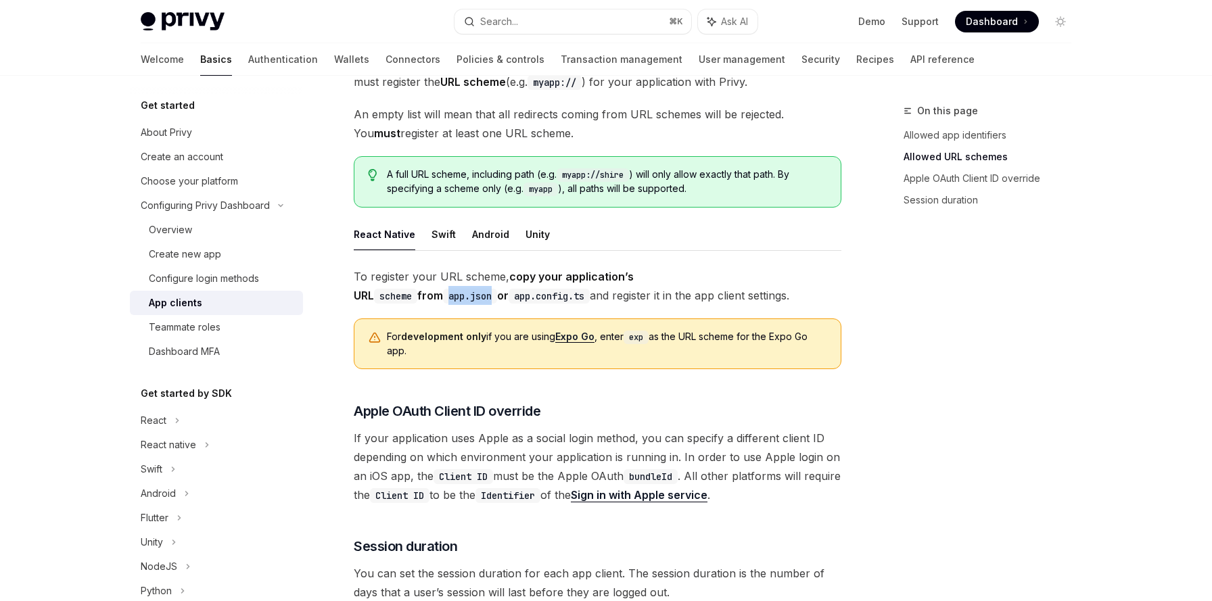
drag, startPoint x: 736, startPoint y: 258, endPoint x: 782, endPoint y: 257, distance: 46.0
click at [497, 289] on code "app.json" at bounding box center [470, 296] width 54 height 15
copy code "app.json"
click at [669, 354] on div "To register your URL scheme, copy your application’s URL scheme from app.json o…" at bounding box center [597, 385] width 487 height 237
drag, startPoint x: 360, startPoint y: 277, endPoint x: 432, endPoint y: 277, distance: 72.3
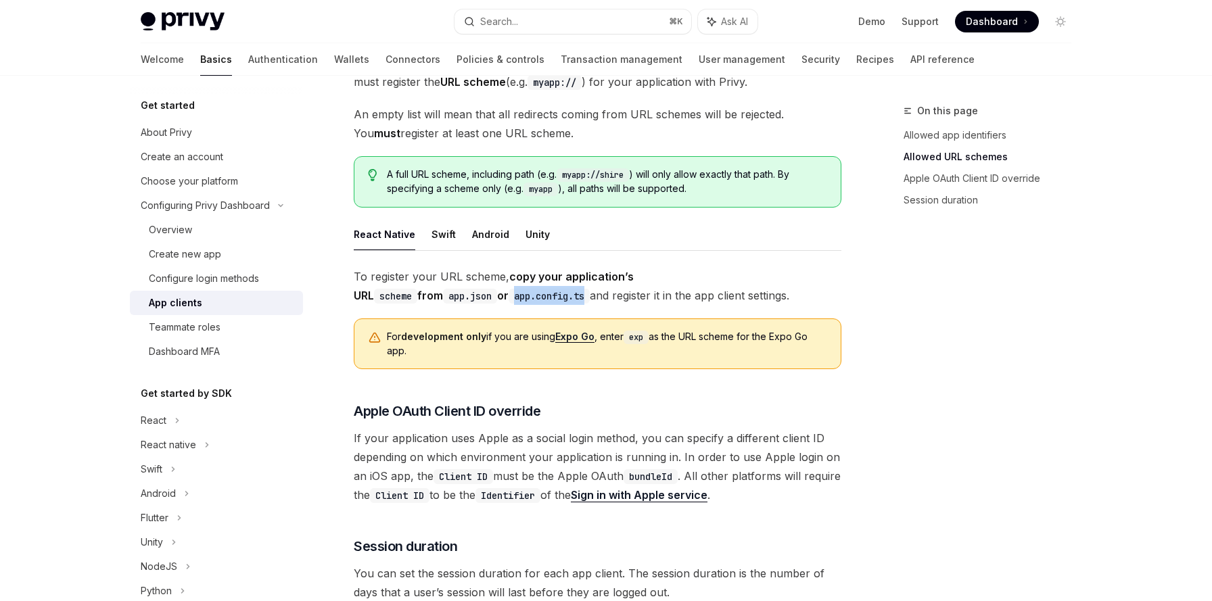
click at [508, 289] on code "app.config.ts" at bounding box center [548, 296] width 81 height 15
copy code "app.config.ts"
click at [504, 362] on div "To register your URL scheme, copy your application’s URL scheme from app.json o…" at bounding box center [597, 385] width 487 height 237
click at [417, 289] on code "scheme" at bounding box center [395, 296] width 43 height 15
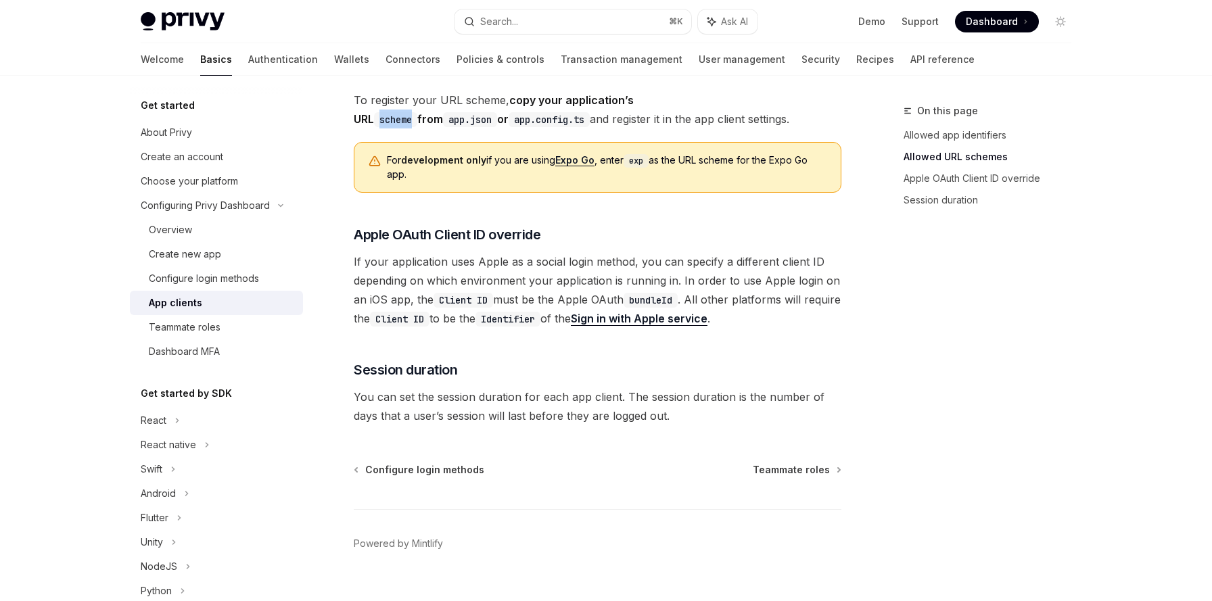
scroll to position [1000, 0]
